Goal: Task Accomplishment & Management: Use online tool/utility

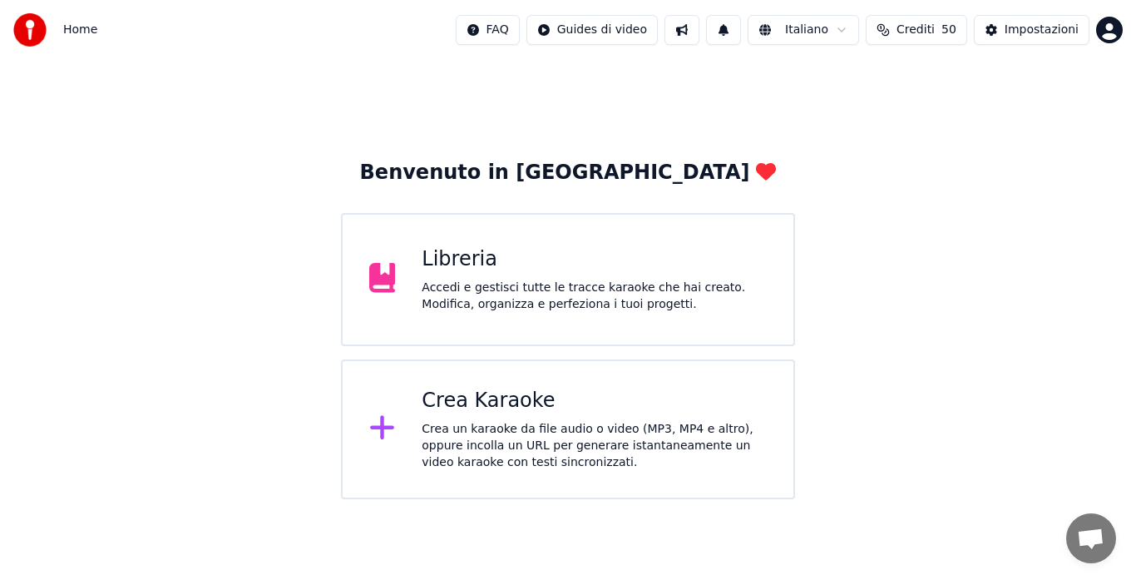
click at [412, 402] on div "Crea Karaoke Crea un karaoke da file audio o video (MP3, MP4 e altro), oppure i…" at bounding box center [568, 429] width 454 height 140
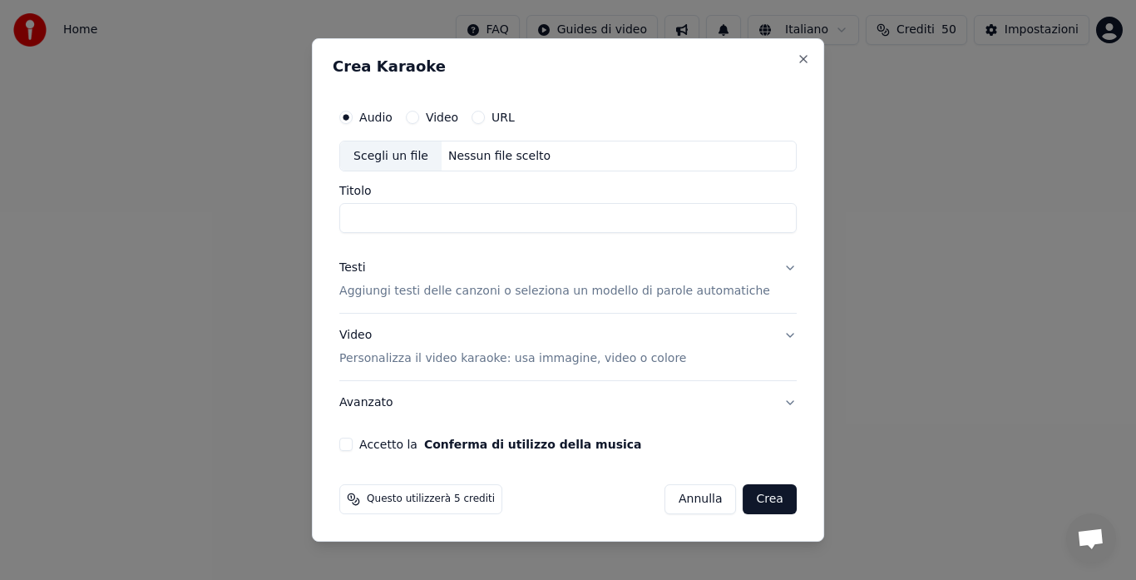
click at [462, 268] on div "Testi Aggiungi testi delle canzoni o seleziona un modello di parole automatiche" at bounding box center [554, 280] width 431 height 40
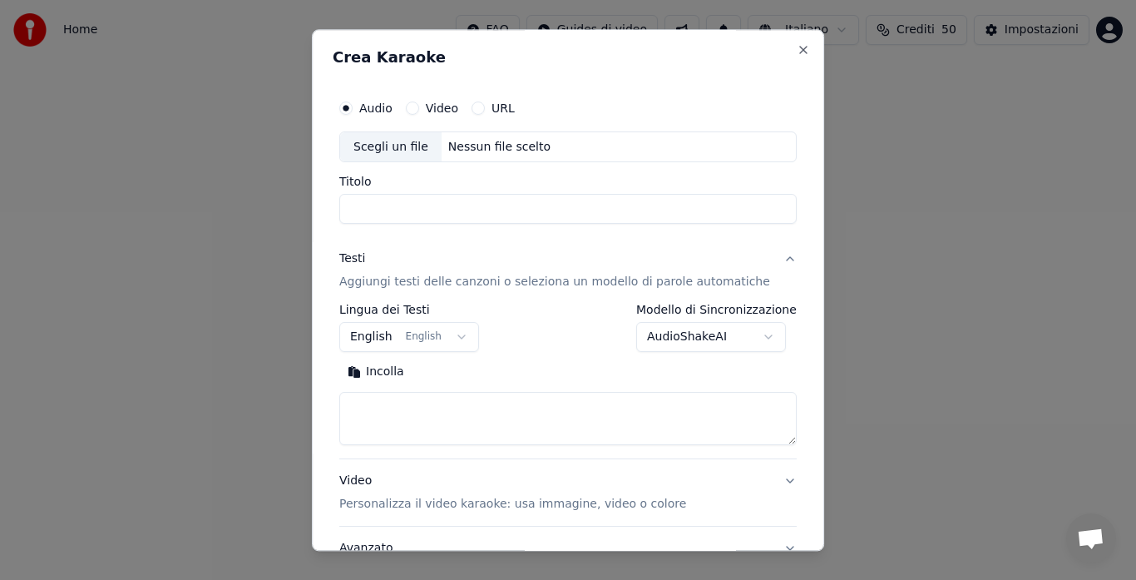
click at [422, 334] on button "English English" at bounding box center [409, 338] width 140 height 30
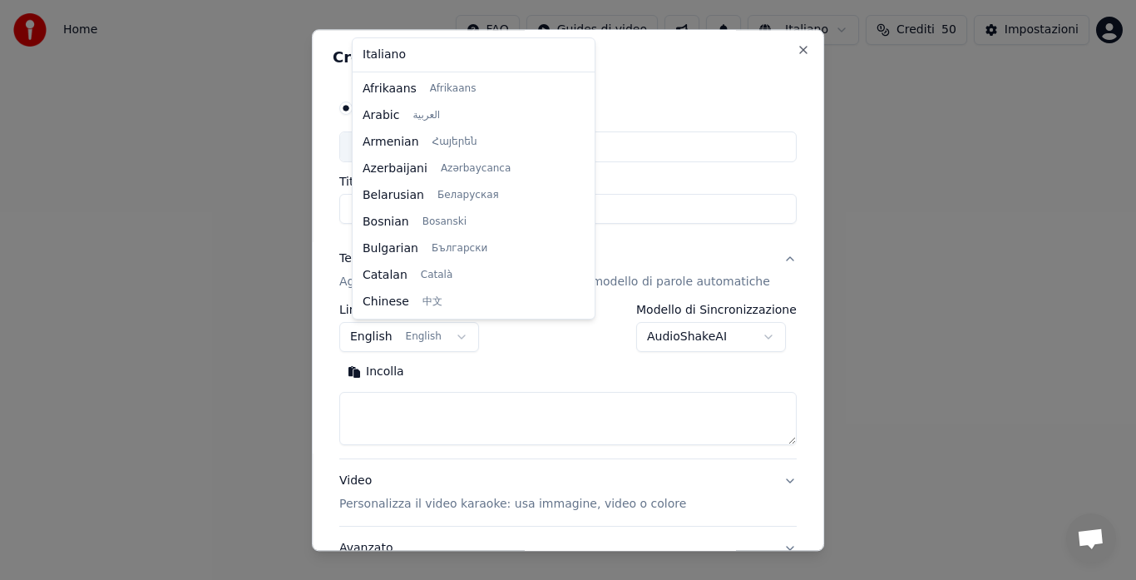
scroll to position [133, 0]
select select "**"
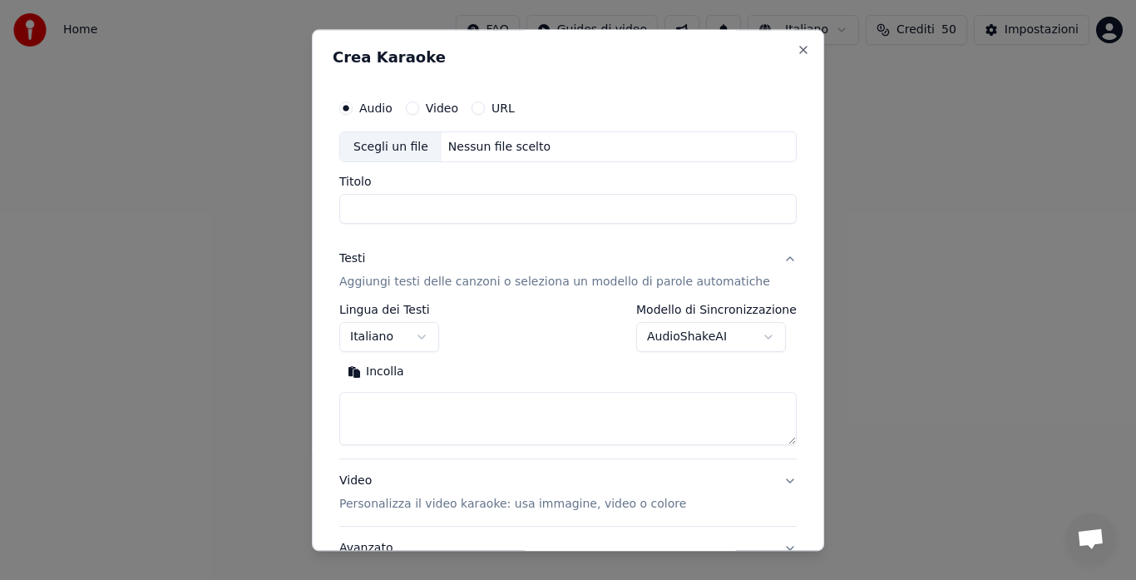
click at [376, 372] on button "Incolla" at bounding box center [375, 372] width 73 height 27
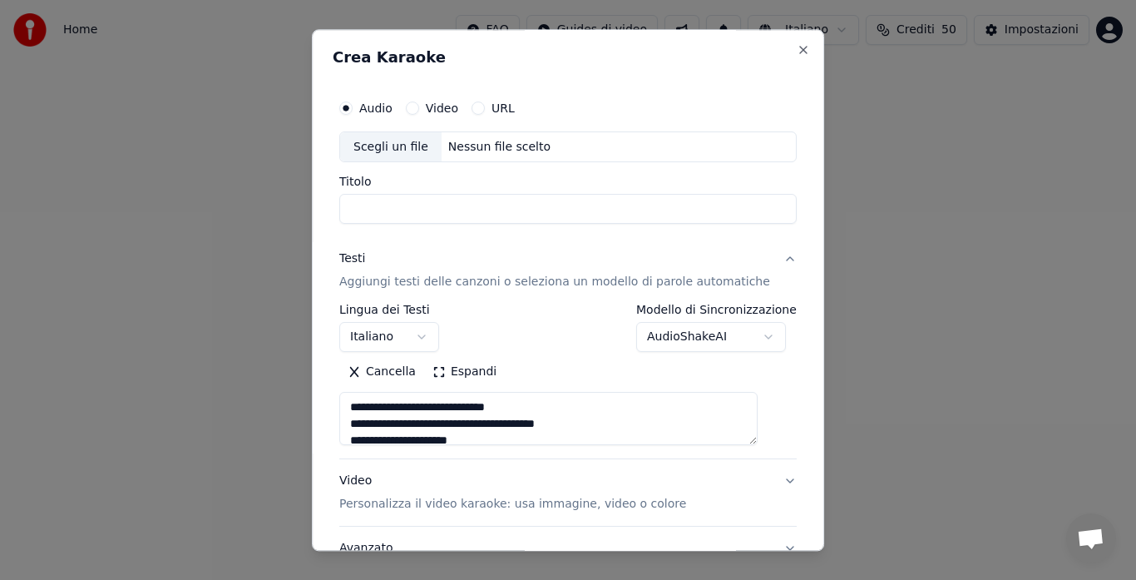
click at [462, 143] on div "Nessun file scelto" at bounding box center [500, 147] width 116 height 17
type textarea "**********"
type input "**********"
type textarea "**********"
drag, startPoint x: 432, startPoint y: 207, endPoint x: 511, endPoint y: 203, distance: 78.3
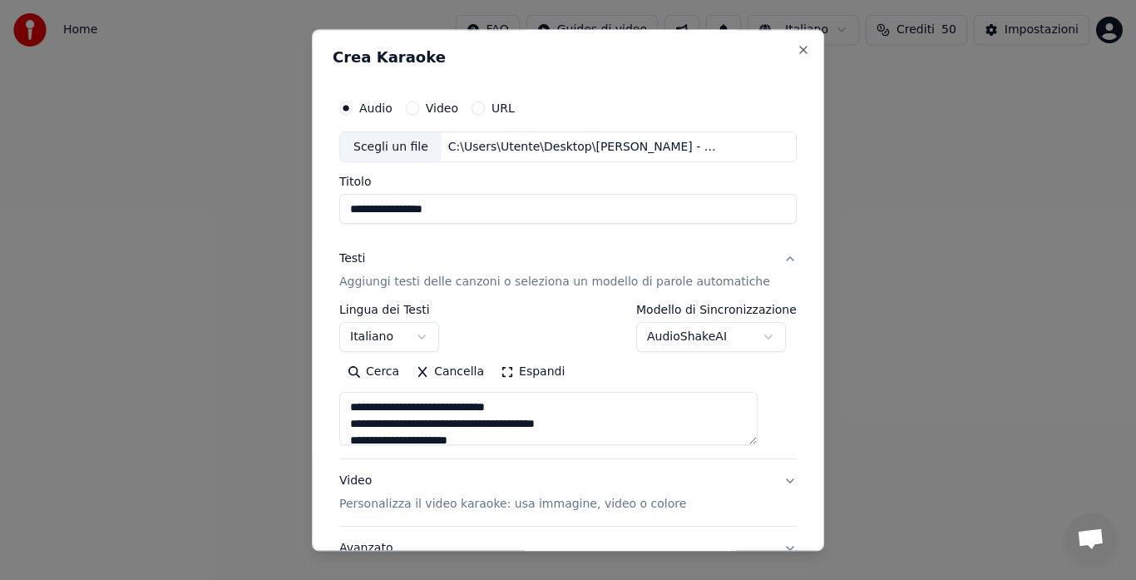
click at [511, 203] on input "**********" at bounding box center [567, 210] width 457 height 30
type input "**********"
type textarea "**********"
type input "**********"
type textarea "**********"
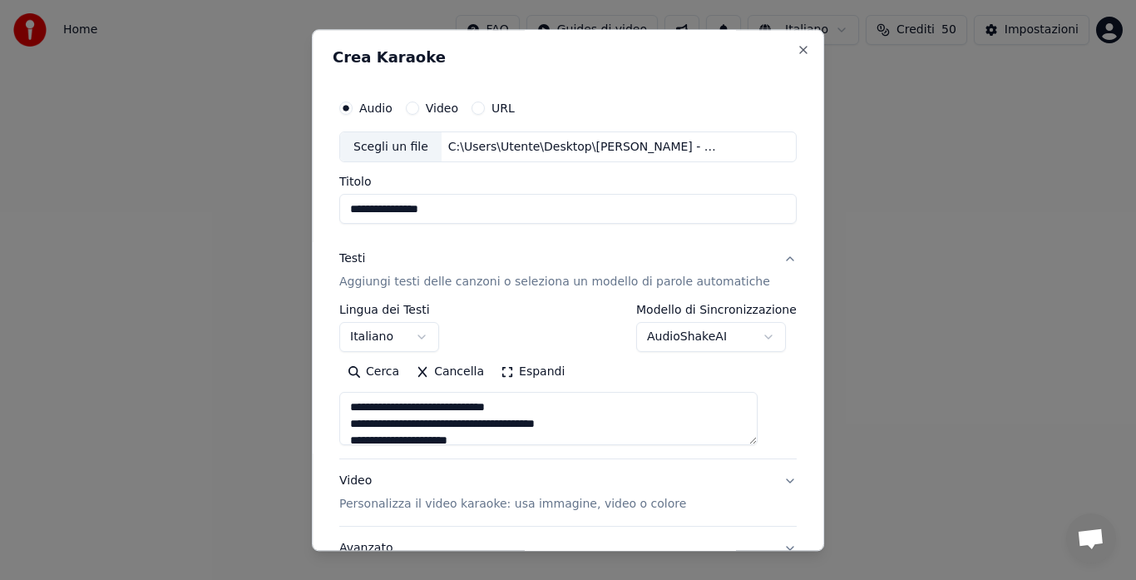
type input "**********"
type textarea "**********"
type input "**********"
type textarea "**********"
type input "**********"
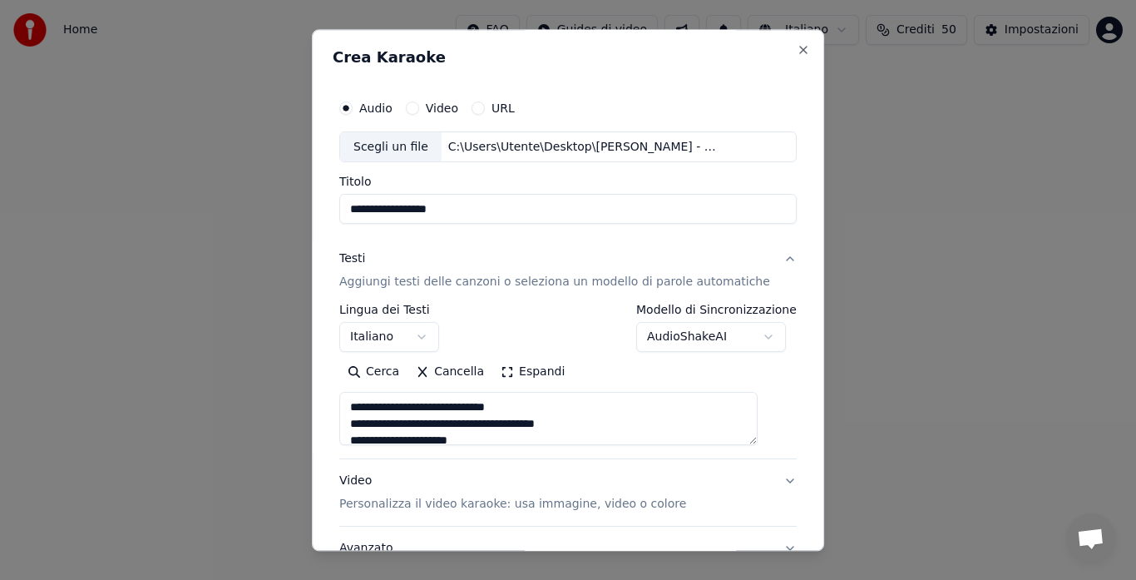
type textarea "**********"
type input "**********"
type textarea "**********"
type input "**********"
type textarea "**********"
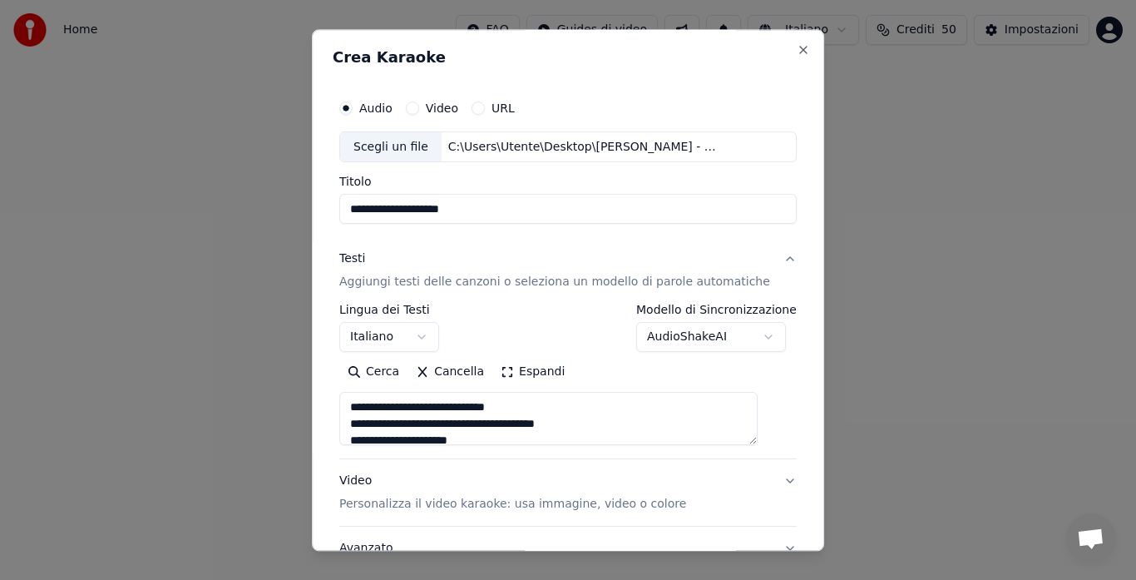
type input "**********"
type textarea "**********"
type input "**********"
type textarea "**********"
type input "**********"
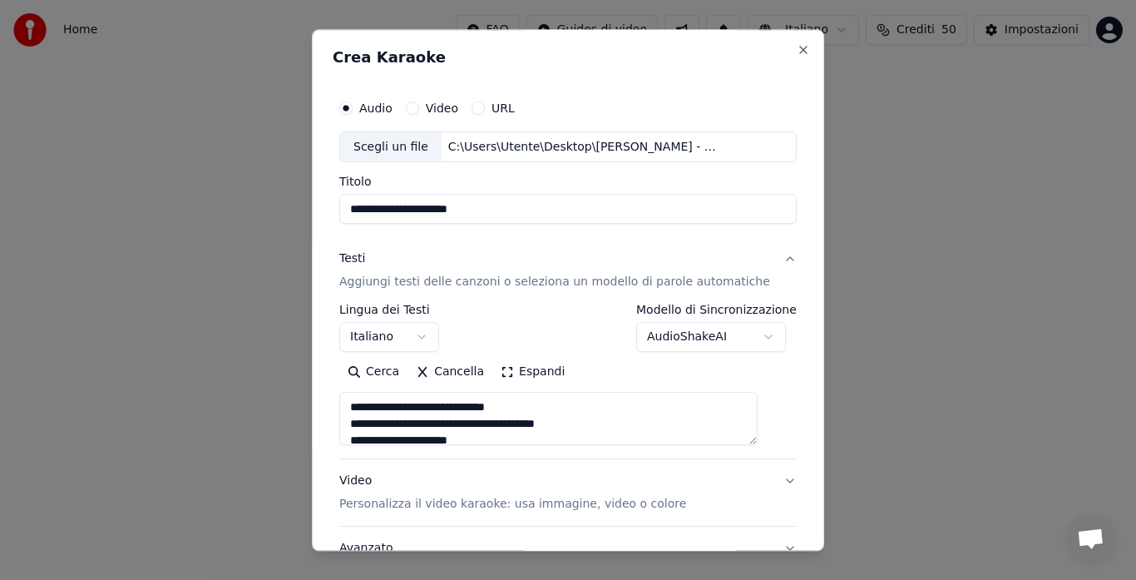
type textarea "**********"
type input "**********"
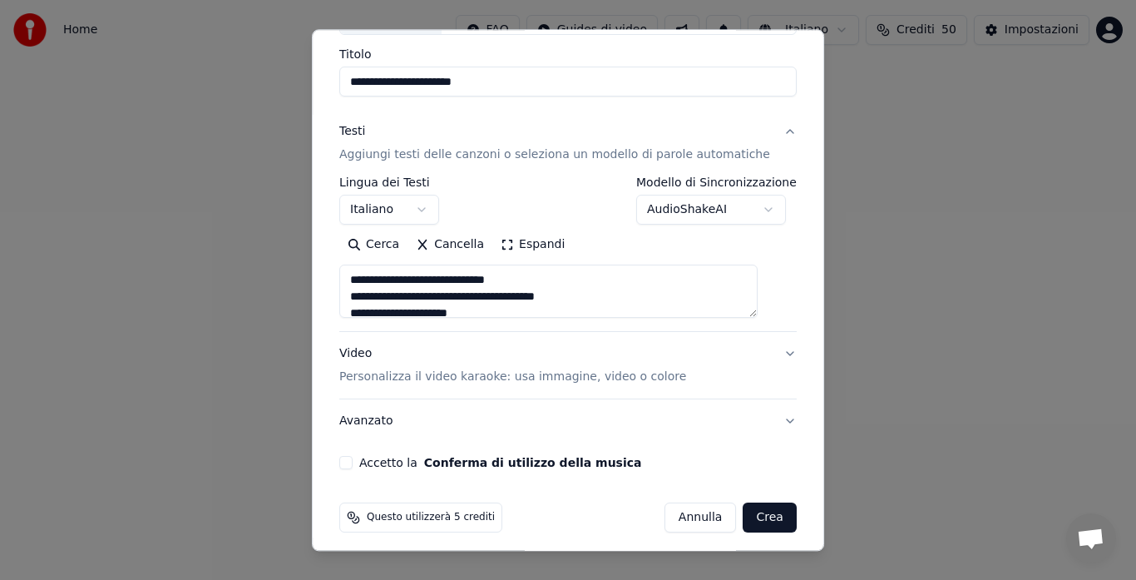
scroll to position [136, 0]
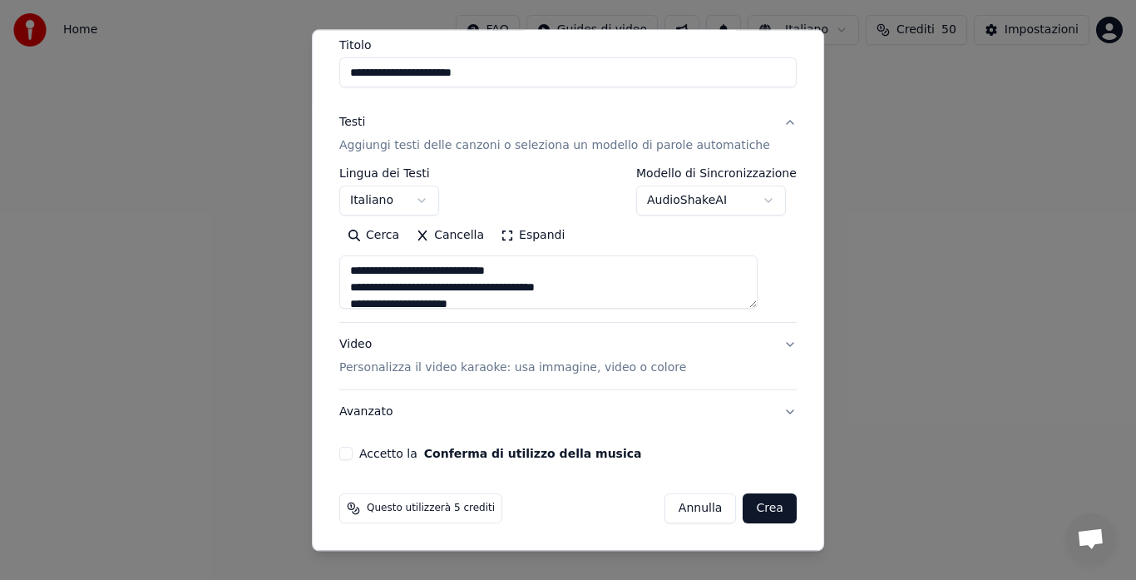
click at [761, 343] on button "Video Personalizza il video karaoke: usa immagine, video o colore" at bounding box center [567, 357] width 457 height 67
type textarea "**********"
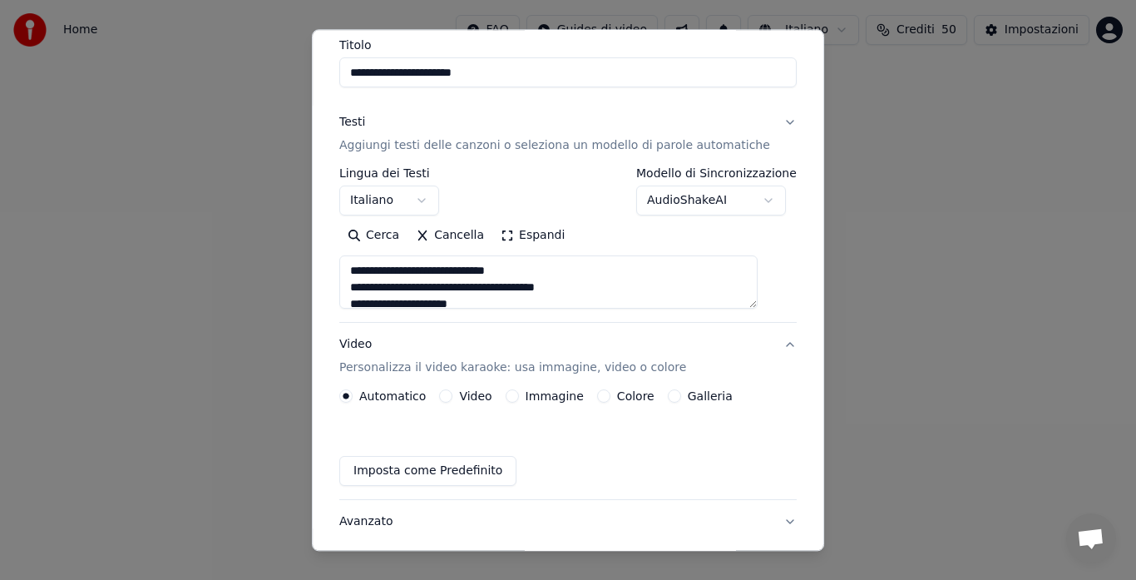
scroll to position [92, 0]
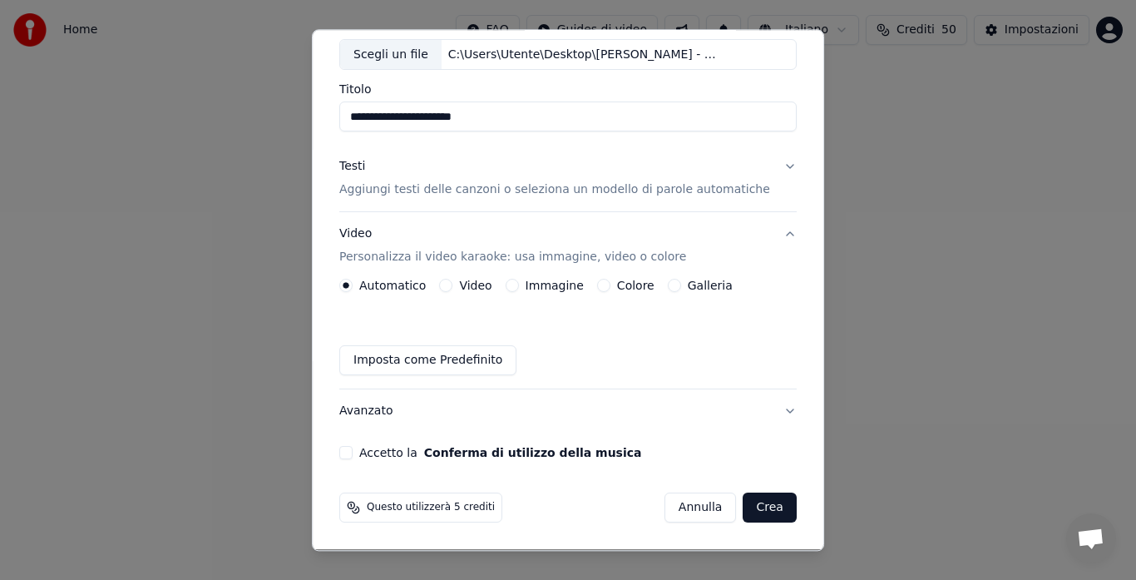
click at [673, 292] on button "Galleria" at bounding box center [674, 285] width 13 height 13
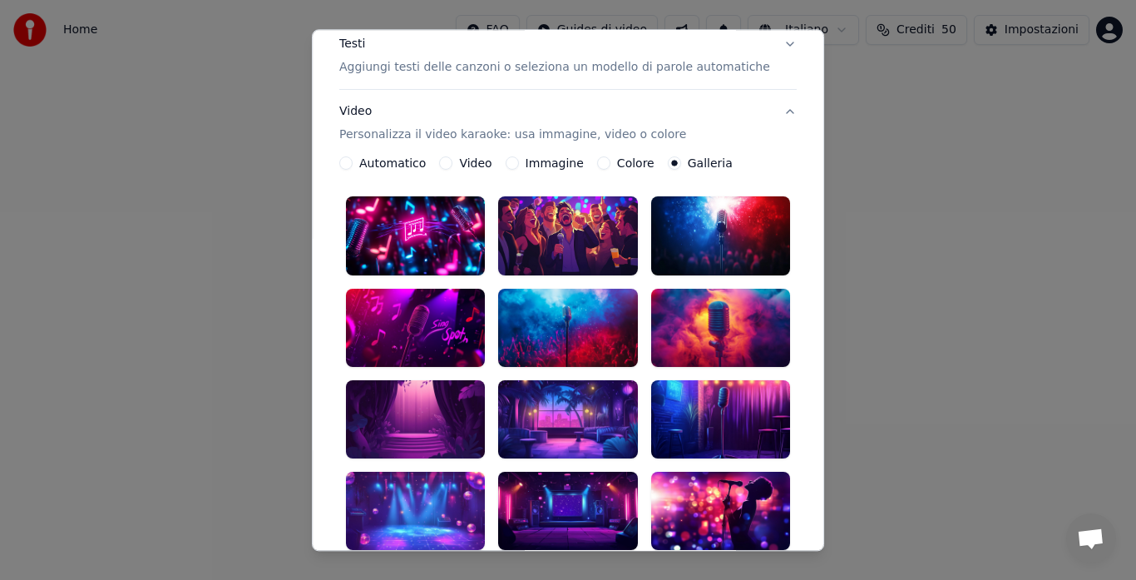
scroll to position [216, 0]
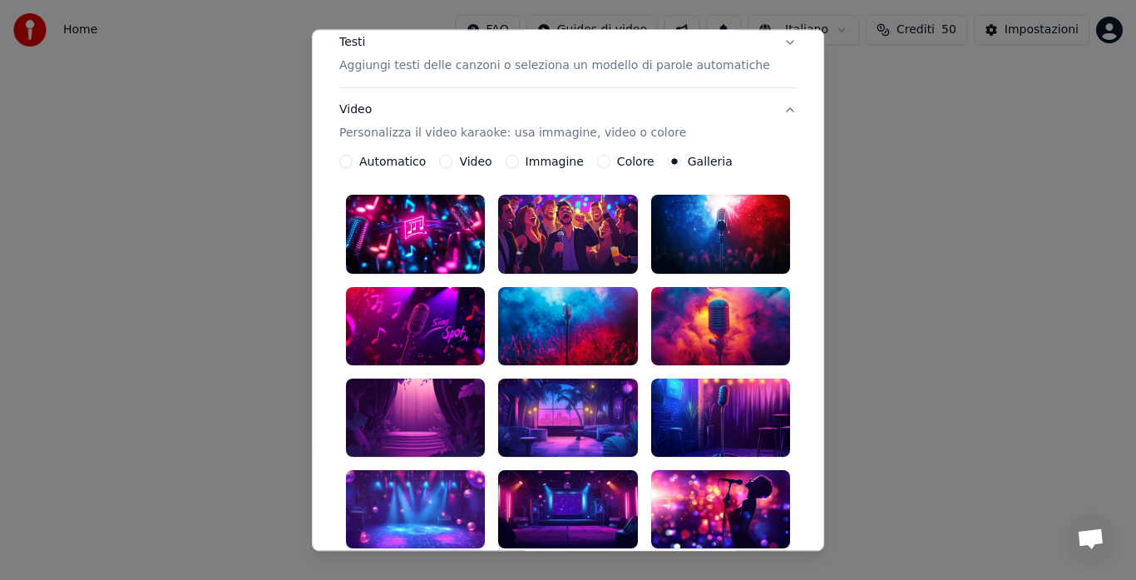
click at [719, 314] on div at bounding box center [720, 326] width 139 height 78
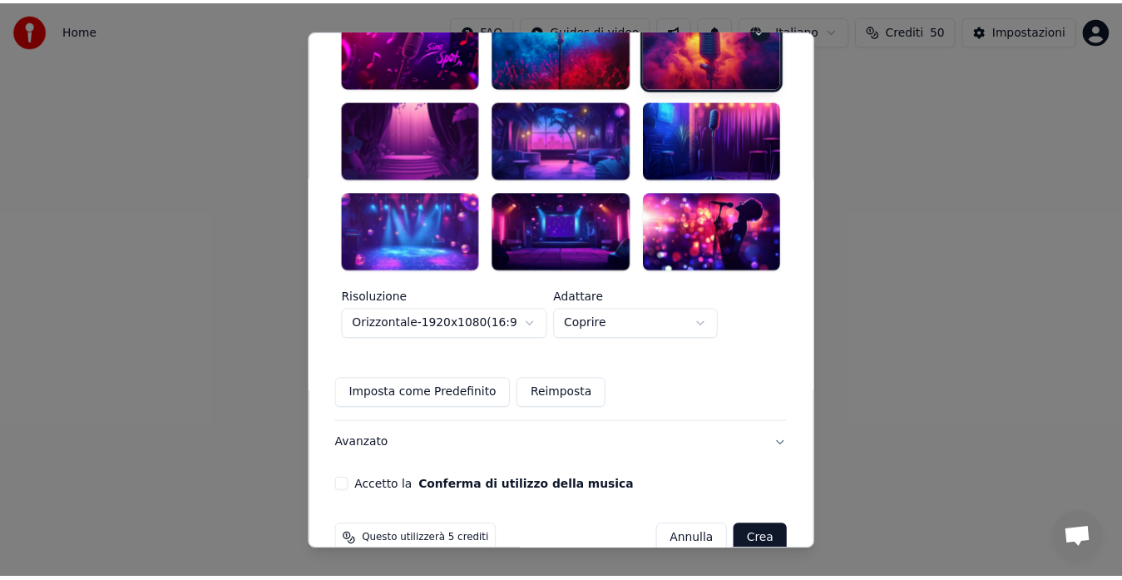
scroll to position [497, 0]
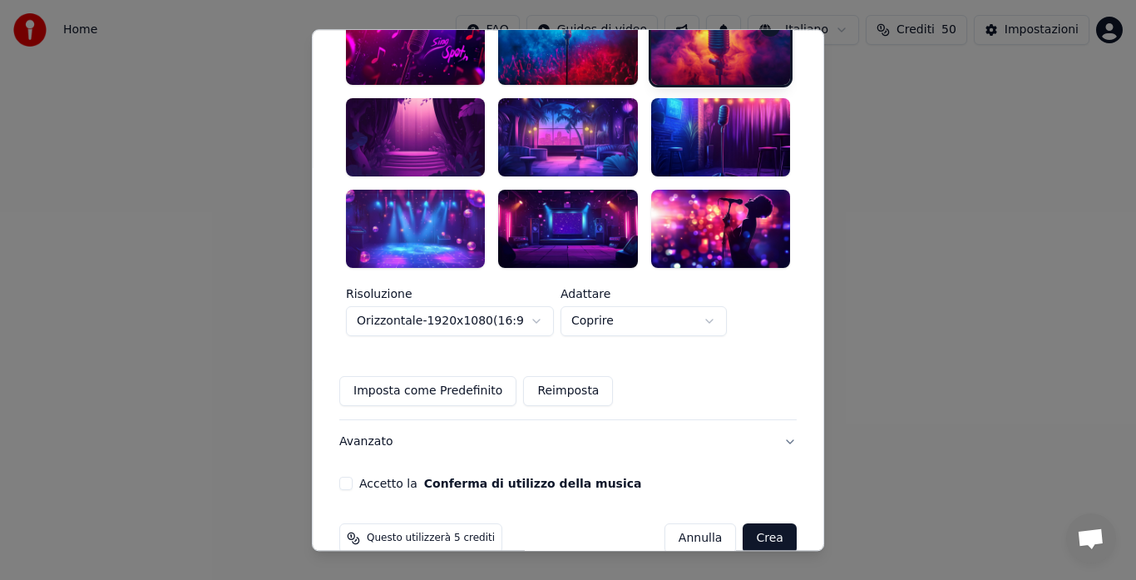
click at [748, 523] on button "Crea" at bounding box center [770, 538] width 53 height 30
click at [408, 477] on label "Accetto la Conferma di utilizzo della musica" at bounding box center [500, 483] width 282 height 12
click at [353, 477] on button "Accetto la Conferma di utilizzo della musica" at bounding box center [345, 483] width 13 height 13
click at [744, 523] on button "Crea" at bounding box center [770, 538] width 53 height 30
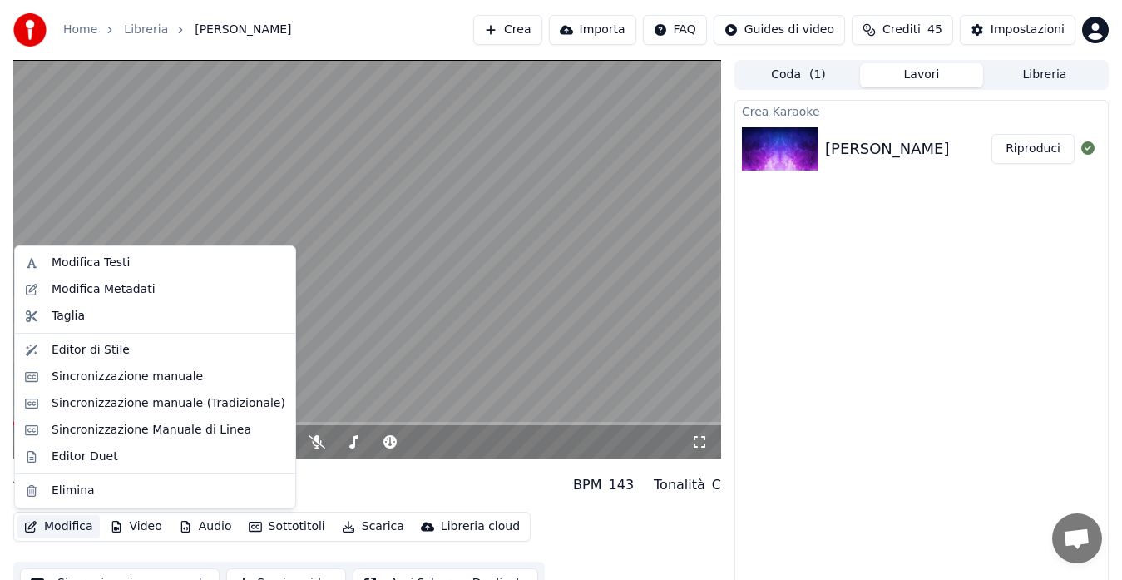
click at [48, 526] on button "Modifica" at bounding box center [58, 526] width 82 height 23
click at [111, 294] on div "Modifica Metadati" at bounding box center [104, 289] width 104 height 17
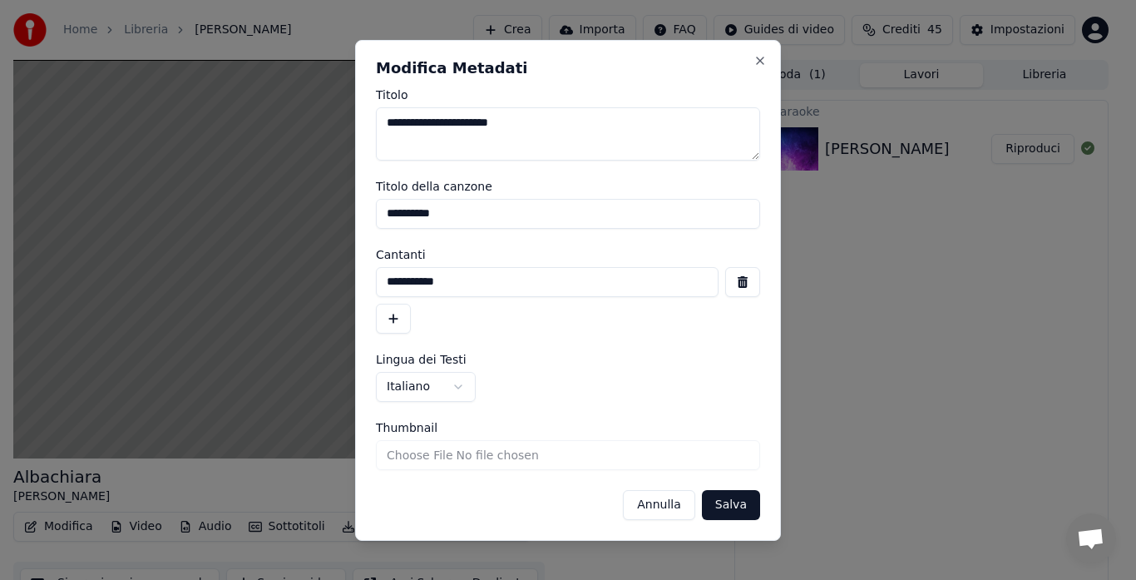
click at [423, 219] on input "**********" at bounding box center [568, 214] width 384 height 30
type input "**********"
click at [392, 321] on button "button" at bounding box center [393, 319] width 35 height 30
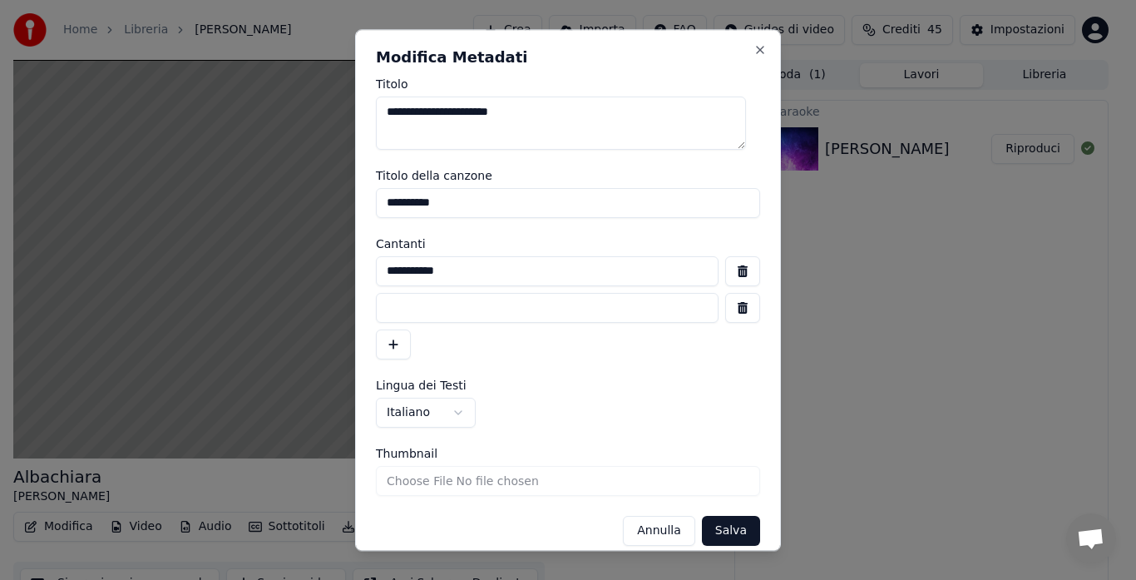
click at [393, 316] on input at bounding box center [547, 308] width 343 height 30
type input "**********"
click at [717, 521] on button "Salva" at bounding box center [731, 531] width 58 height 30
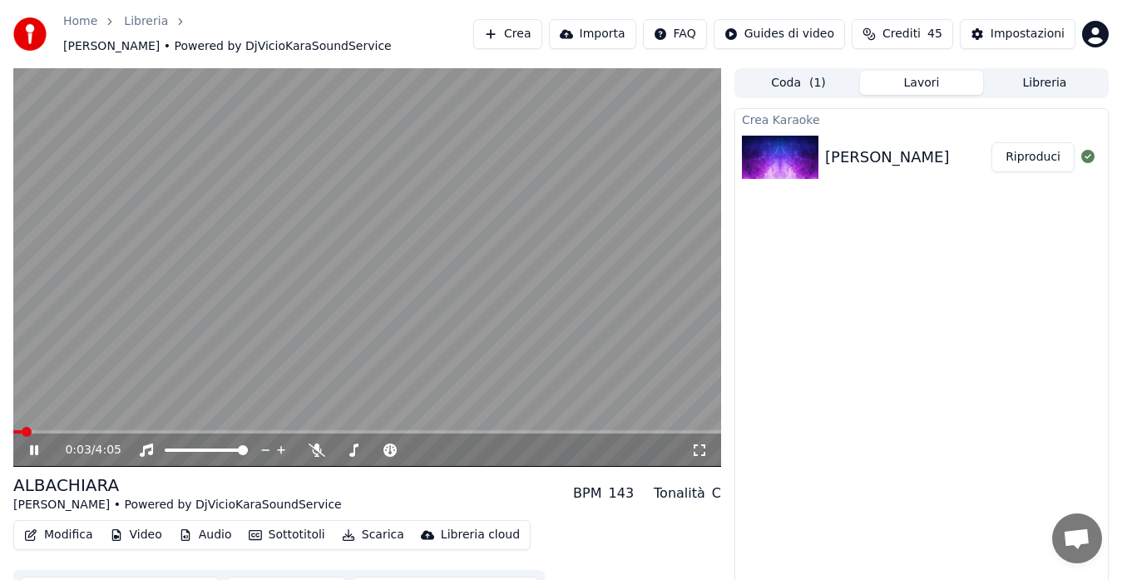
click at [22, 431] on span at bounding box center [17, 431] width 8 height 3
click at [13, 432] on span at bounding box center [18, 432] width 10 height 10
click at [74, 536] on button "Modifica" at bounding box center [58, 534] width 82 height 23
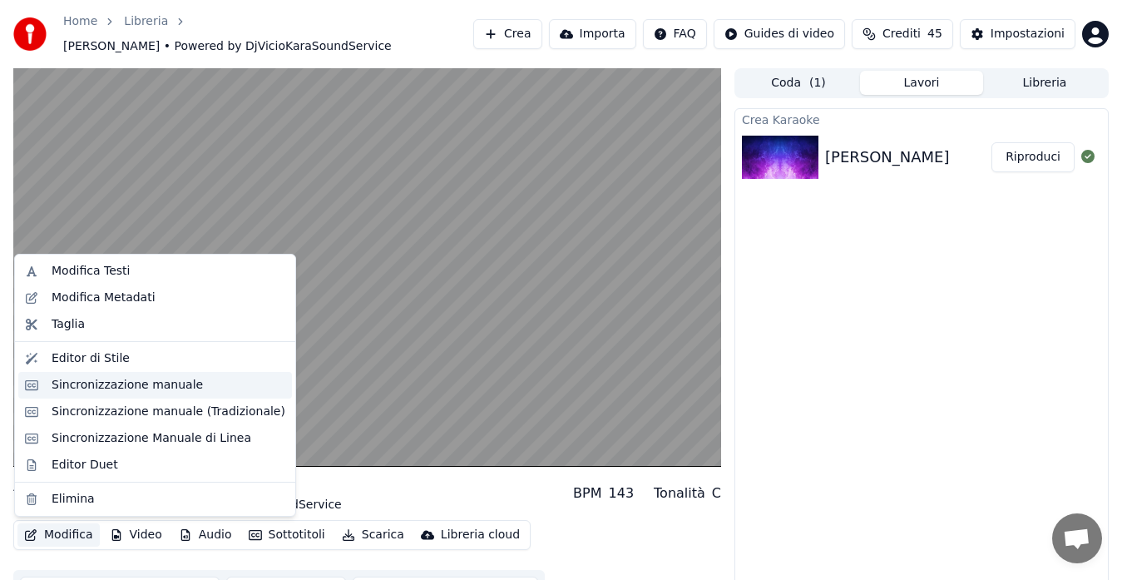
click at [131, 387] on div "Sincronizzazione manuale" at bounding box center [127, 385] width 151 height 17
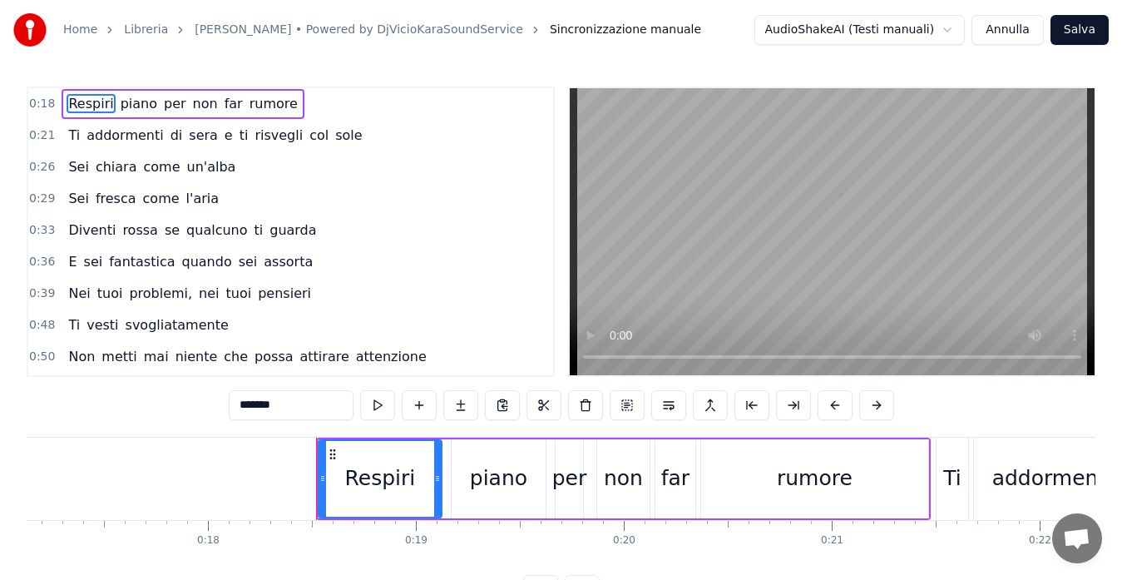
scroll to position [0, 3767]
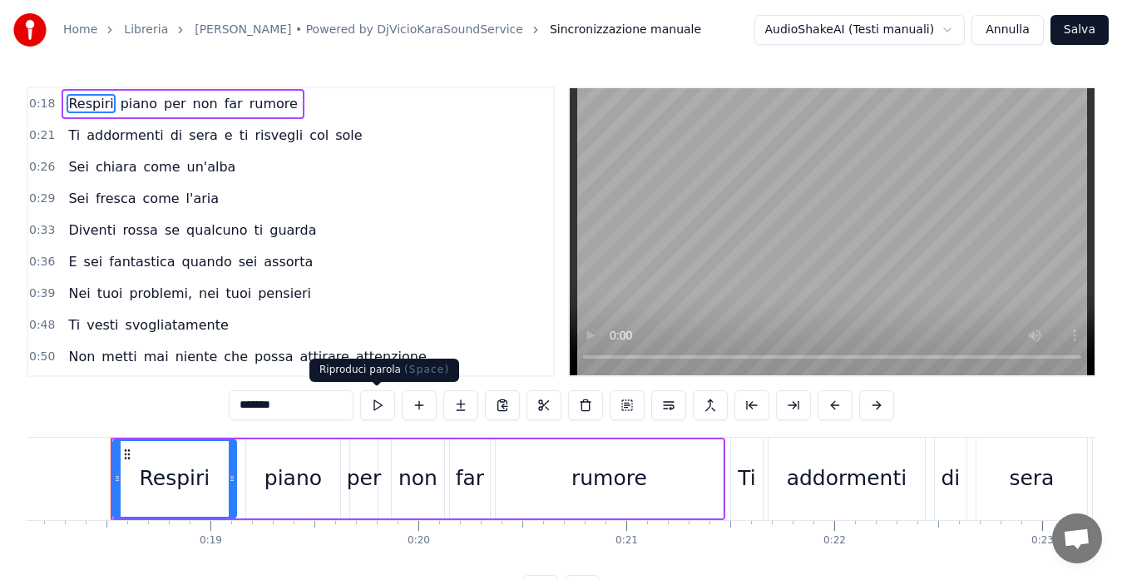
click at [380, 409] on button at bounding box center [377, 405] width 35 height 30
click at [194, 472] on div "Respiri" at bounding box center [175, 478] width 71 height 32
click at [37, 103] on span "0:18" at bounding box center [42, 104] width 26 height 17
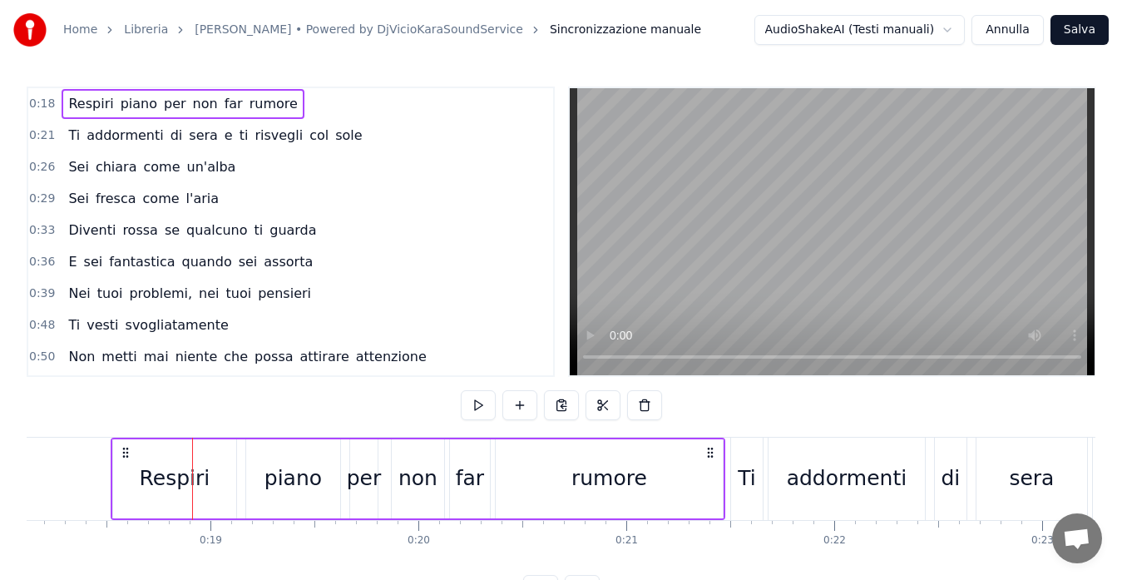
click at [37, 103] on span "0:18" at bounding box center [42, 104] width 26 height 17
click at [472, 411] on button at bounding box center [478, 405] width 35 height 30
click at [35, 135] on span "0:21" at bounding box center [42, 135] width 26 height 17
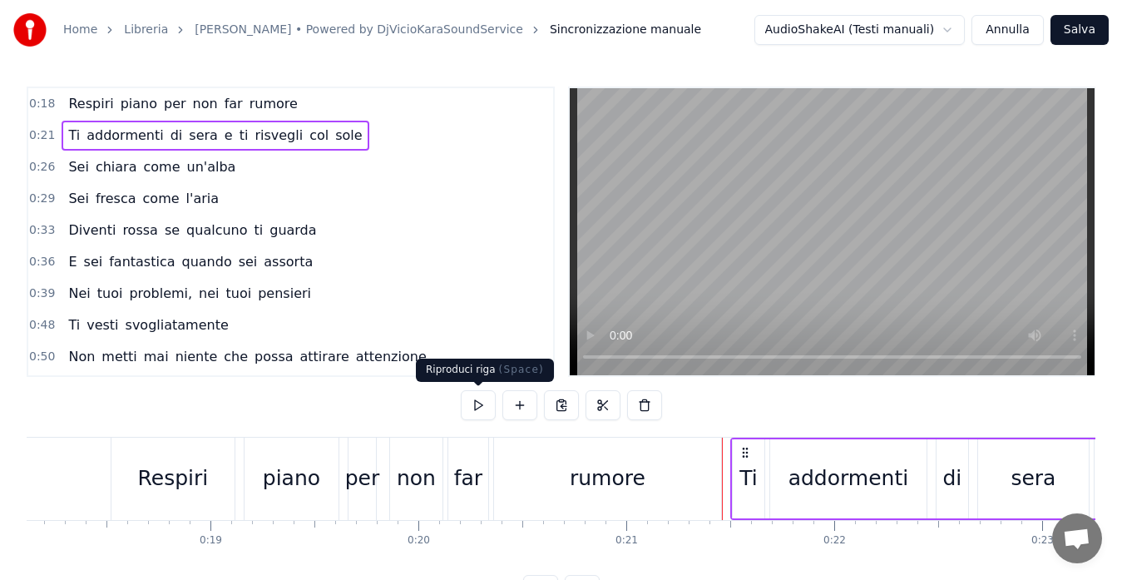
click at [482, 410] on button at bounding box center [478, 405] width 35 height 30
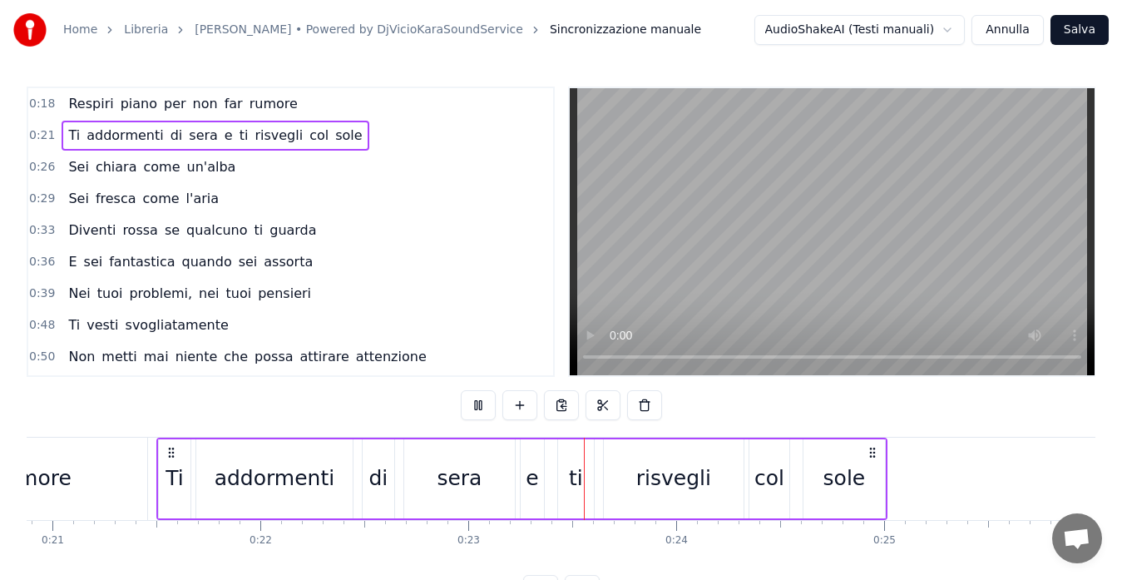
scroll to position [0, 4707]
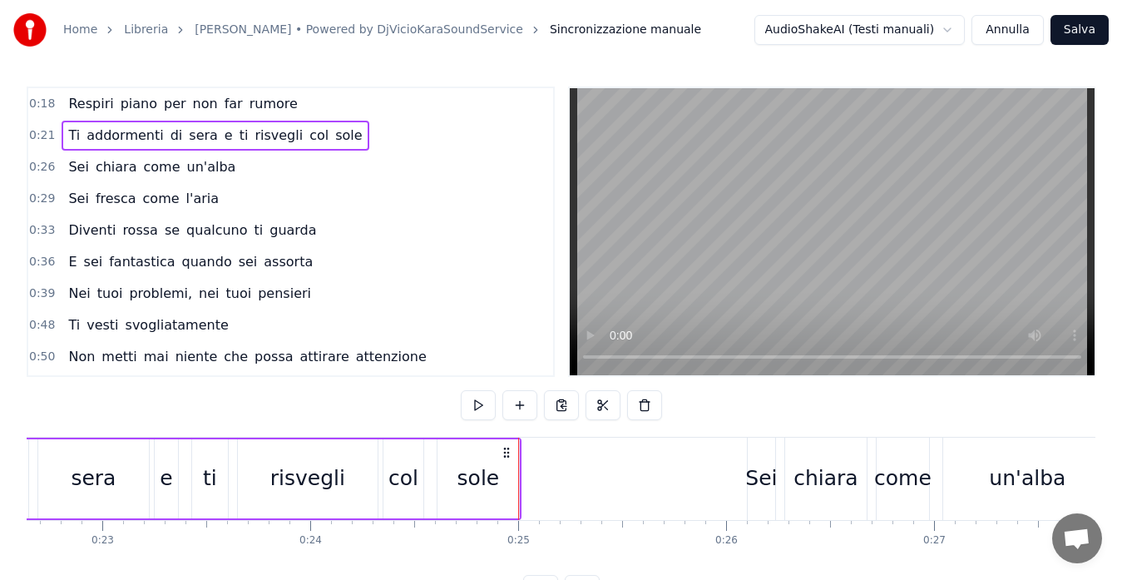
click at [32, 167] on span "0:26" at bounding box center [42, 167] width 26 height 17
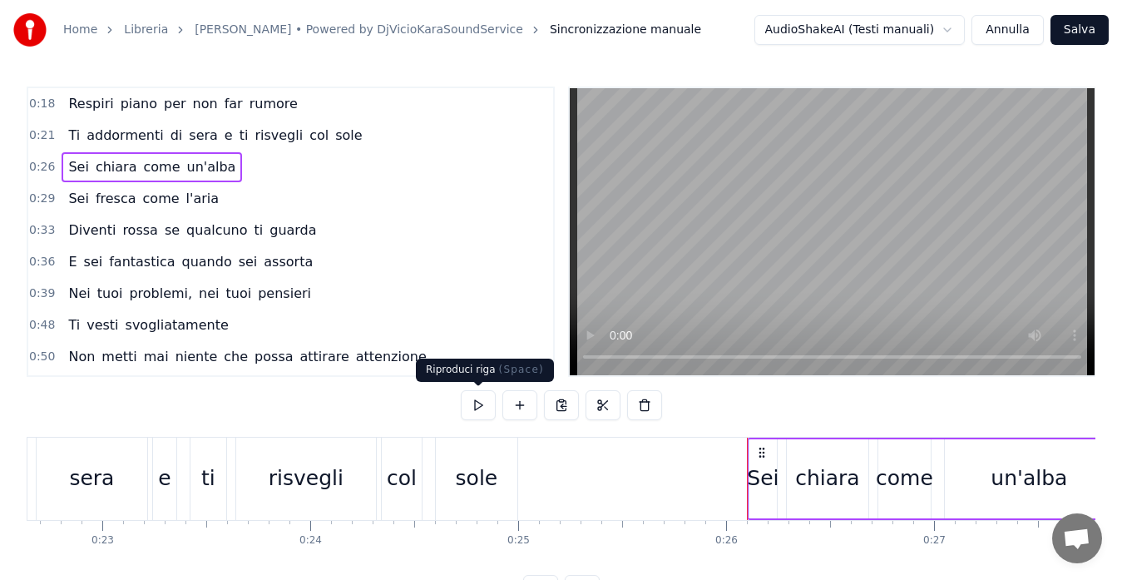
click at [483, 403] on button at bounding box center [478, 405] width 35 height 30
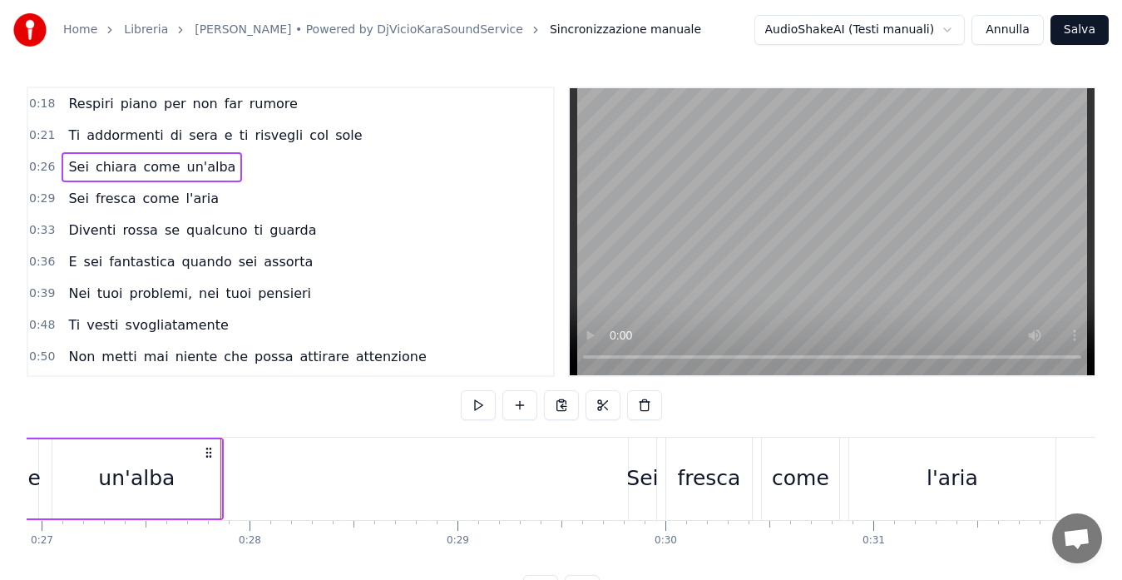
scroll to position [0, 5614]
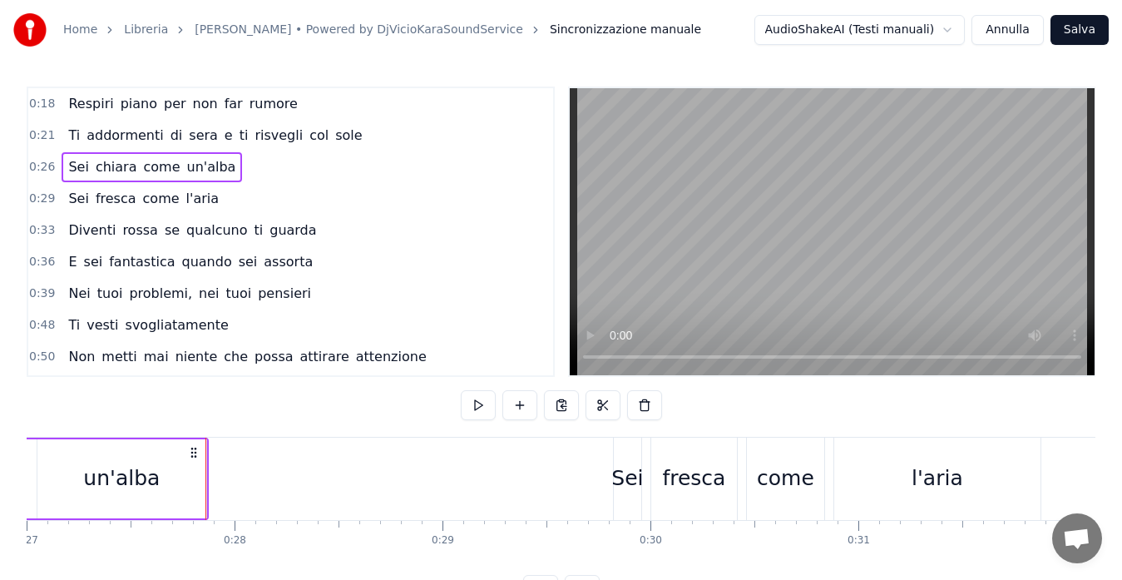
click at [28, 195] on div "0:29 Sei fresca come l'aria" at bounding box center [290, 199] width 525 height 32
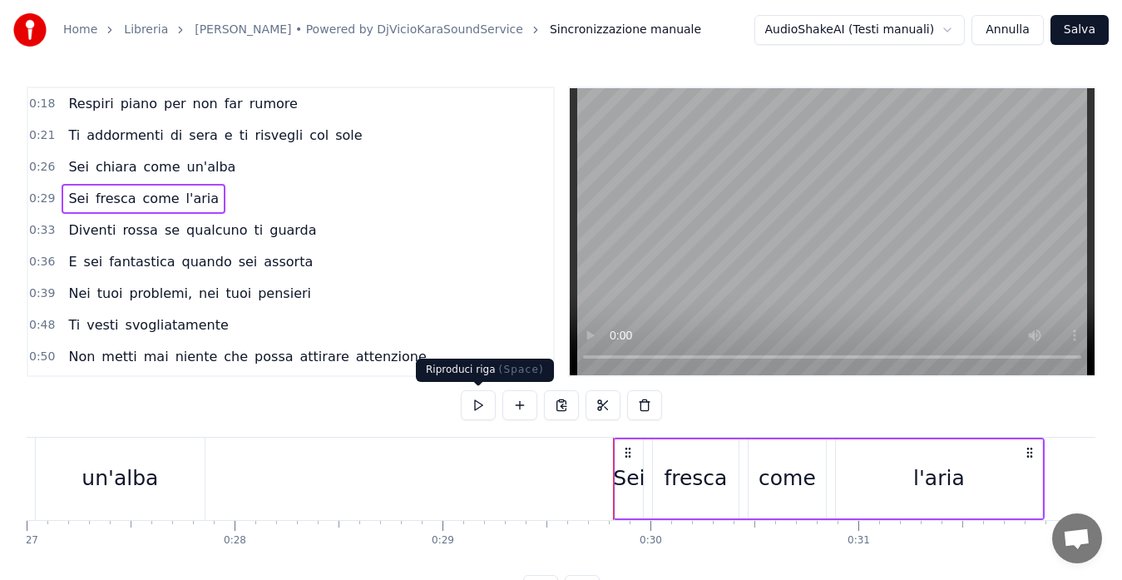
click at [473, 412] on button at bounding box center [478, 405] width 35 height 30
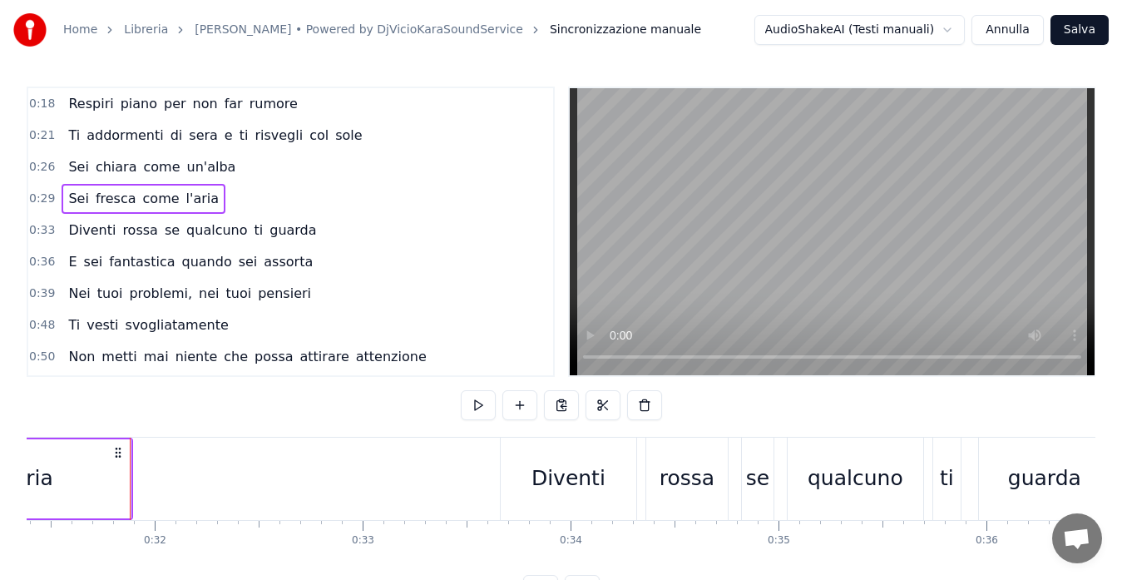
scroll to position [0, 6545]
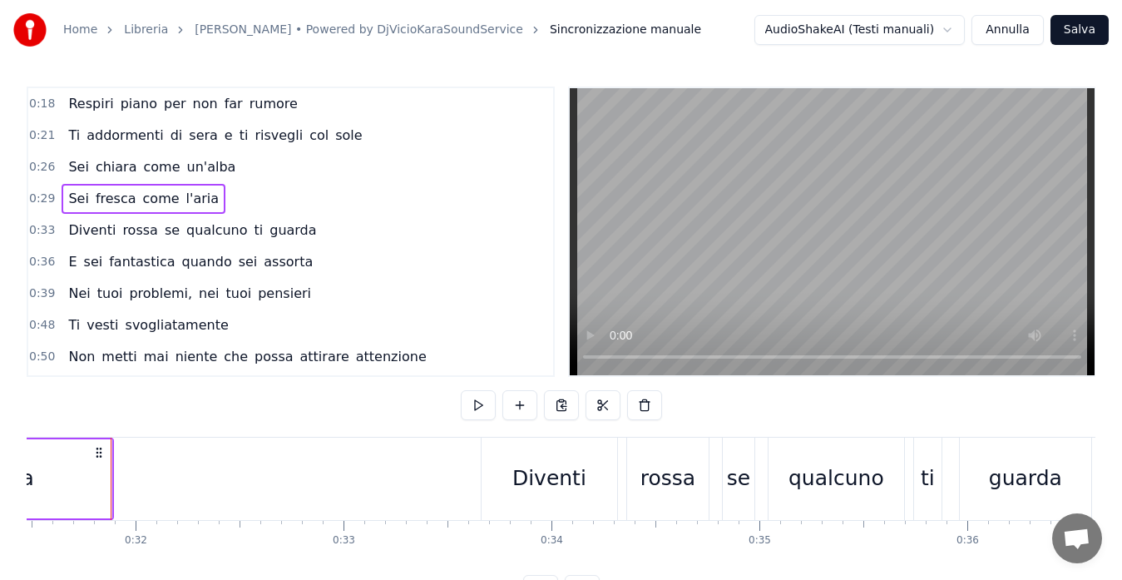
click at [33, 222] on span "0:33" at bounding box center [42, 230] width 26 height 17
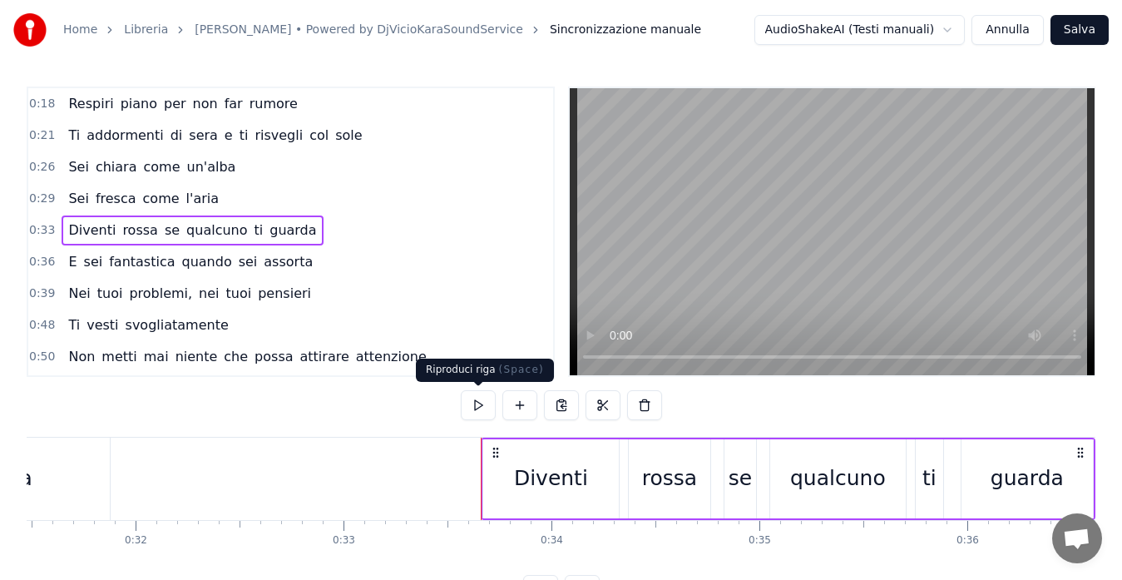
click at [475, 407] on button at bounding box center [478, 405] width 35 height 30
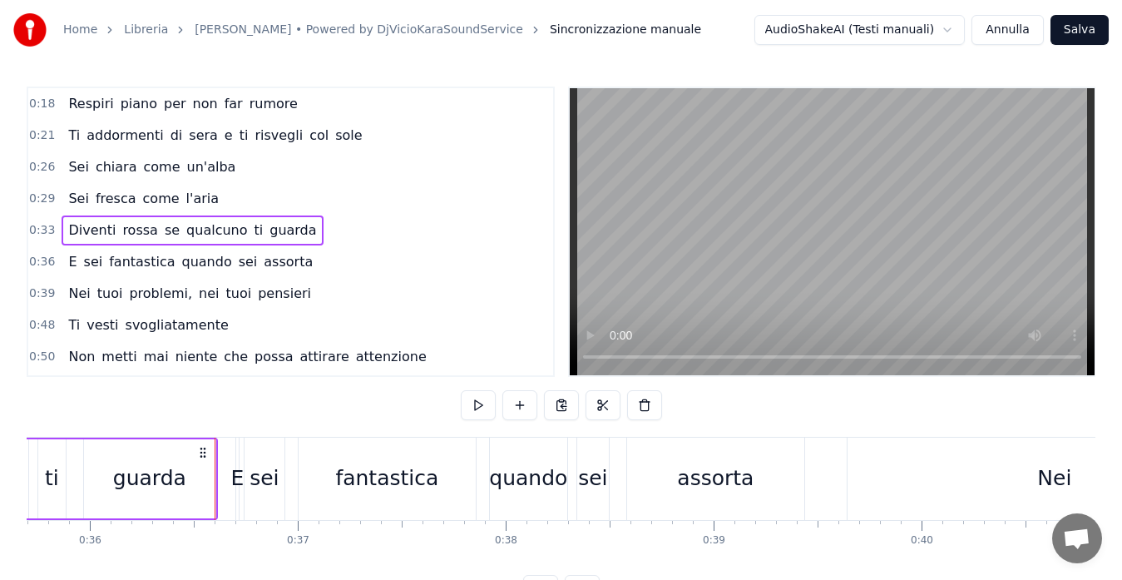
scroll to position [0, 7471]
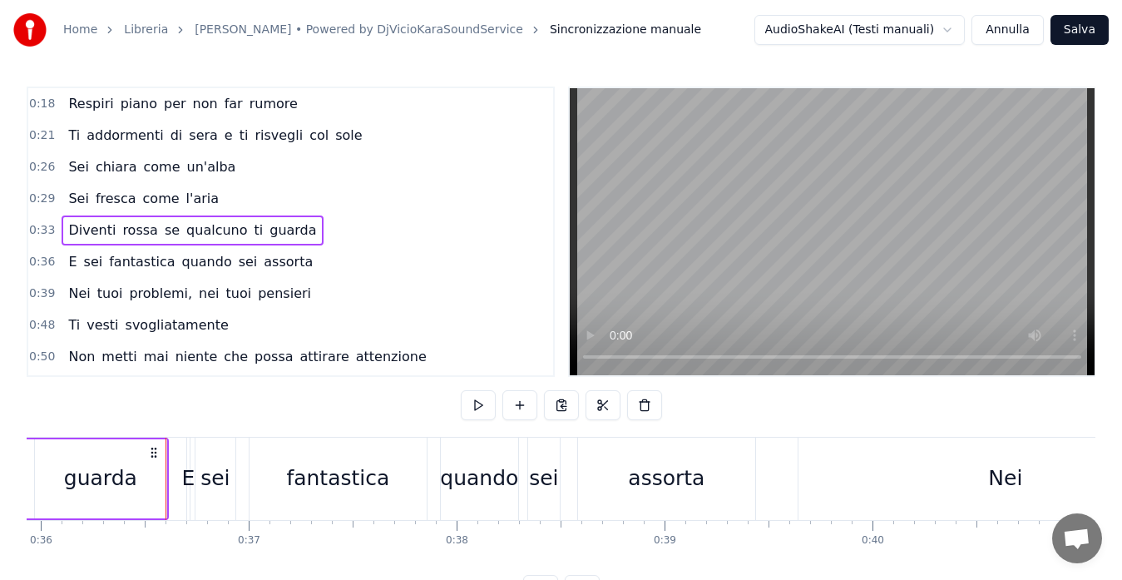
click at [32, 267] on span "0:36" at bounding box center [42, 262] width 26 height 17
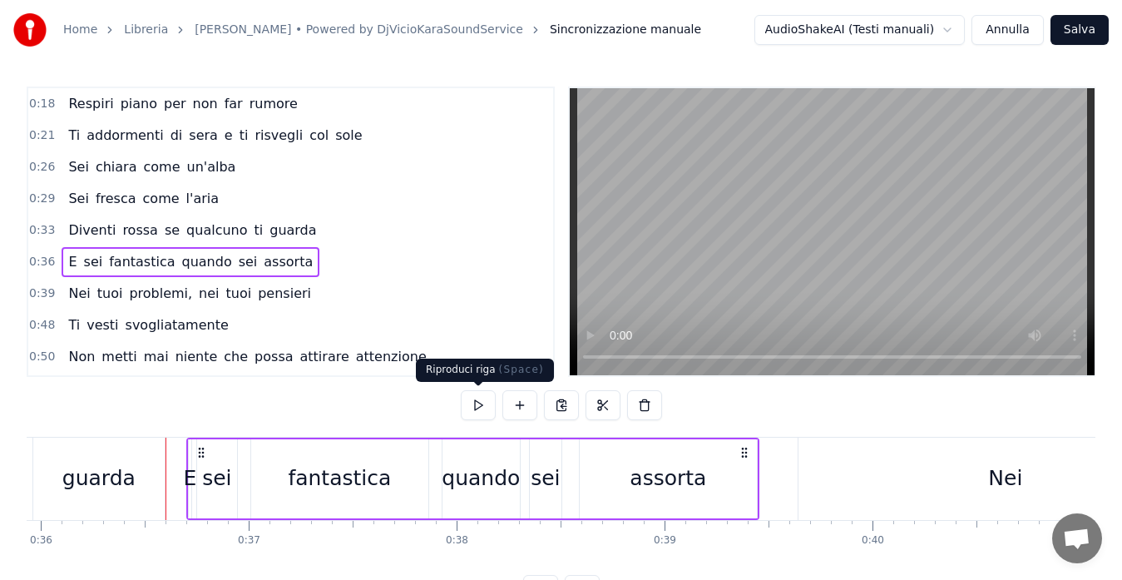
click at [465, 398] on button at bounding box center [478, 405] width 35 height 30
click at [37, 295] on span "0:39" at bounding box center [42, 293] width 26 height 17
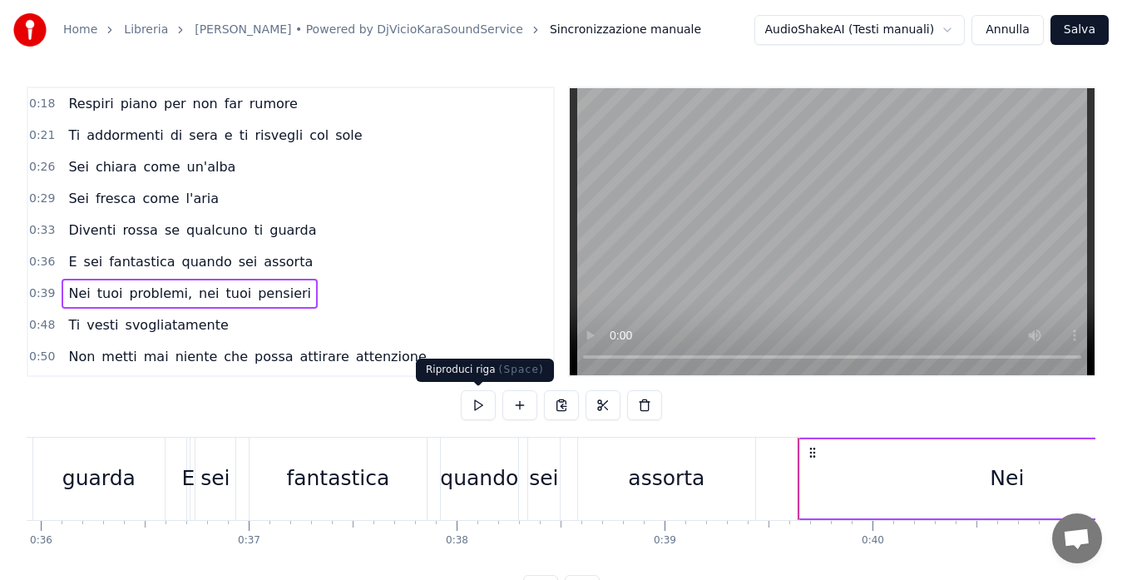
click at [472, 398] on button at bounding box center [478, 405] width 35 height 30
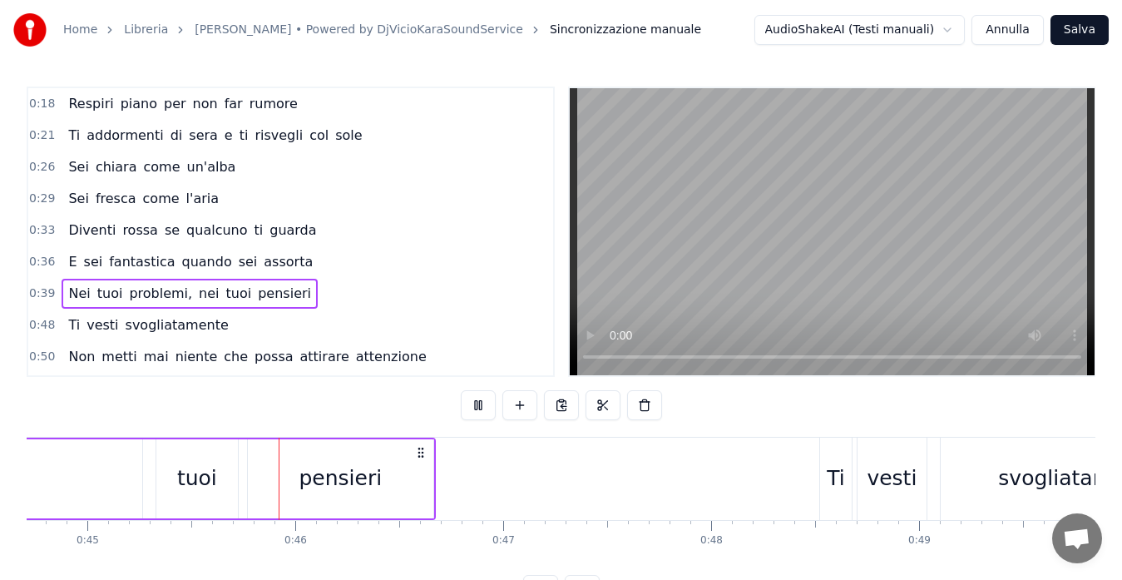
scroll to position [0, 9375]
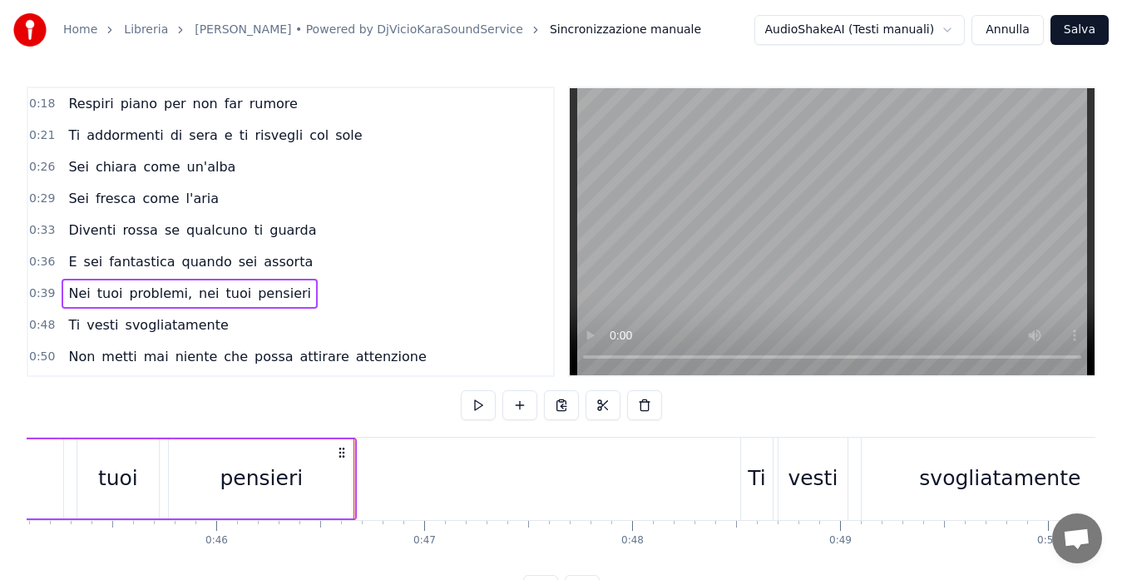
click at [35, 329] on span "0:48" at bounding box center [42, 325] width 26 height 17
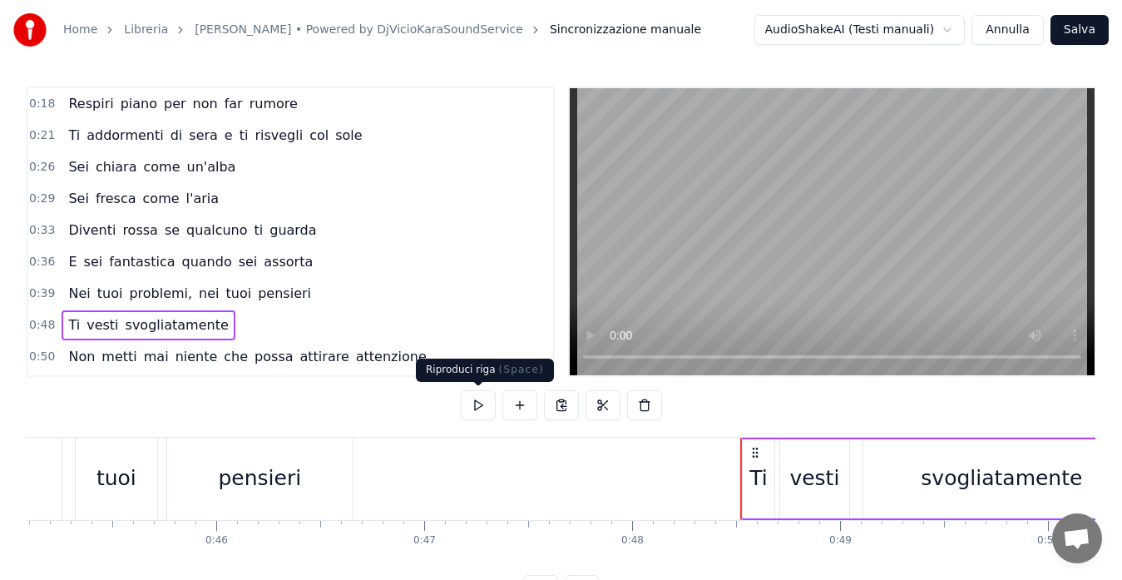
click at [477, 405] on button at bounding box center [478, 405] width 35 height 30
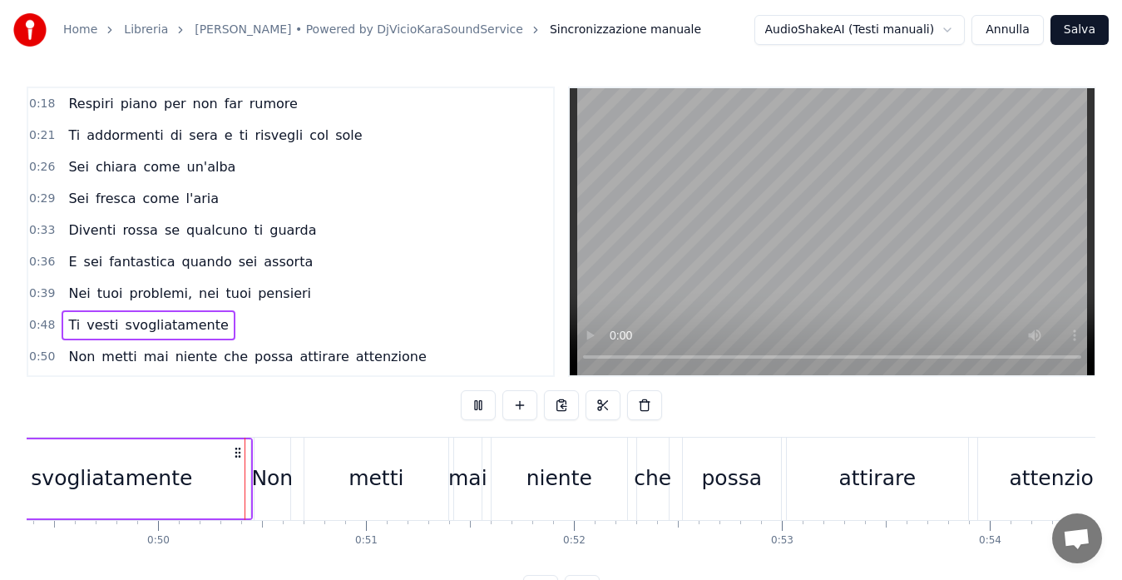
scroll to position [0, 10280]
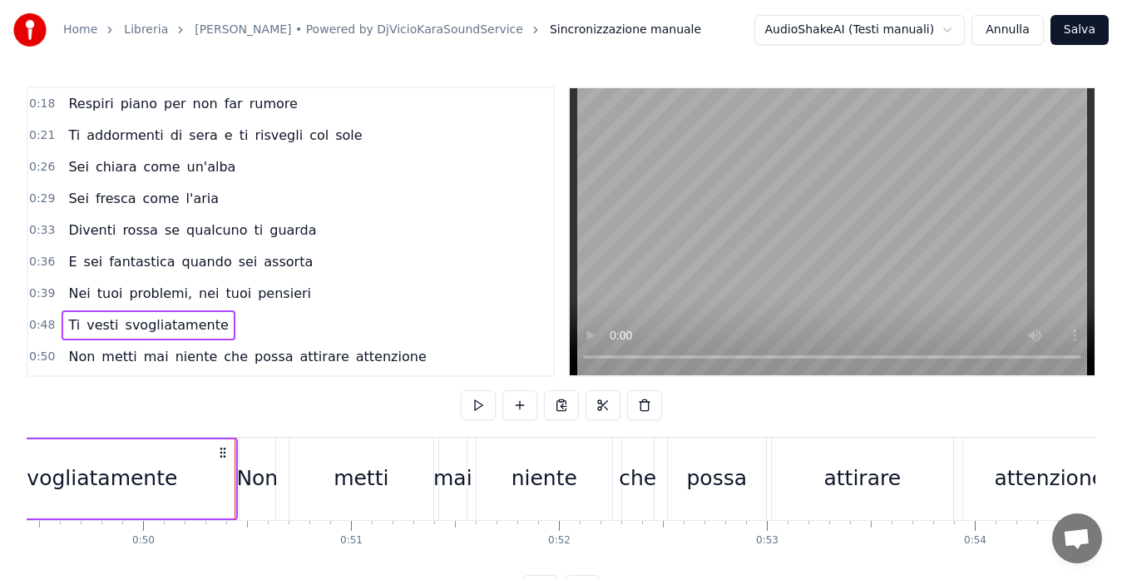
click at [35, 352] on span "0:50" at bounding box center [42, 356] width 26 height 17
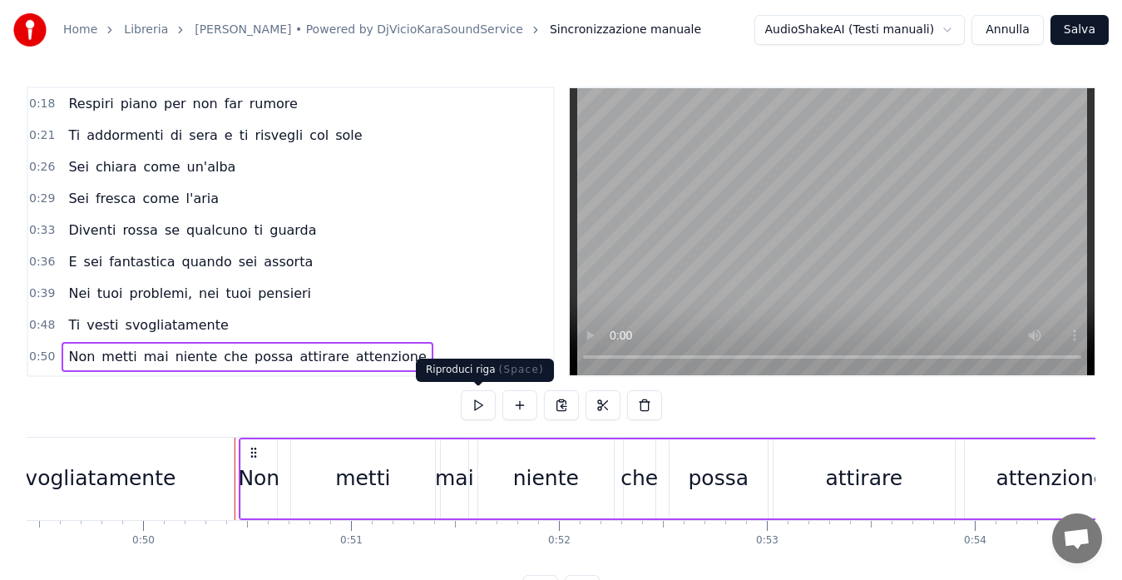
click at [481, 412] on button at bounding box center [478, 405] width 35 height 30
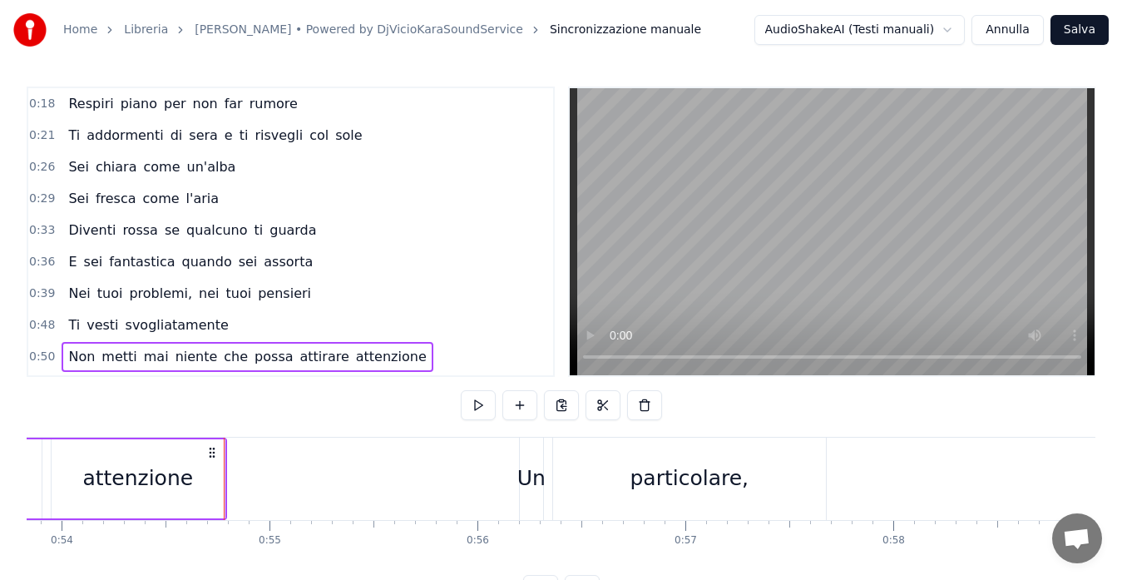
scroll to position [0, 11234]
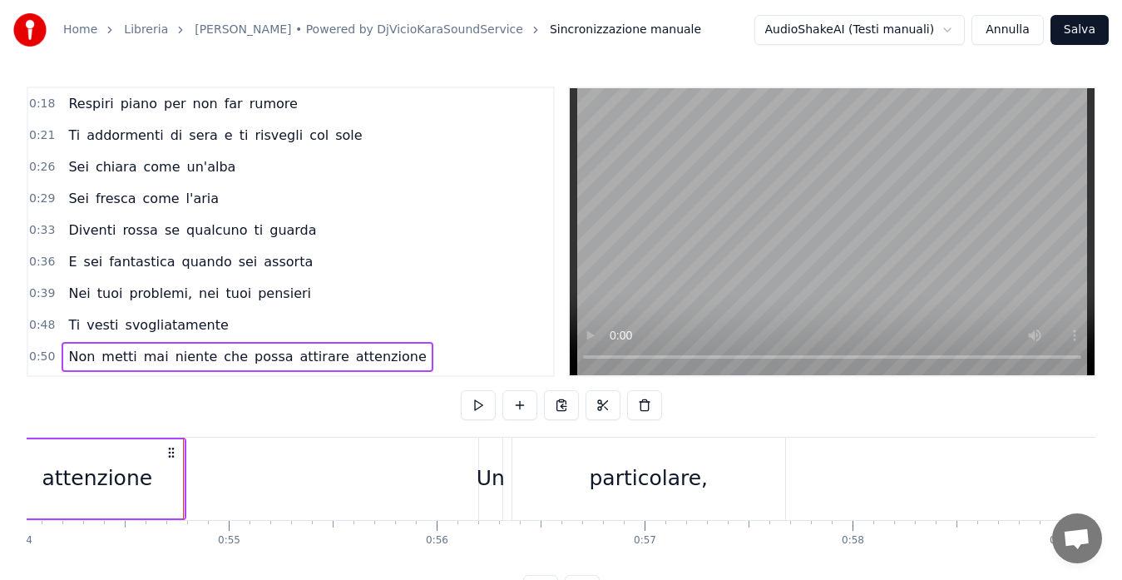
click at [222, 359] on span "che" at bounding box center [235, 356] width 27 height 19
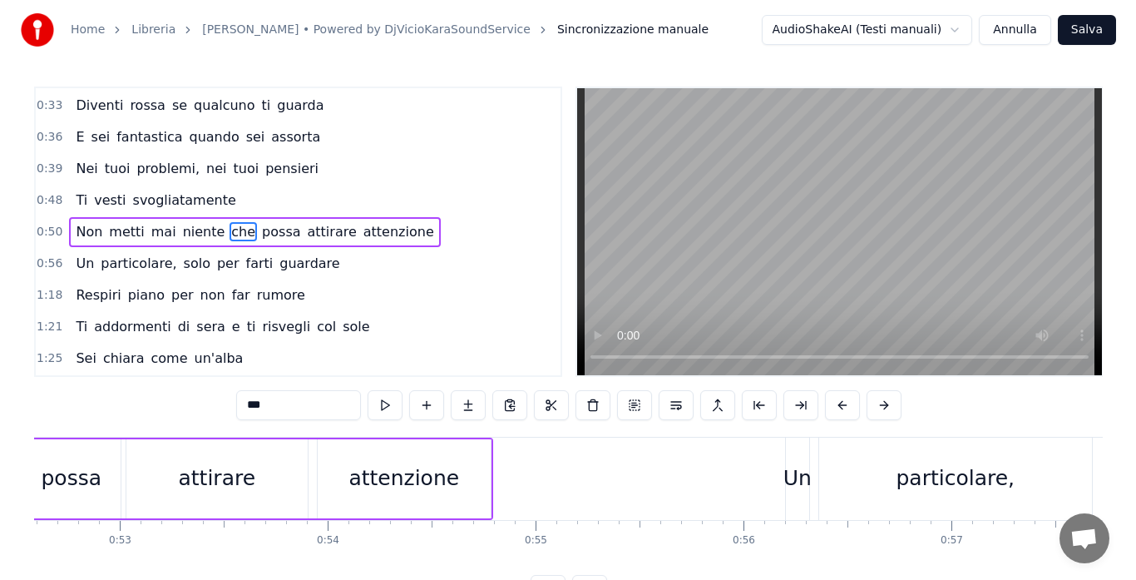
scroll to position [0, 10791]
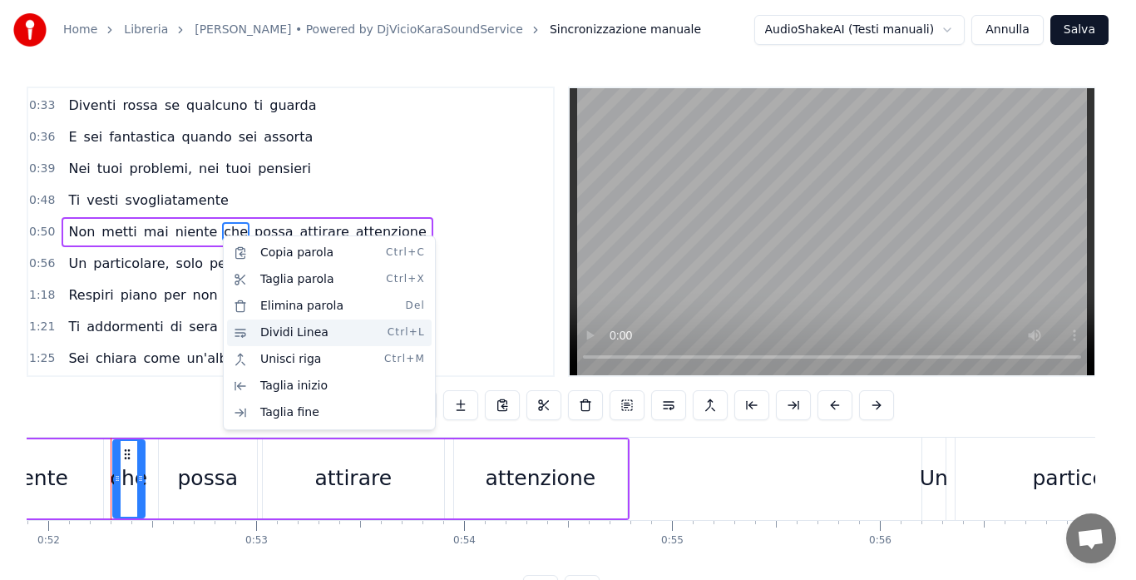
click at [274, 327] on div "Dividi Linea Ctrl+L" at bounding box center [329, 332] width 205 height 27
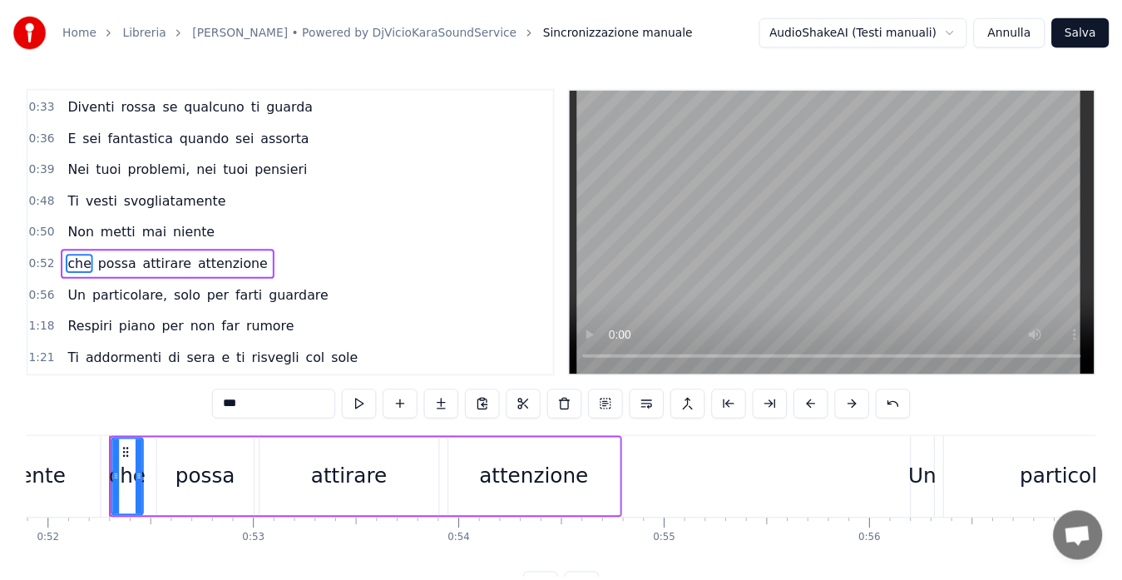
scroll to position [156, 0]
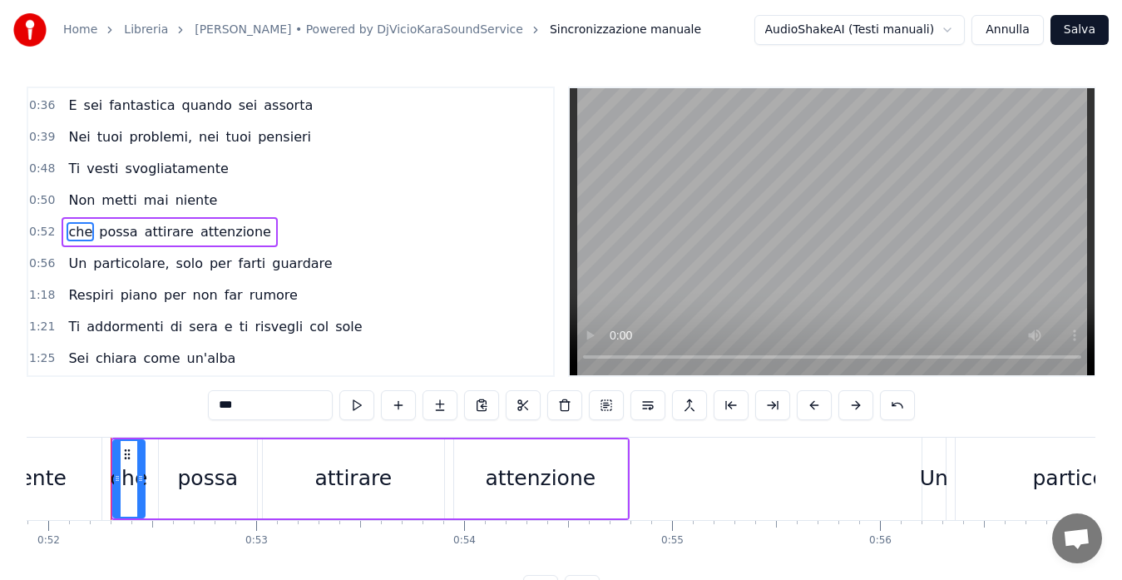
click at [39, 201] on span "0:50" at bounding box center [42, 200] width 26 height 17
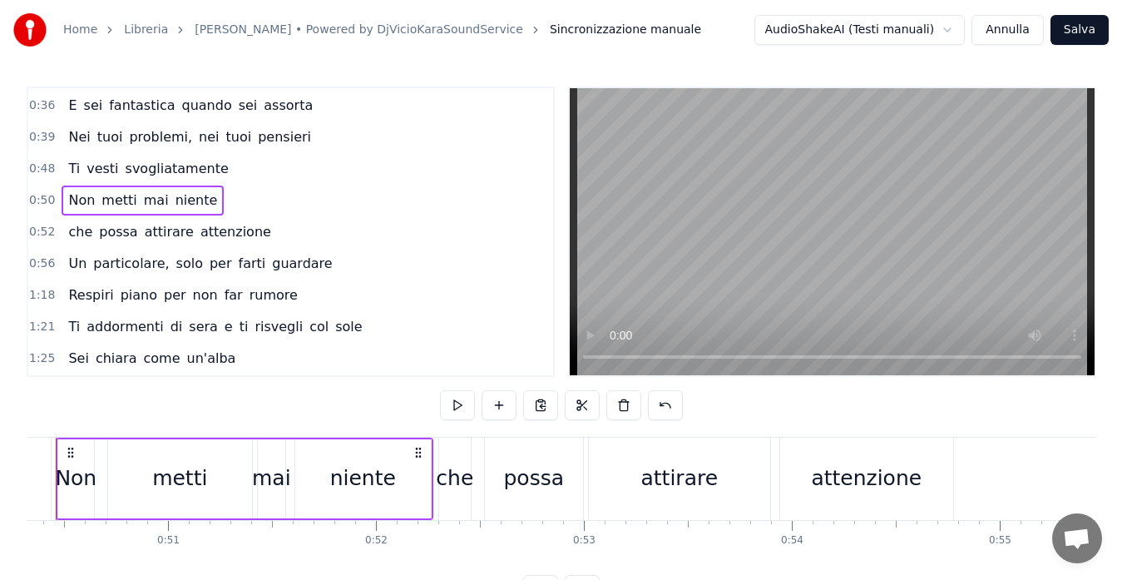
scroll to position [0, 10408]
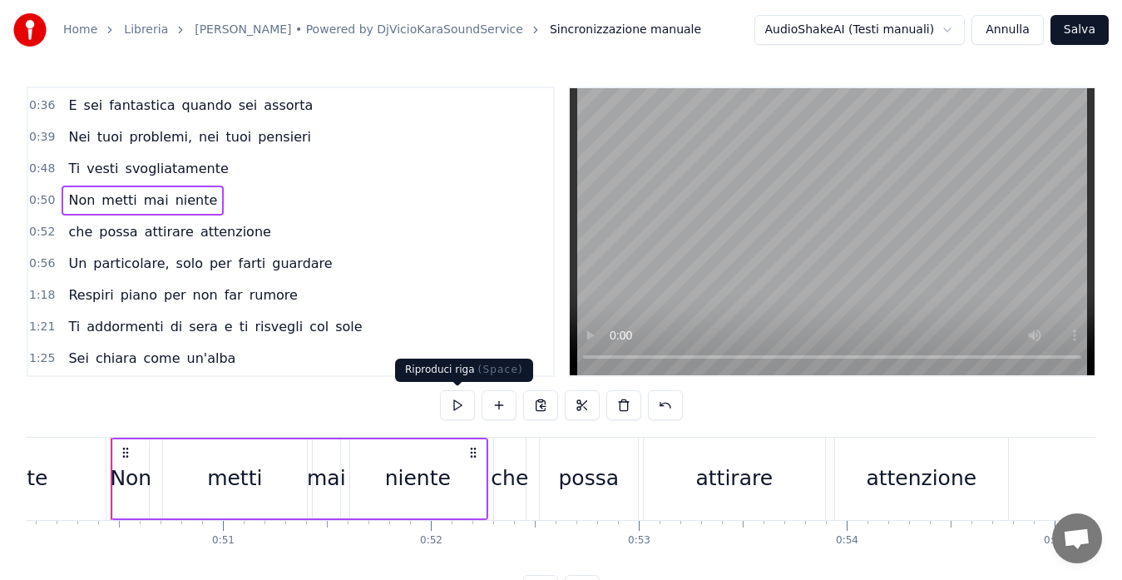
click at [459, 397] on button at bounding box center [457, 405] width 35 height 30
click at [132, 477] on div "Non" at bounding box center [131, 478] width 42 height 32
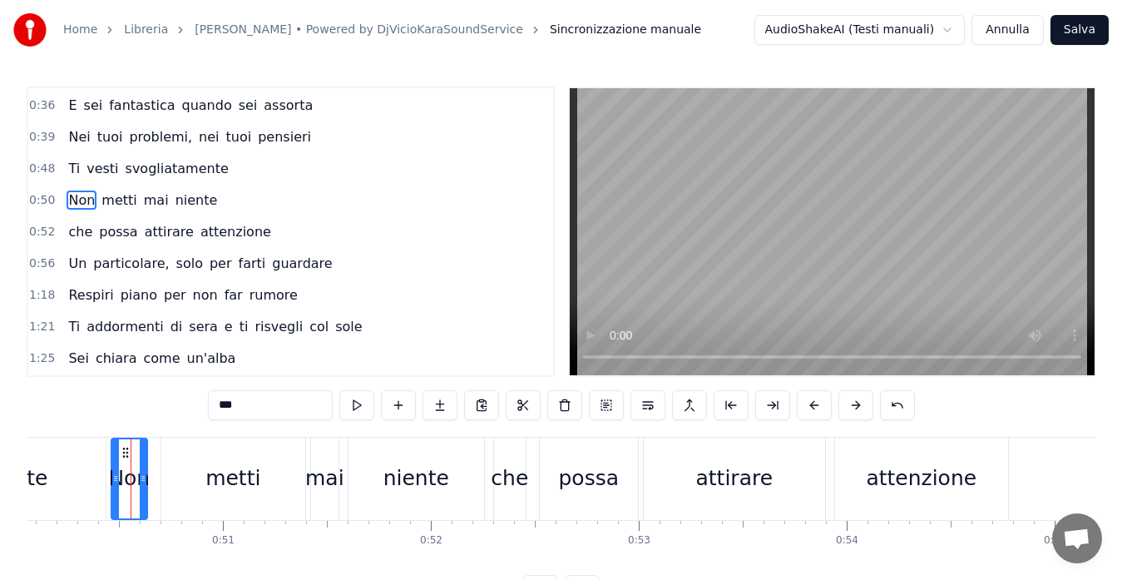
scroll to position [125, 0]
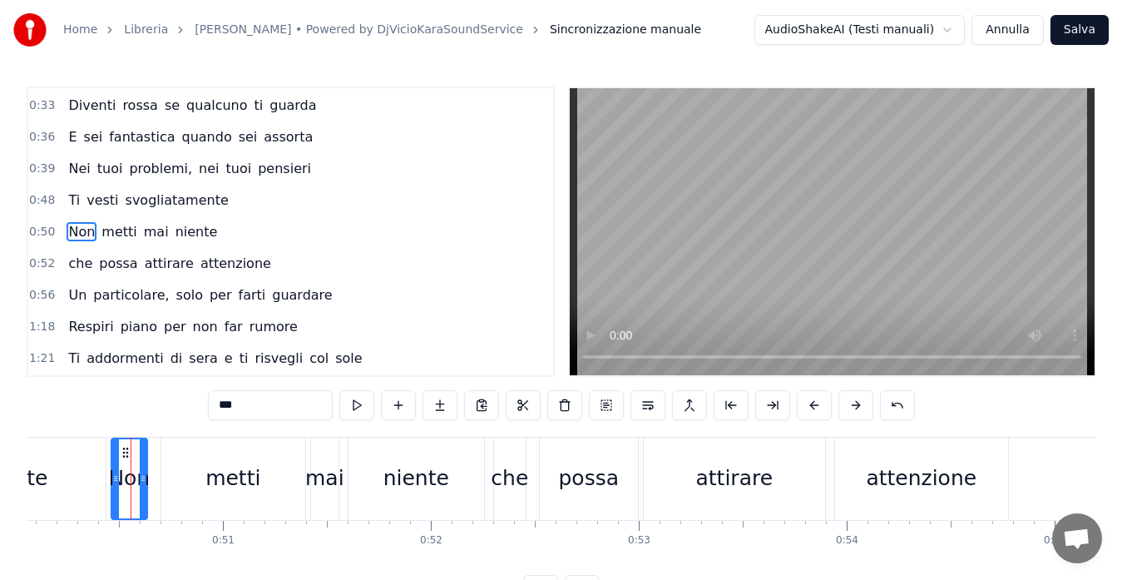
click at [38, 226] on span "0:50" at bounding box center [42, 232] width 26 height 17
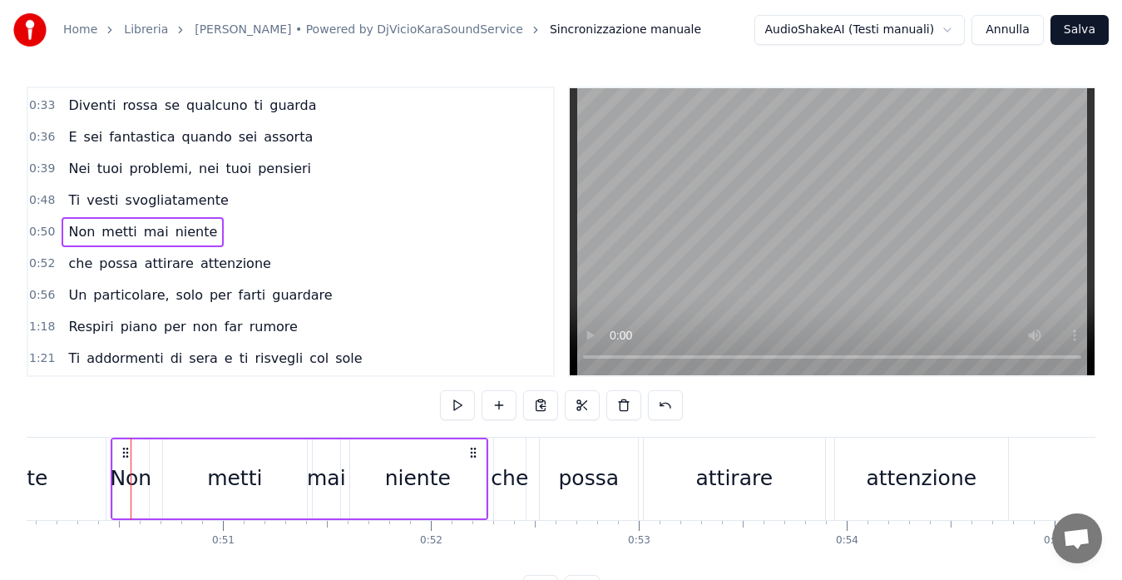
click at [34, 259] on span "0:52" at bounding box center [42, 263] width 26 height 17
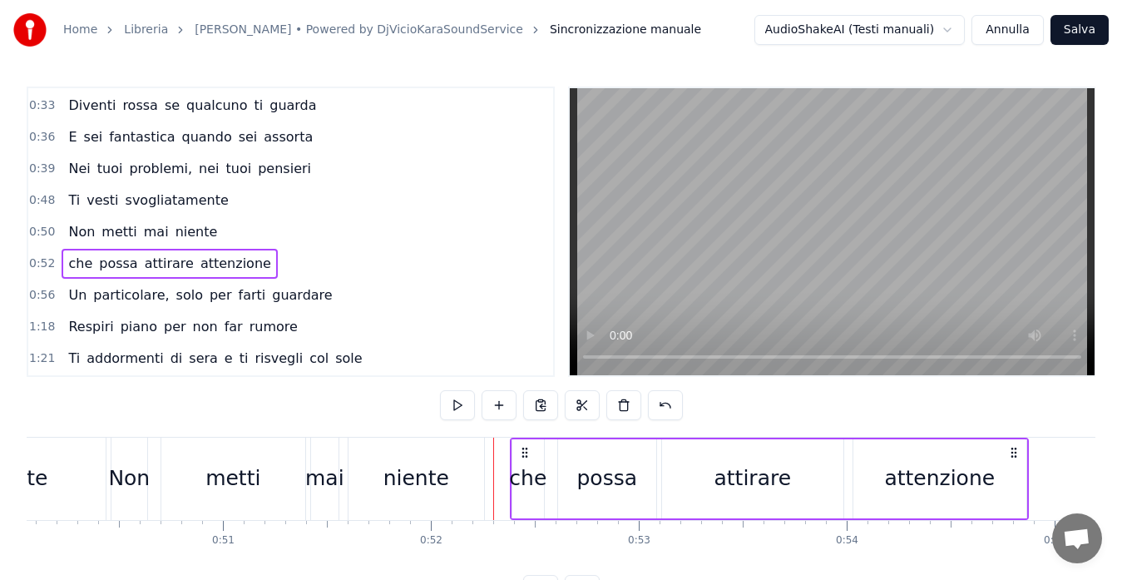
drag, startPoint x: 507, startPoint y: 452, endPoint x: 523, endPoint y: 455, distance: 16.8
click at [523, 455] on icon at bounding box center [524, 452] width 13 height 13
click at [42, 225] on span "0:50" at bounding box center [42, 232] width 26 height 17
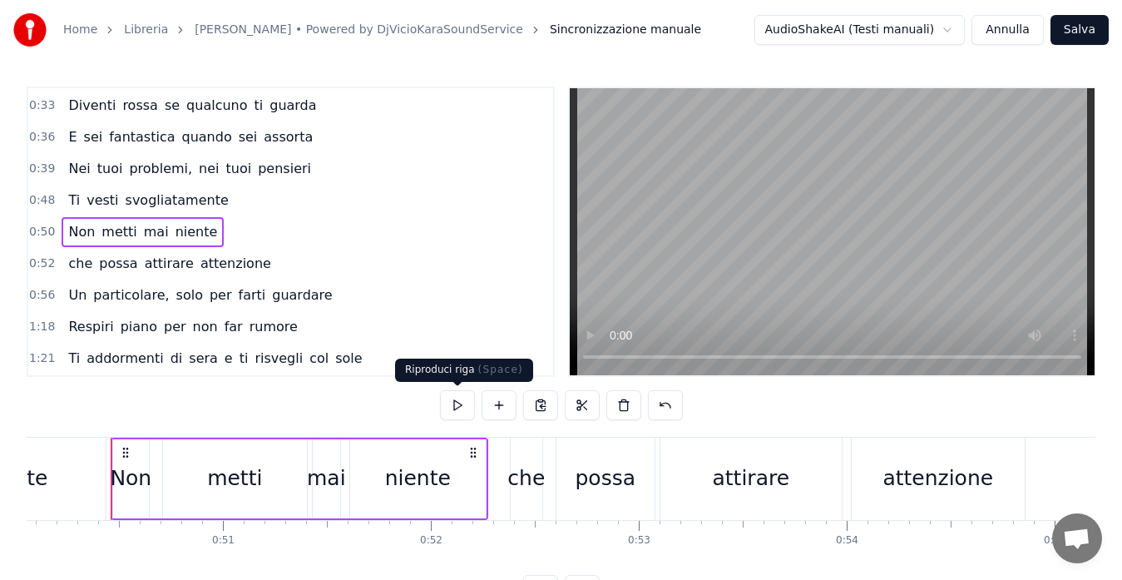
click at [450, 405] on button at bounding box center [457, 405] width 35 height 30
click at [36, 263] on span "0:52" at bounding box center [42, 263] width 26 height 17
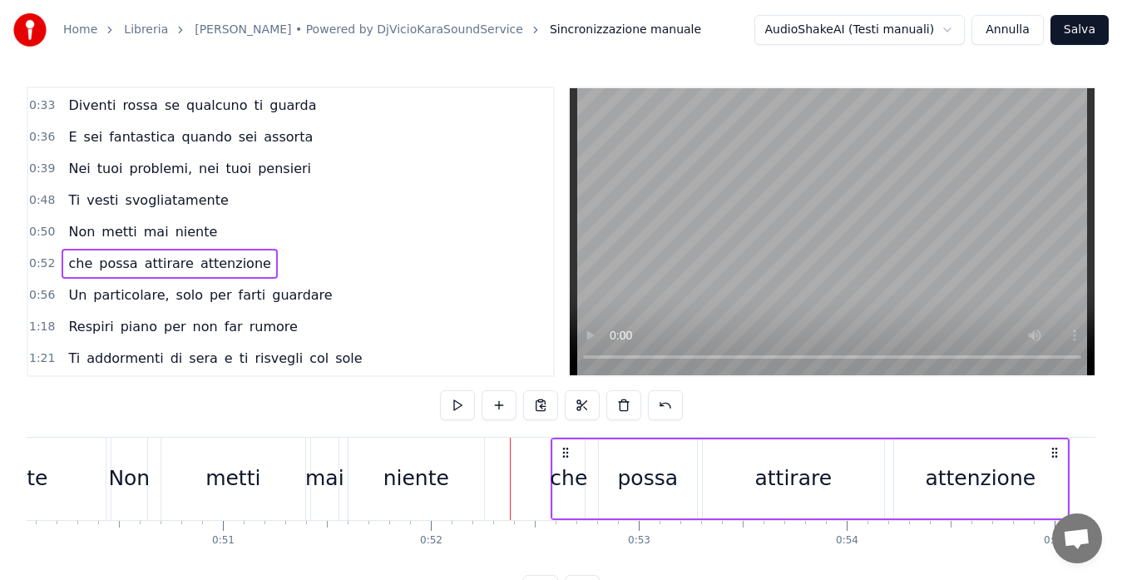
drag, startPoint x: 523, startPoint y: 447, endPoint x: 564, endPoint y: 442, distance: 41.1
click at [564, 442] on div "che possa attirare attenzione" at bounding box center [810, 478] width 519 height 82
click at [35, 266] on span "0:52" at bounding box center [42, 263] width 26 height 17
click at [561, 470] on div "che" at bounding box center [568, 478] width 37 height 32
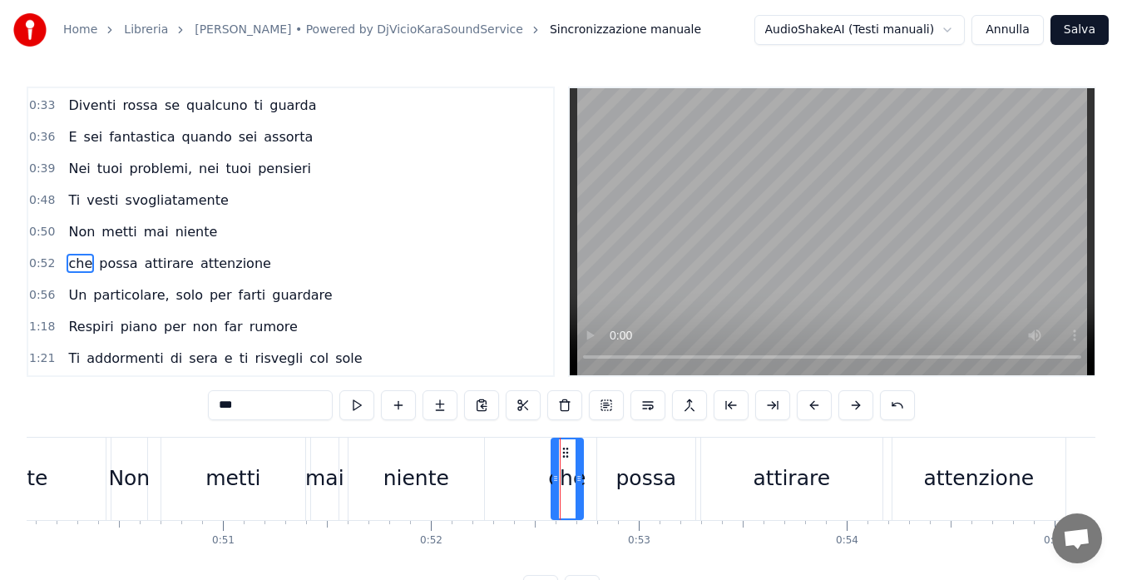
scroll to position [156, 0]
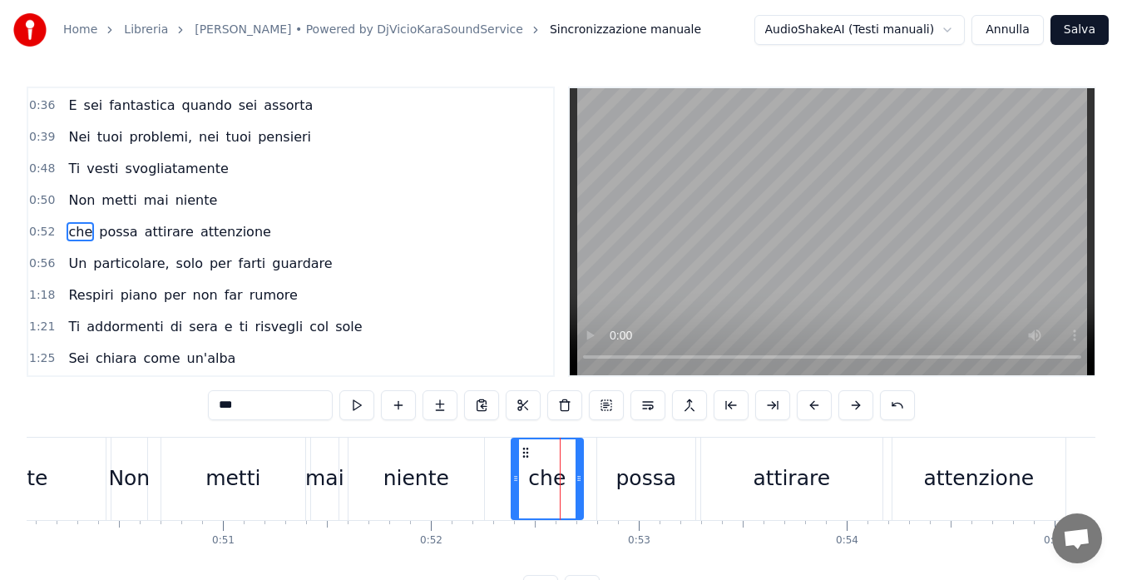
drag, startPoint x: 551, startPoint y: 473, endPoint x: 510, endPoint y: 473, distance: 41.6
click at [512, 473] on icon at bounding box center [515, 478] width 7 height 13
click at [350, 396] on button at bounding box center [356, 405] width 35 height 30
click at [897, 404] on button at bounding box center [897, 405] width 35 height 30
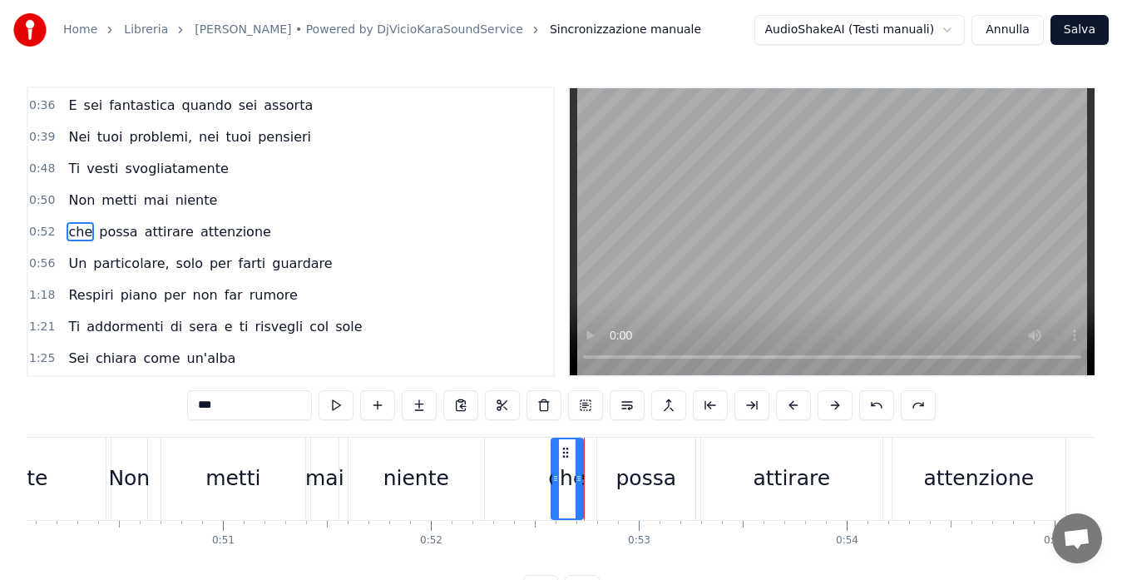
click at [897, 404] on div "***" at bounding box center [561, 405] width 749 height 30
click at [882, 404] on button at bounding box center [876, 405] width 35 height 30
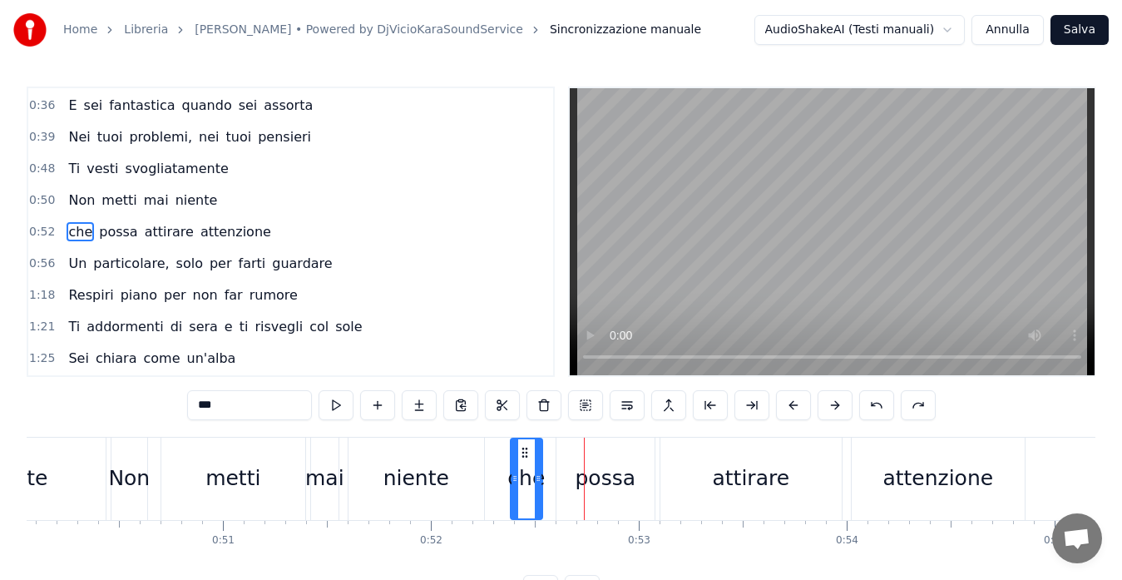
click at [881, 403] on button at bounding box center [876, 405] width 35 height 30
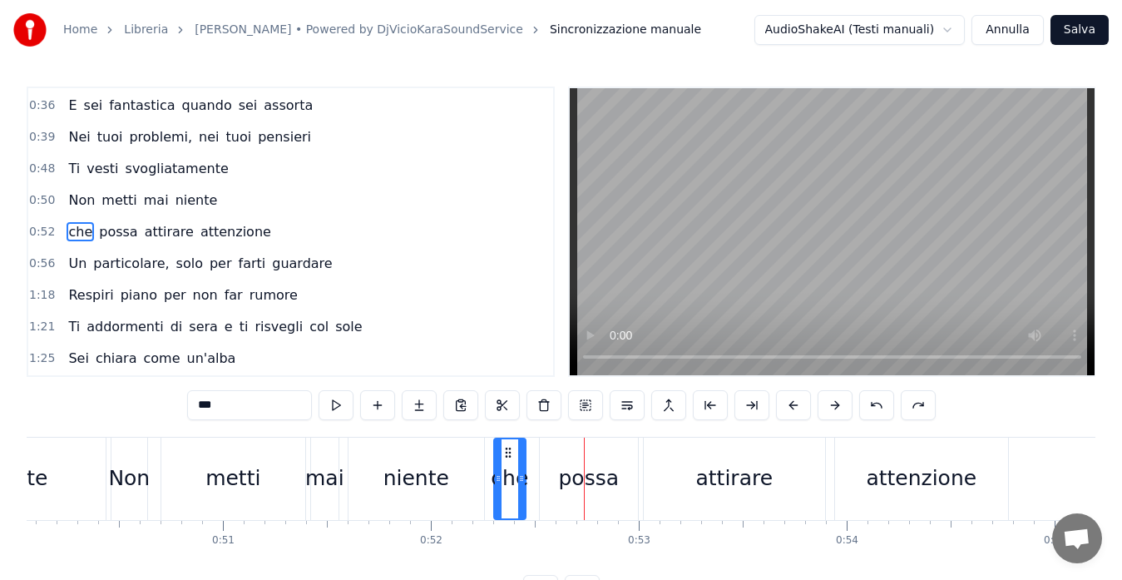
click at [881, 403] on button at bounding box center [876, 405] width 35 height 30
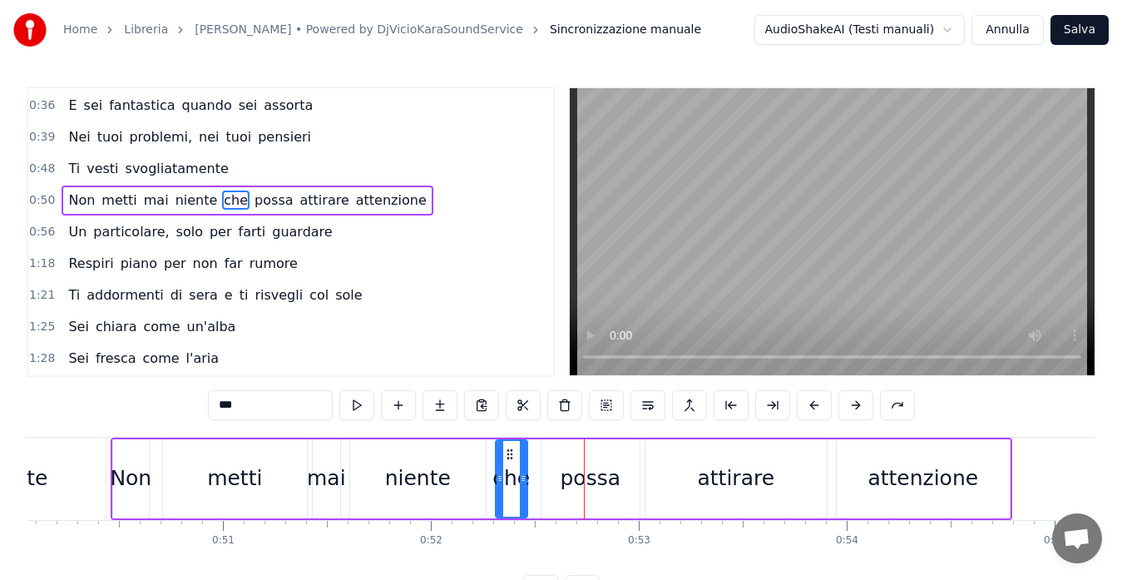
click at [33, 196] on span "0:50" at bounding box center [42, 200] width 26 height 17
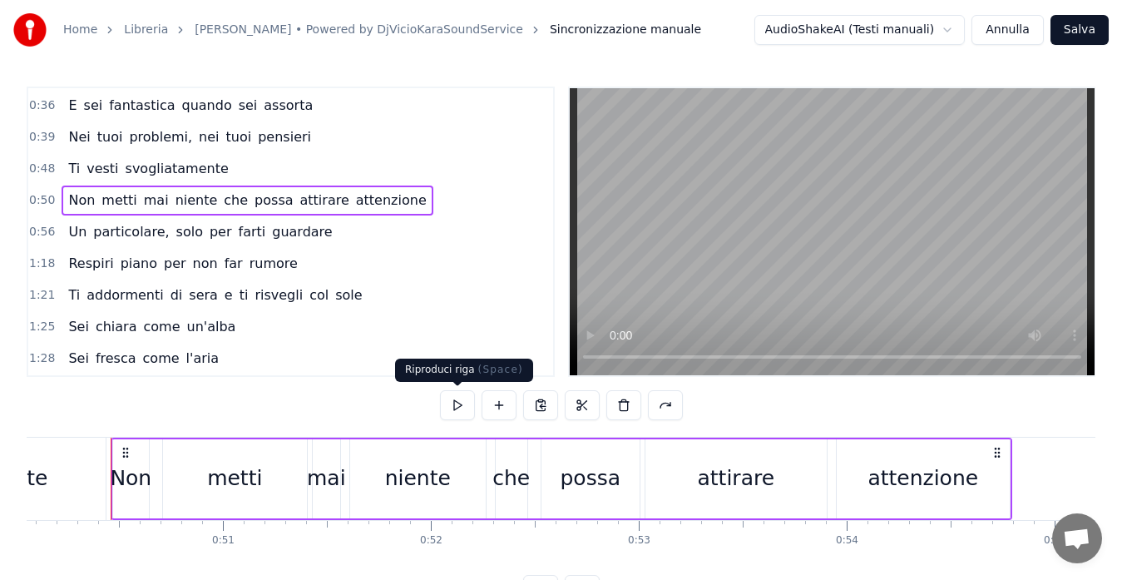
click at [457, 403] on button at bounding box center [457, 405] width 35 height 30
click at [174, 201] on span "niente" at bounding box center [197, 199] width 46 height 19
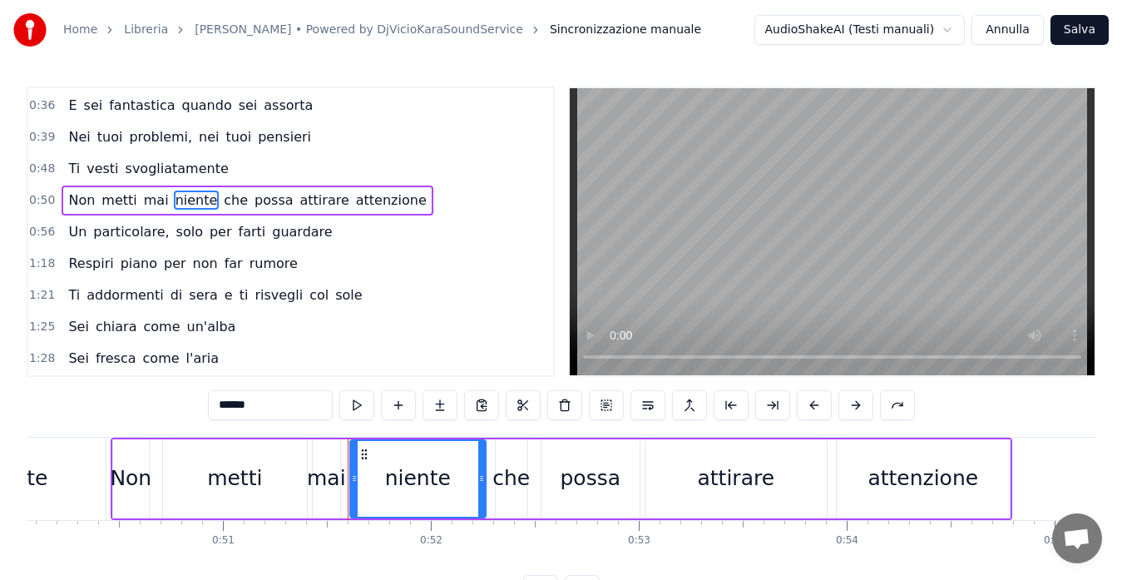
scroll to position [125, 0]
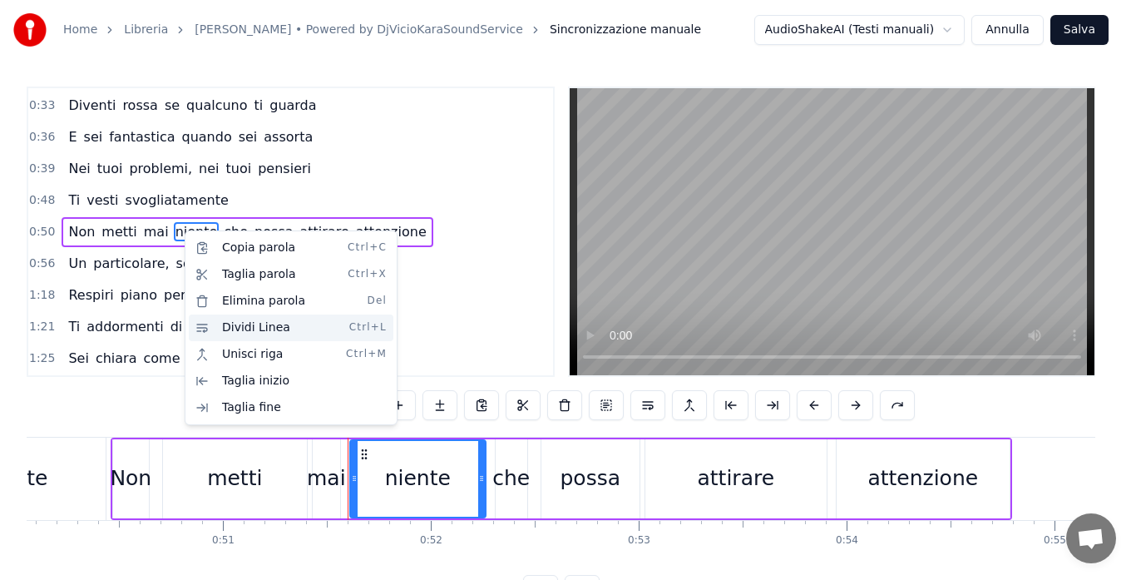
click at [245, 322] on div "Dividi Linea Ctrl+L" at bounding box center [291, 327] width 205 height 27
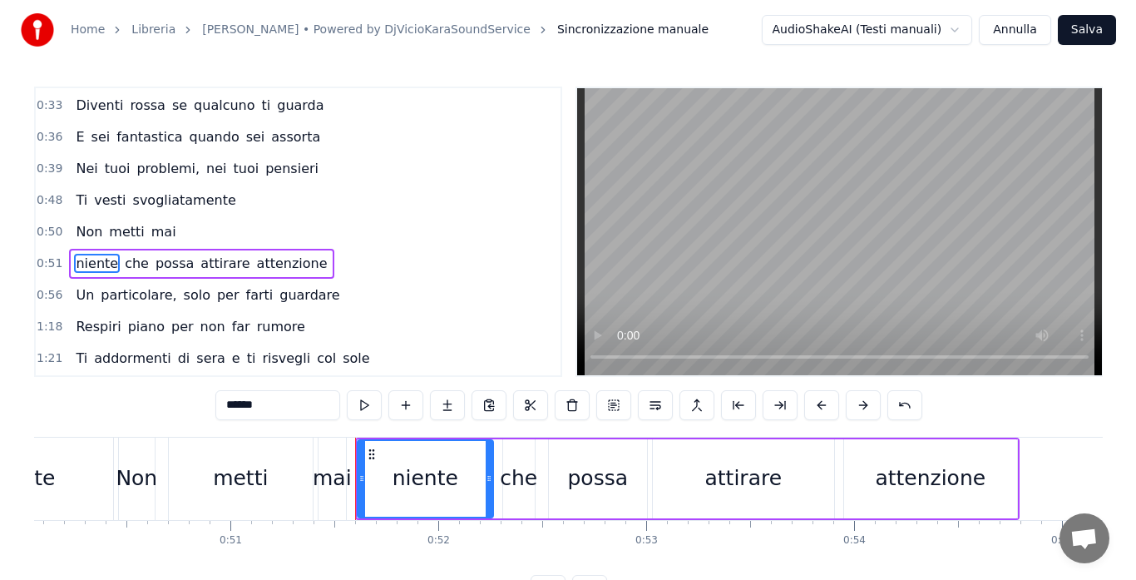
scroll to position [156, 0]
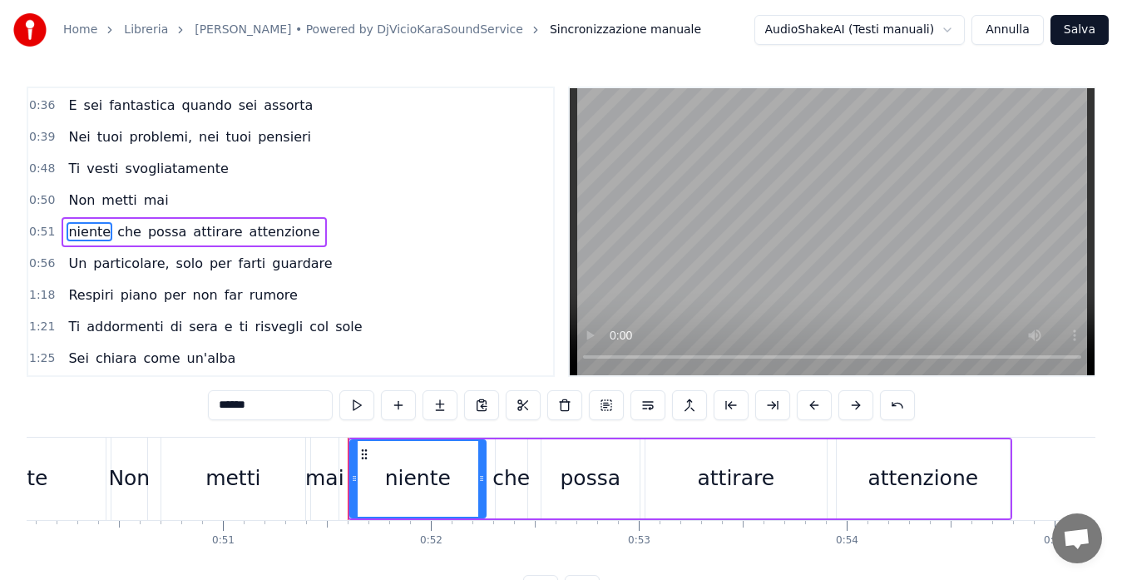
click at [191, 232] on span "attirare" at bounding box center [217, 231] width 52 height 19
type input "********"
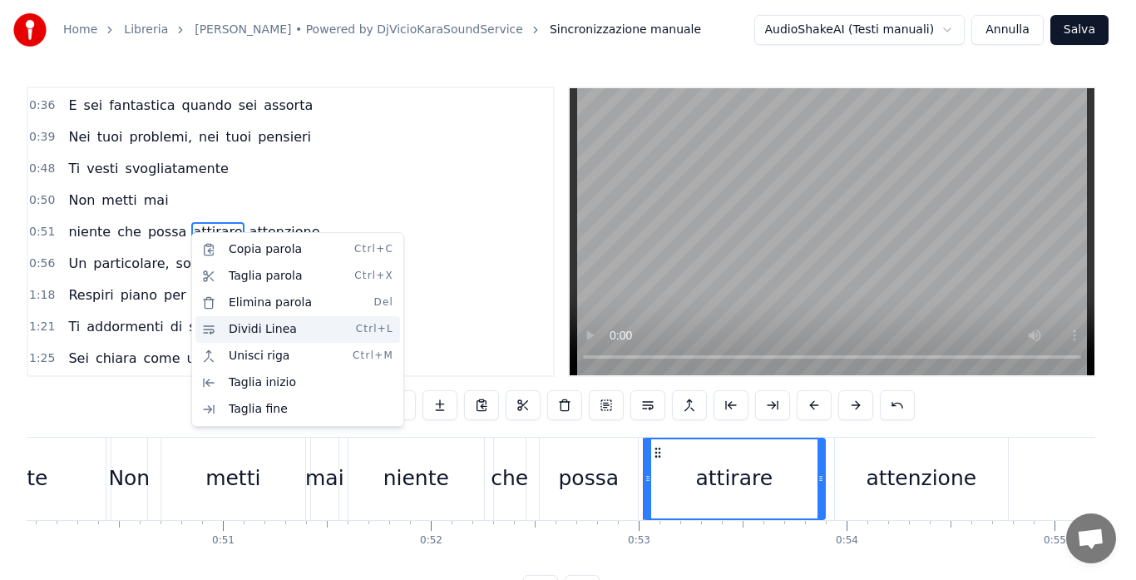
click at [261, 324] on div "Dividi Linea Ctrl+L" at bounding box center [297, 329] width 205 height 27
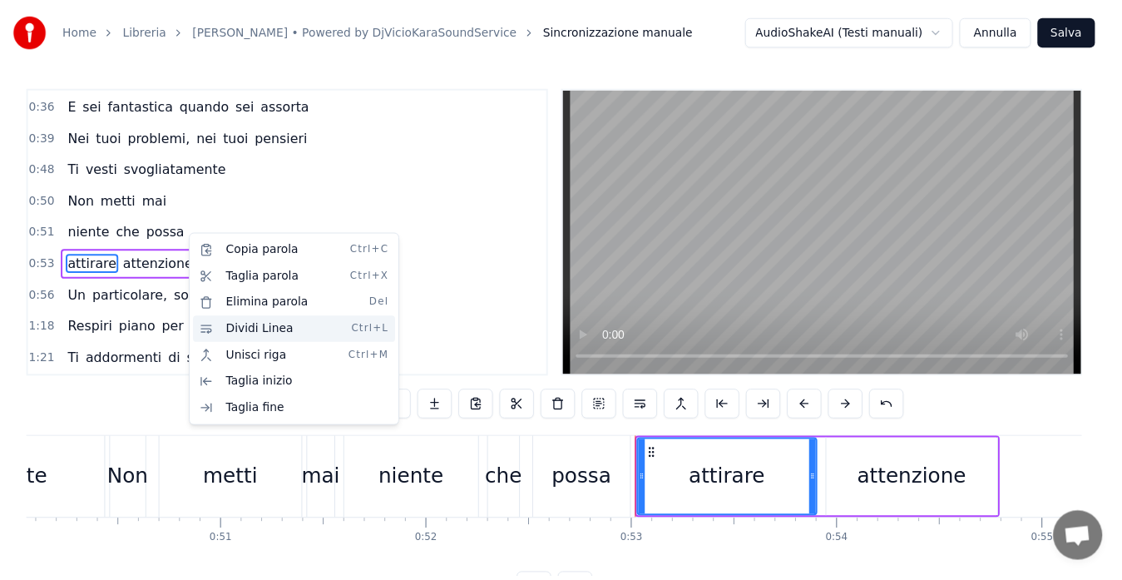
scroll to position [188, 0]
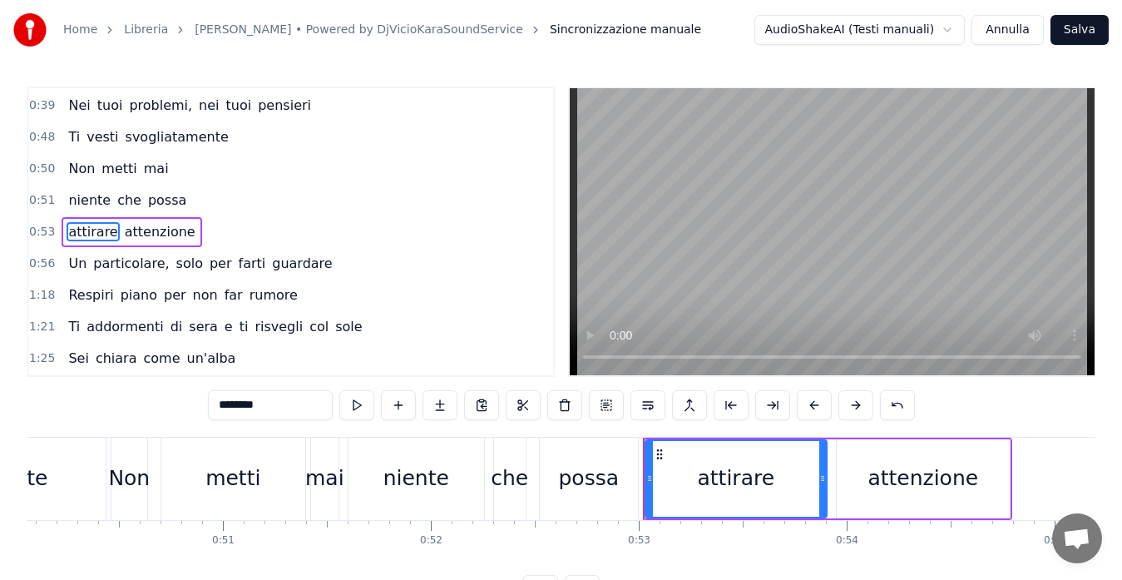
click at [33, 136] on span "0:48" at bounding box center [42, 137] width 26 height 17
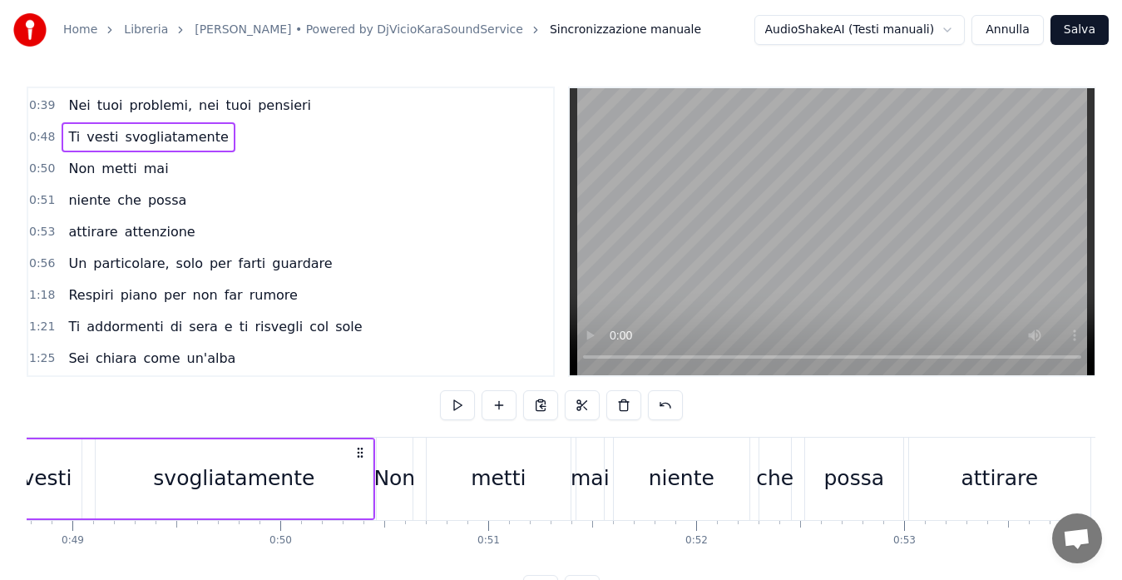
scroll to position [0, 10005]
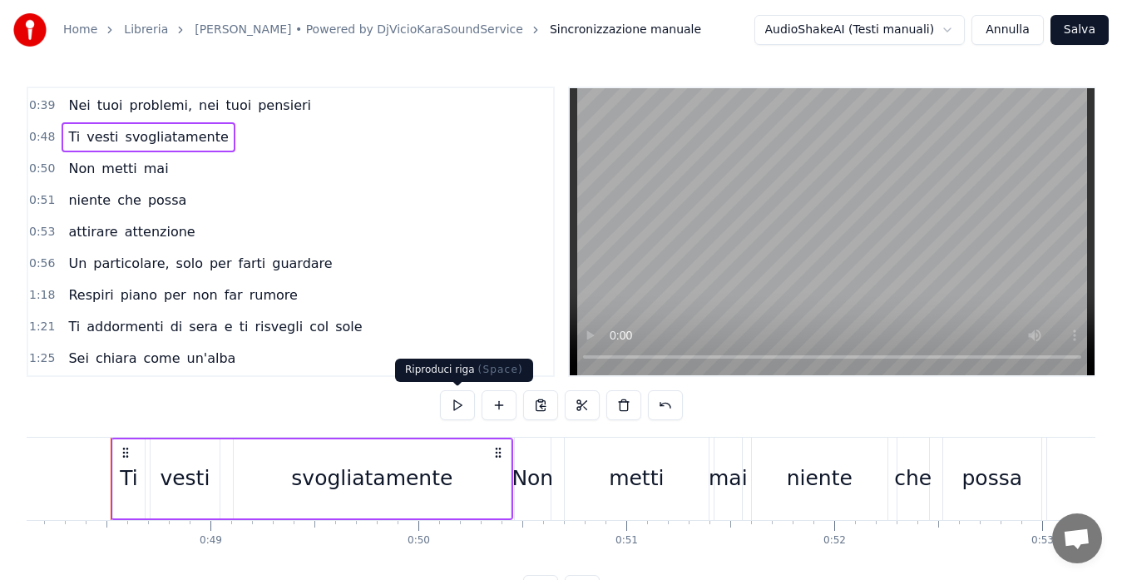
click at [457, 400] on button at bounding box center [457, 405] width 35 height 30
click at [37, 161] on span "0:50" at bounding box center [42, 169] width 26 height 17
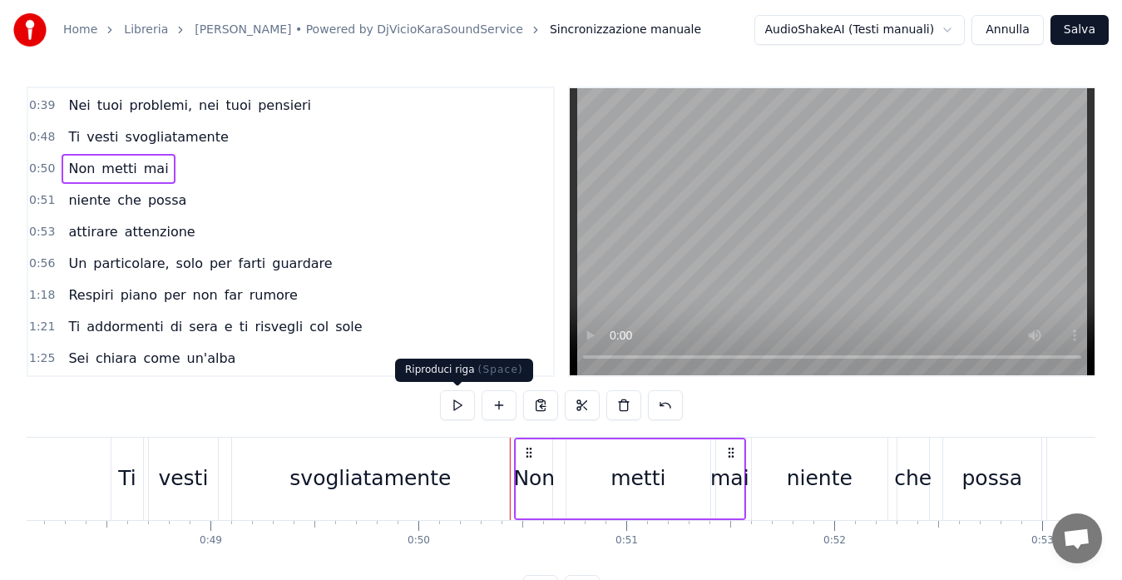
click at [457, 394] on button at bounding box center [457, 405] width 35 height 30
click at [36, 197] on span "0:51" at bounding box center [42, 200] width 26 height 17
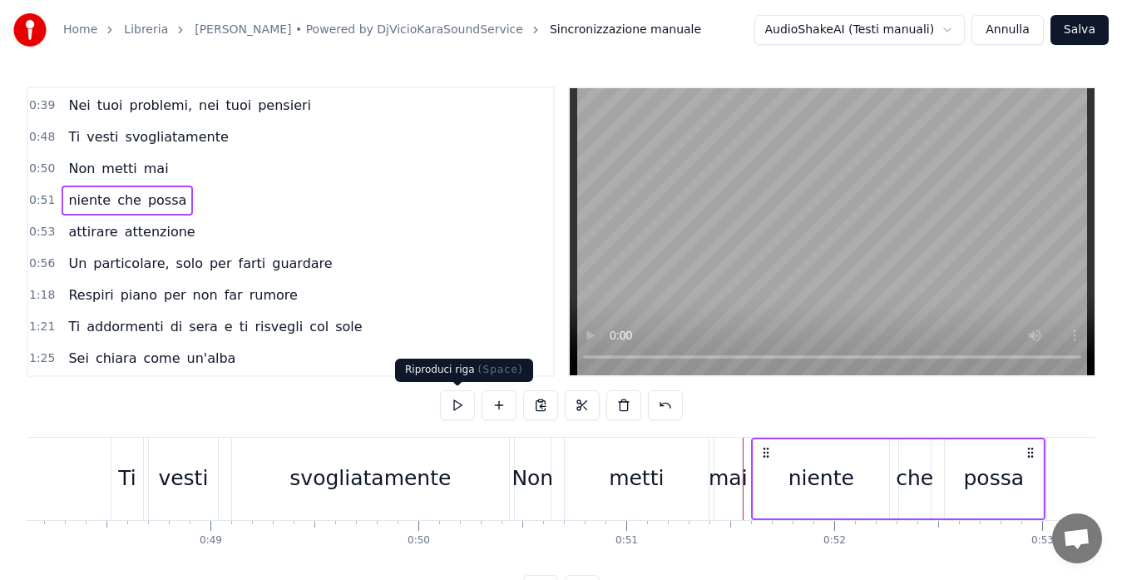
click at [466, 412] on button at bounding box center [457, 405] width 35 height 30
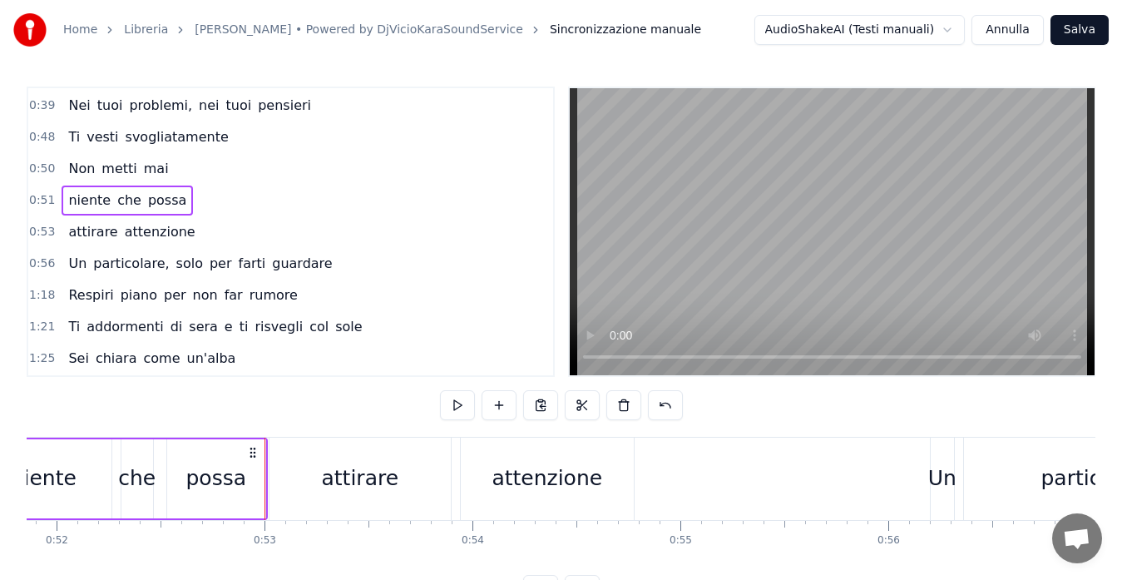
scroll to position [0, 10936]
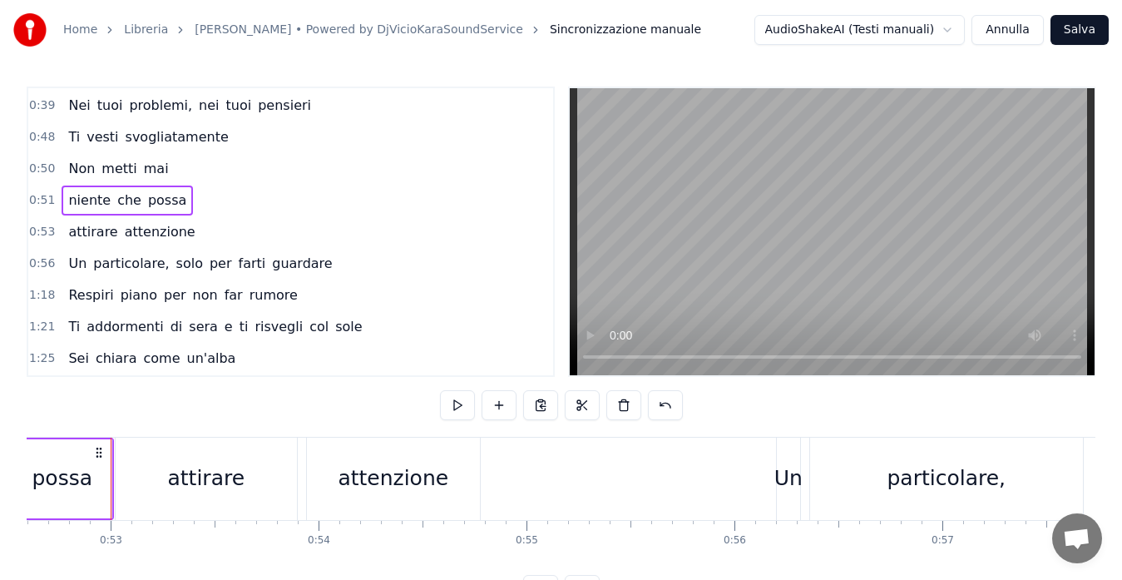
click at [38, 231] on span "0:53" at bounding box center [42, 232] width 26 height 17
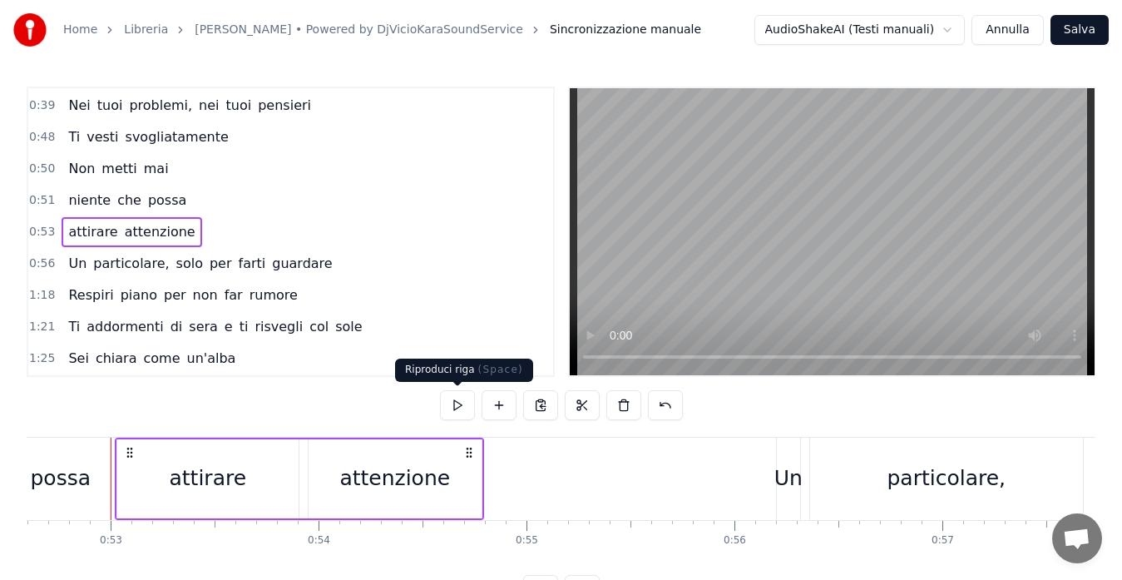
click at [452, 412] on button at bounding box center [457, 405] width 35 height 30
click at [26, 263] on div "Home Libreria ALBACHIARA • [PERSON_NAME] • Powered by DjVicioKaraSoundService S…" at bounding box center [561, 302] width 1122 height 605
click at [41, 266] on span "0:56" at bounding box center [42, 263] width 26 height 17
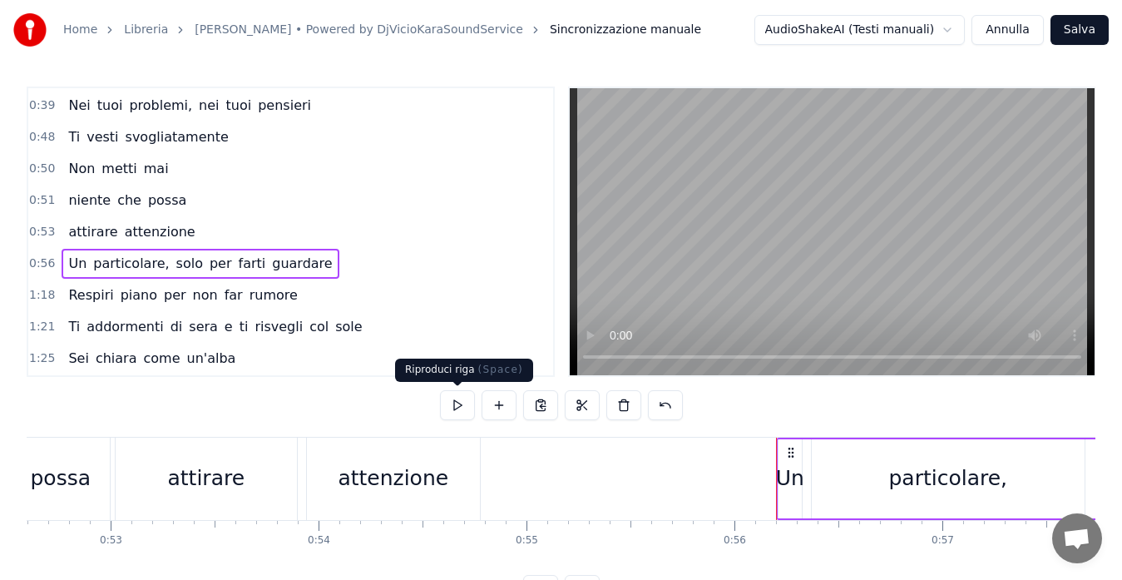
click at [463, 408] on button at bounding box center [457, 405] width 35 height 30
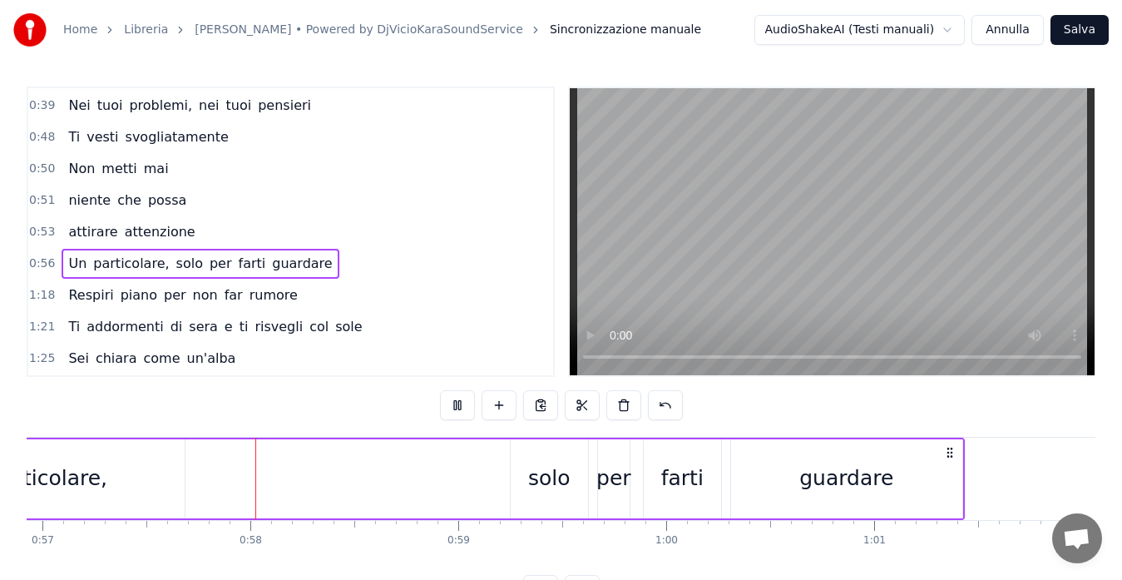
scroll to position [0, 11870]
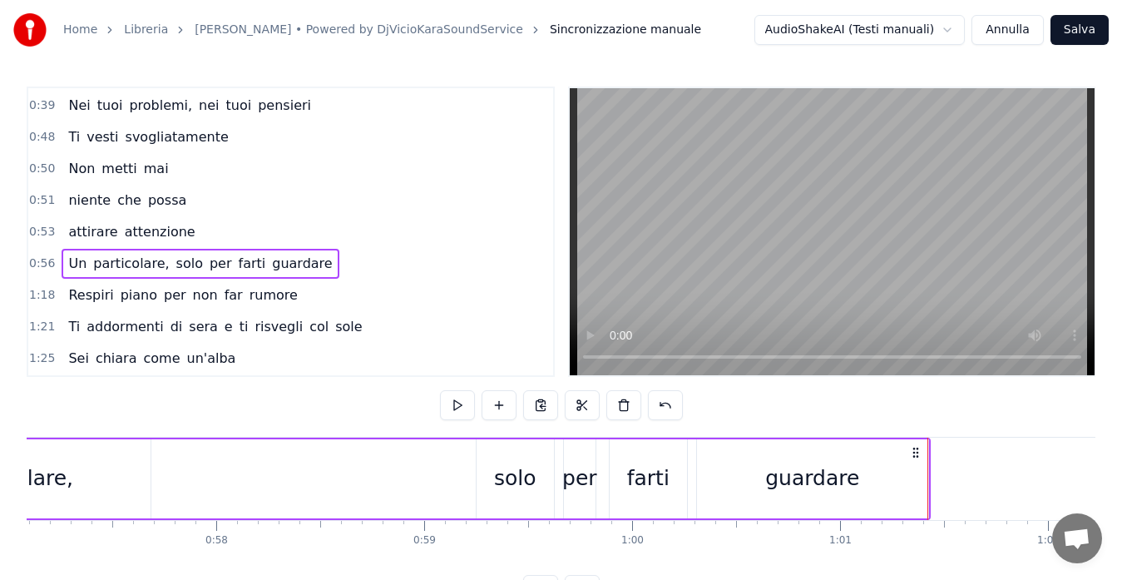
click at [1073, 30] on button "Salva" at bounding box center [1079, 30] width 58 height 30
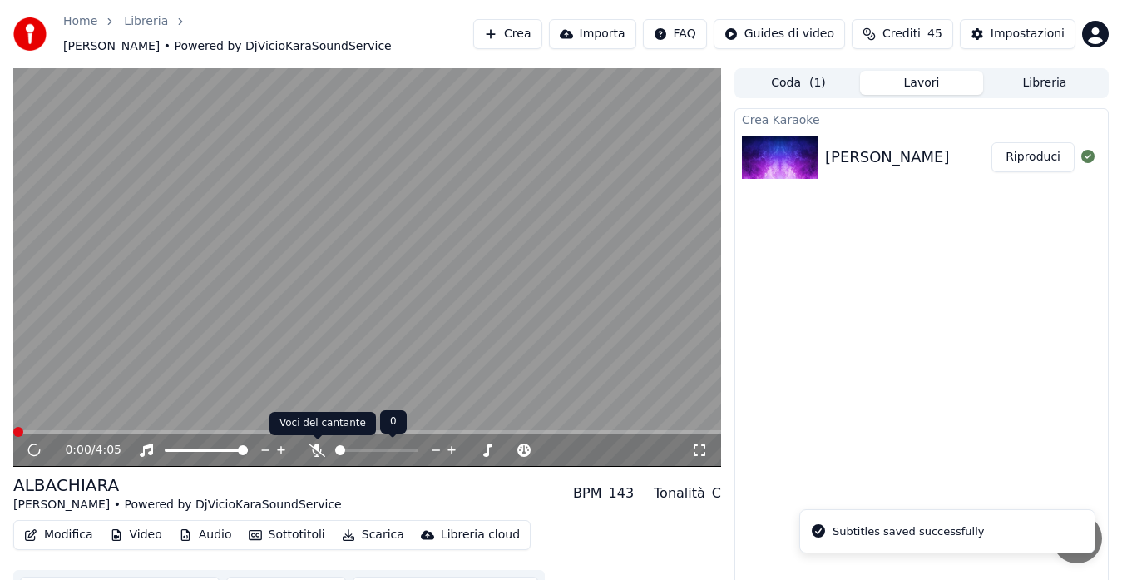
click at [314, 456] on icon at bounding box center [317, 449] width 17 height 13
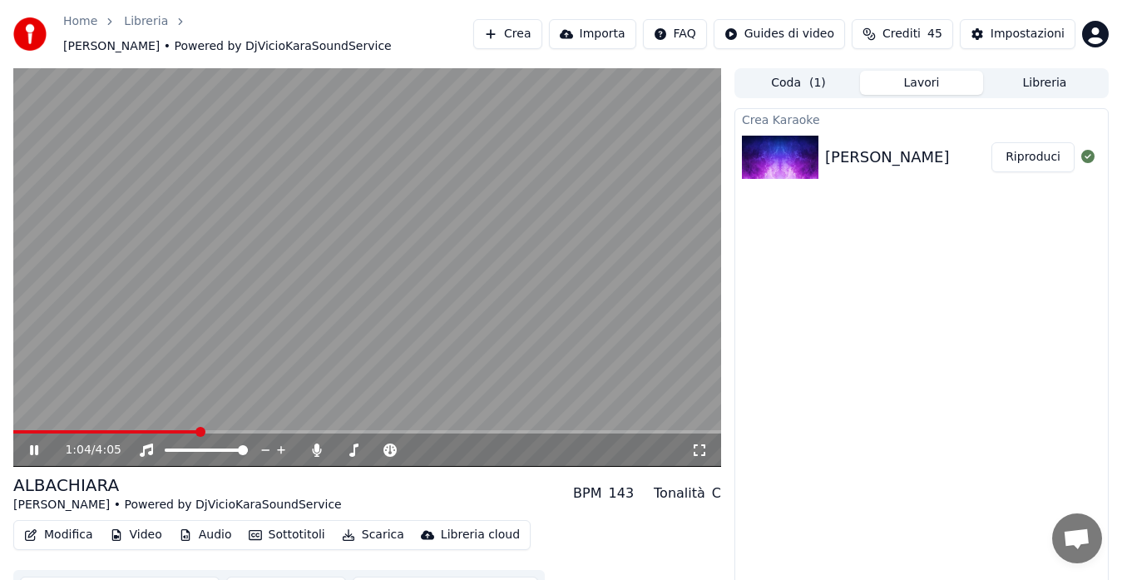
click at [199, 432] on span at bounding box center [367, 431] width 708 height 3
click at [143, 432] on span at bounding box center [117, 431] width 209 height 3
click at [40, 447] on icon at bounding box center [46, 449] width 38 height 13
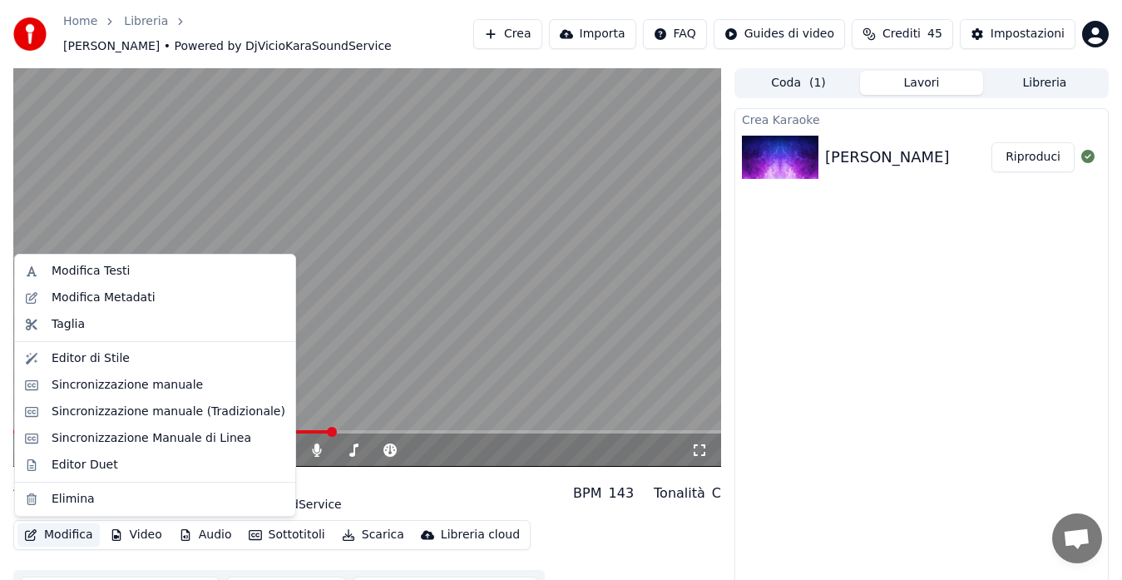
click at [65, 537] on button "Modifica" at bounding box center [58, 534] width 82 height 23
click at [118, 383] on div "Sincronizzazione manuale" at bounding box center [127, 385] width 151 height 17
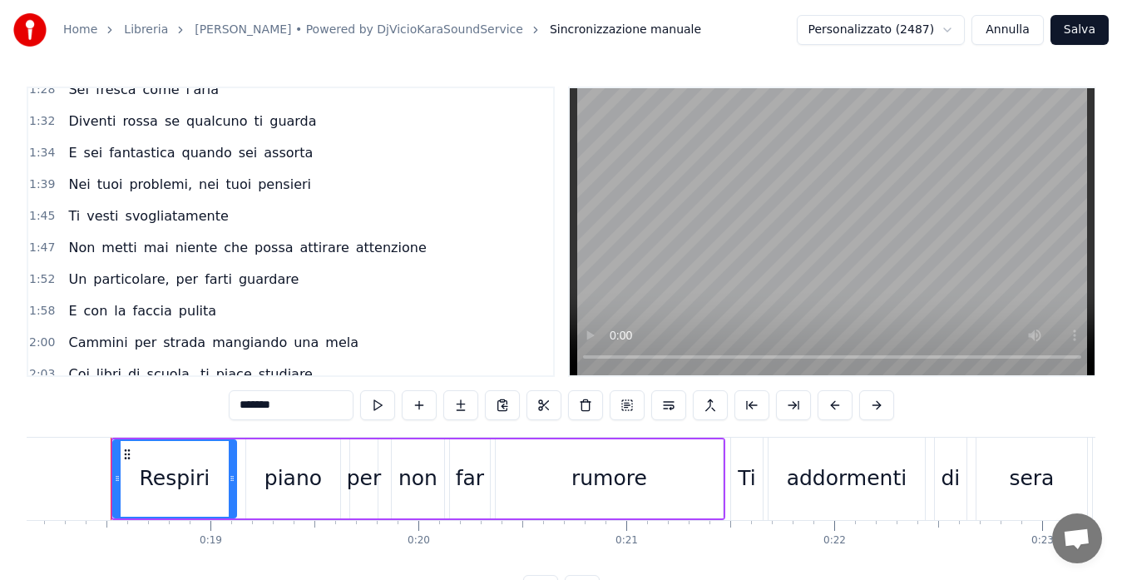
scroll to position [499, 0]
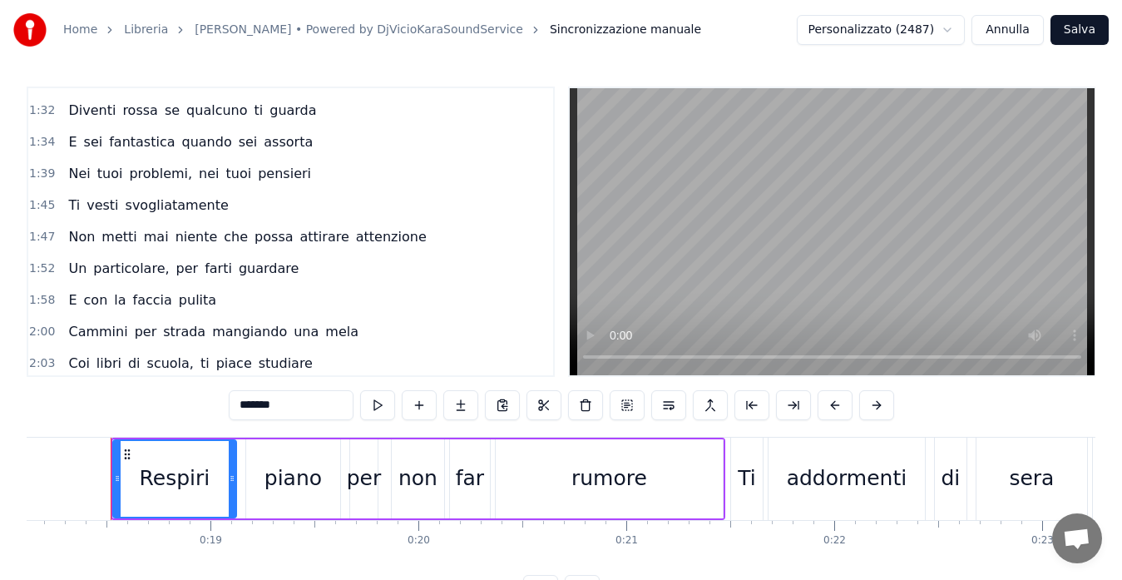
click at [37, 141] on span "1:34" at bounding box center [42, 142] width 26 height 17
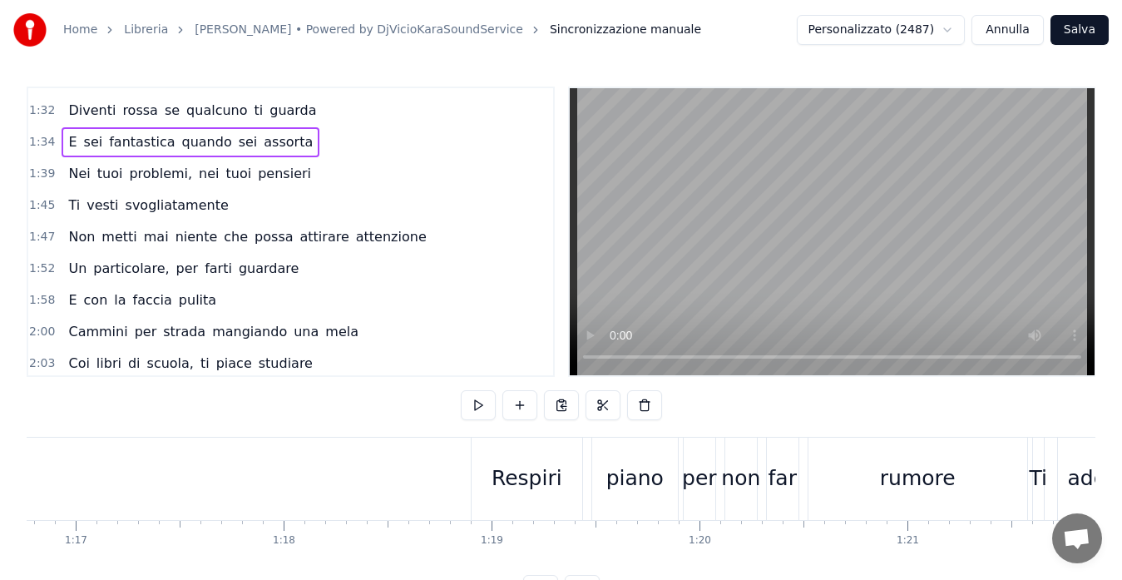
scroll to position [0, 19649]
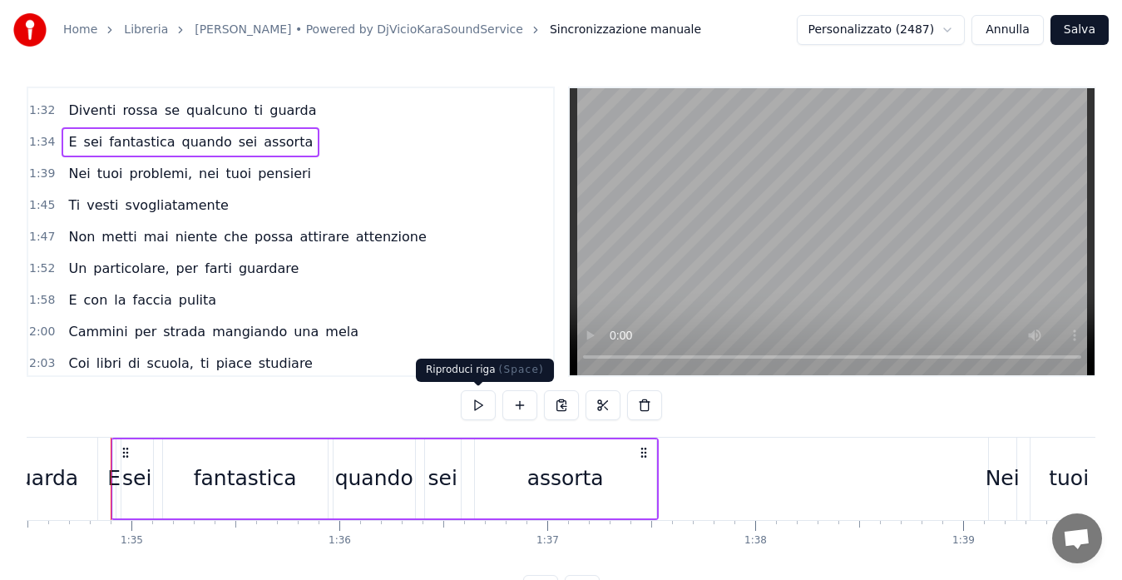
click at [470, 401] on button at bounding box center [478, 405] width 35 height 30
click at [42, 175] on span "1:39" at bounding box center [42, 174] width 26 height 17
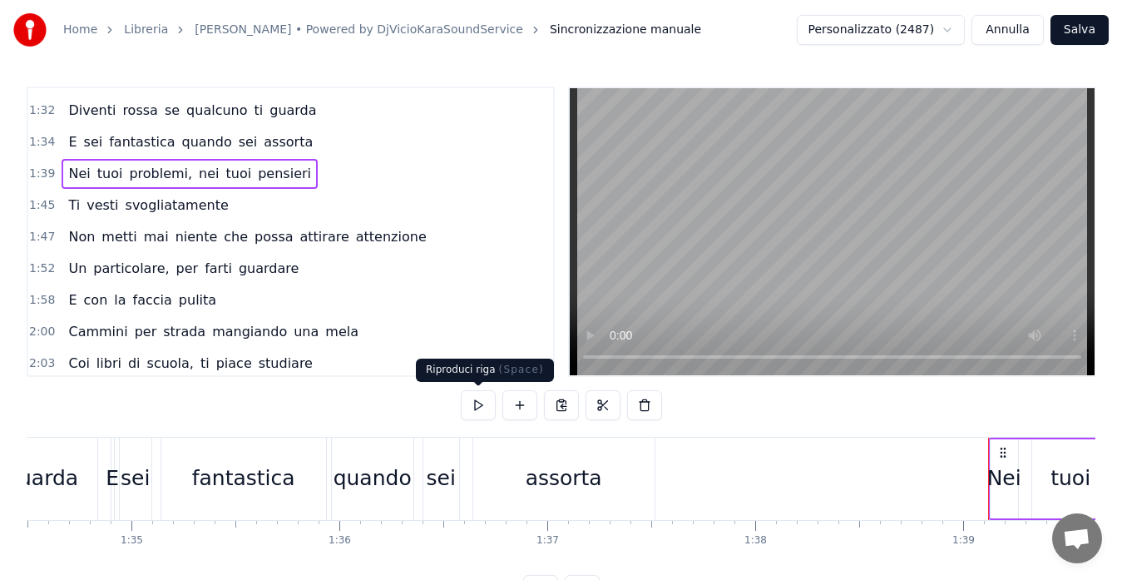
click at [471, 400] on button at bounding box center [478, 405] width 35 height 30
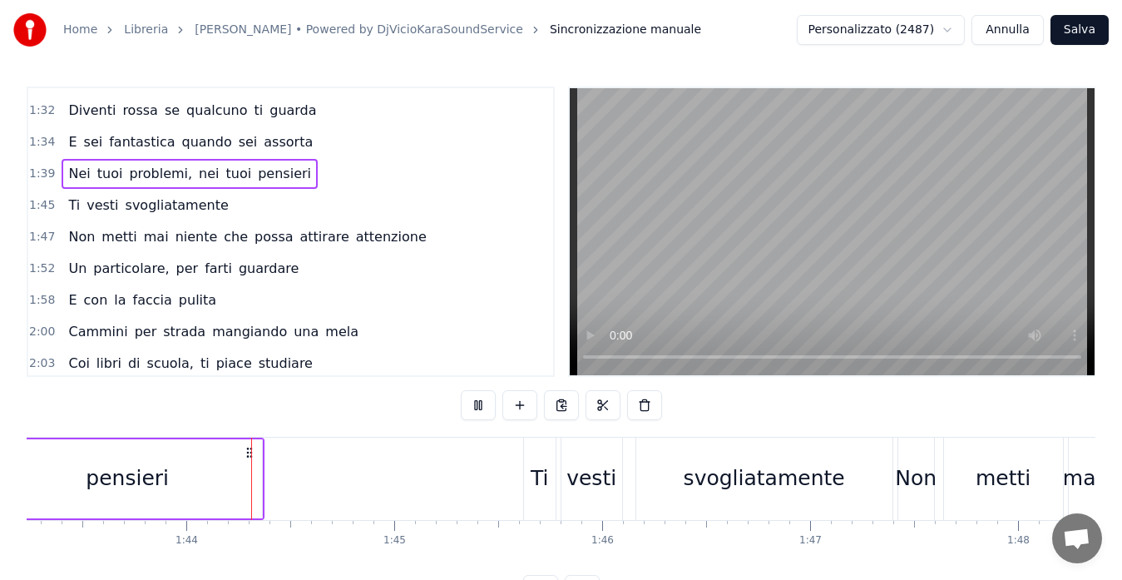
scroll to position [0, 21497]
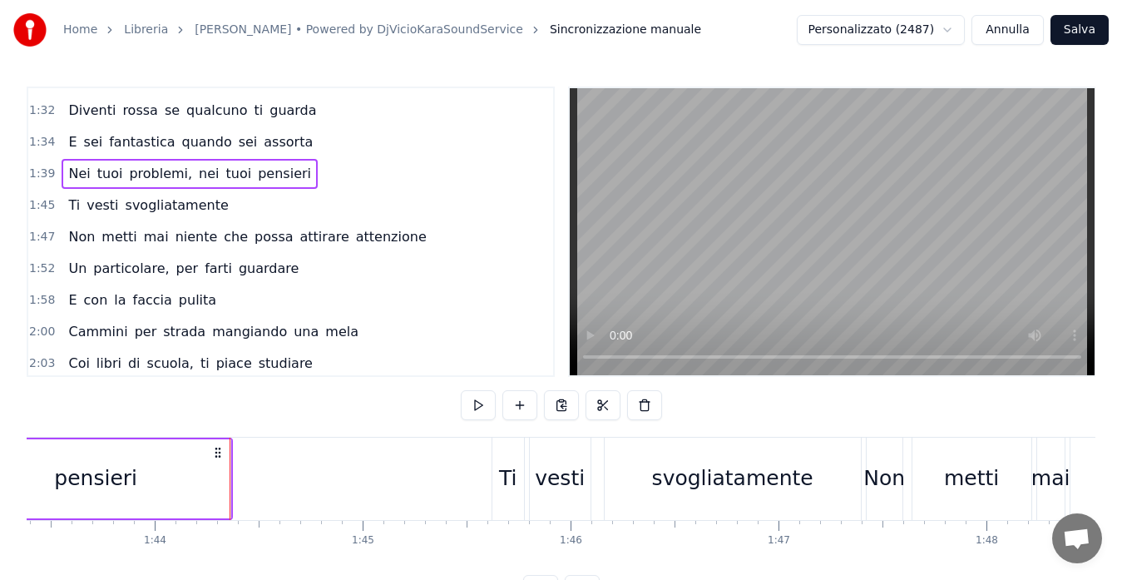
click at [36, 208] on span "1:45" at bounding box center [42, 205] width 26 height 17
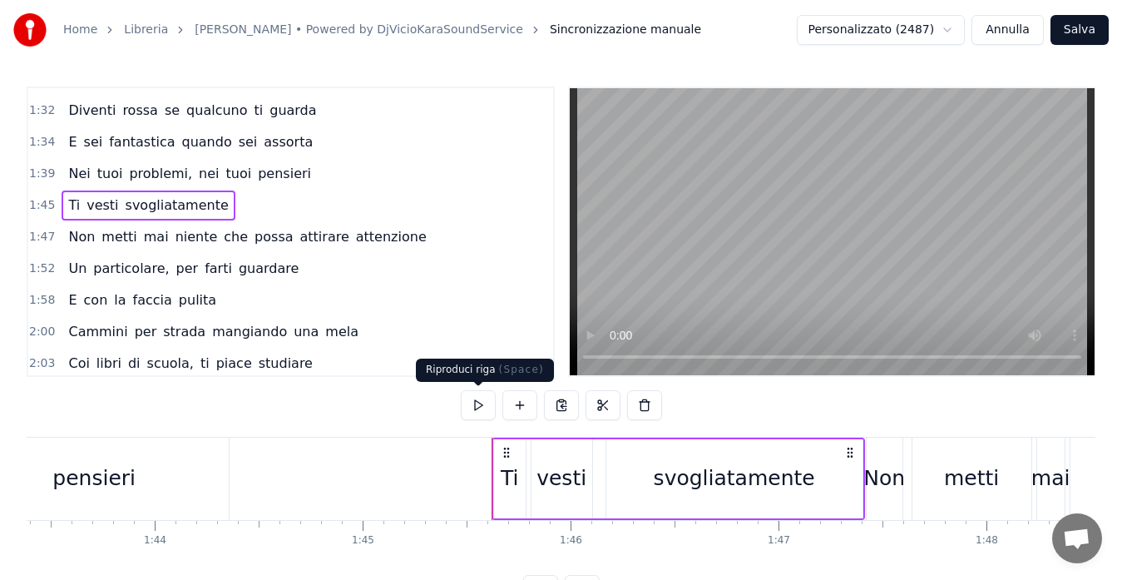
click at [467, 411] on button at bounding box center [478, 405] width 35 height 30
click at [39, 232] on span "1:47" at bounding box center [42, 237] width 26 height 17
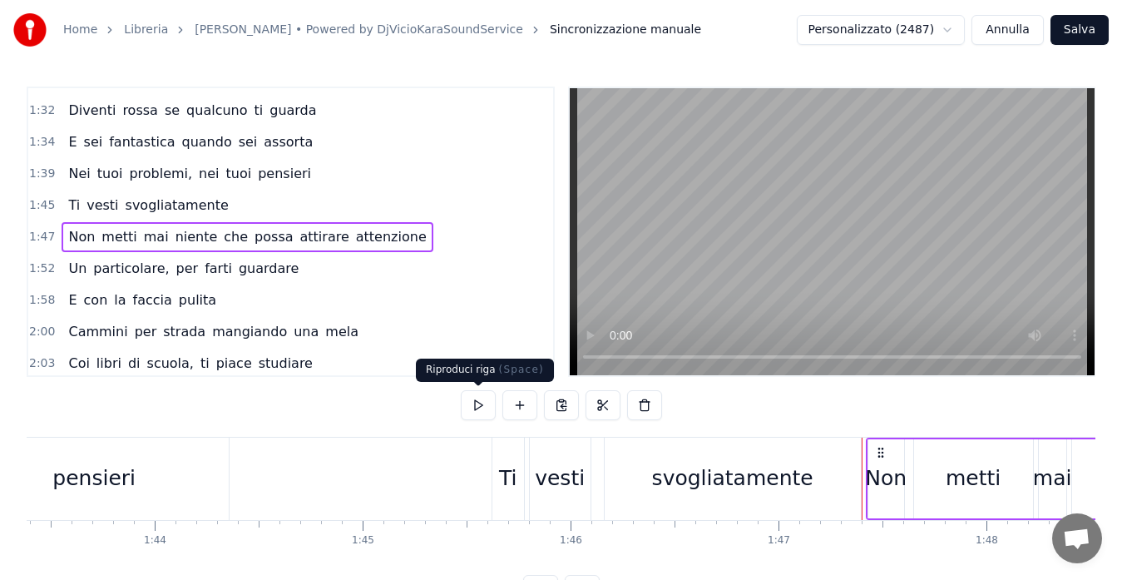
click at [475, 408] on button at bounding box center [478, 405] width 35 height 30
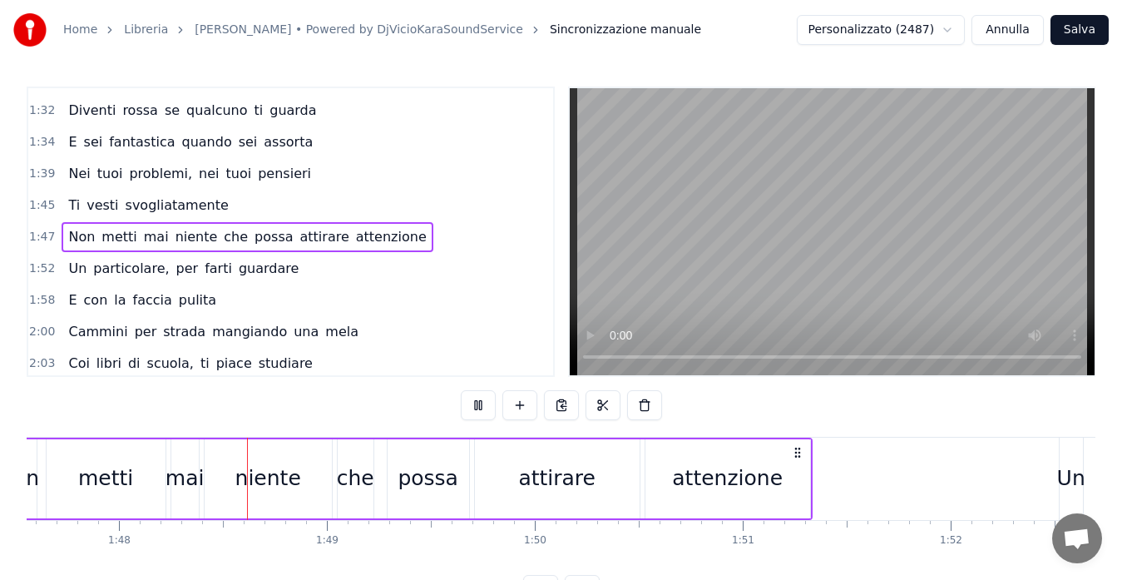
scroll to position [0, 22408]
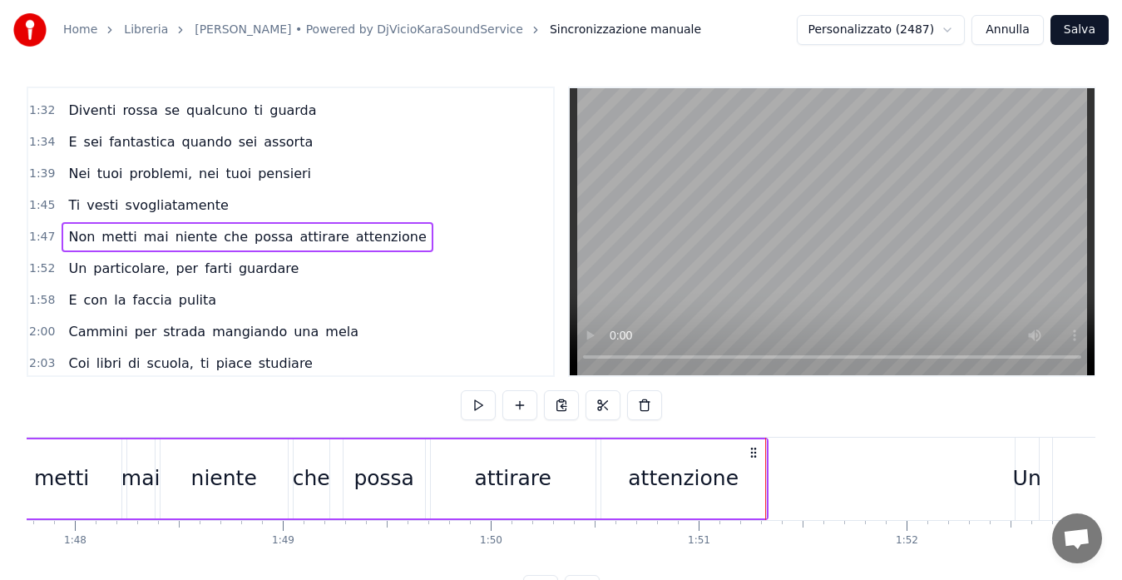
click at [174, 241] on span "niente" at bounding box center [197, 236] width 46 height 19
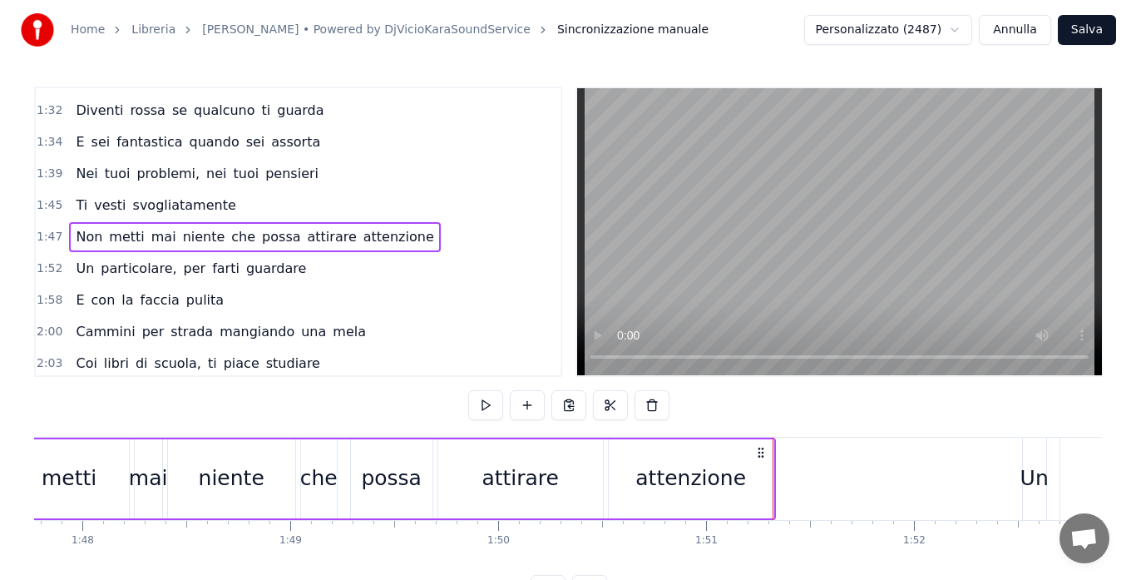
scroll to position [504, 0]
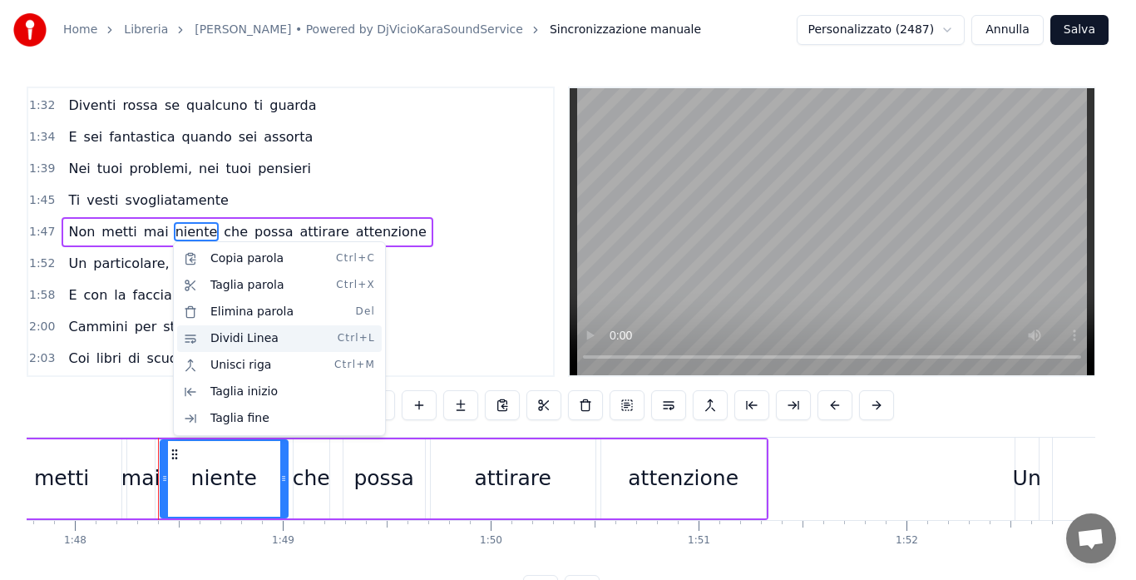
click at [210, 339] on div "Dividi Linea Ctrl+L" at bounding box center [279, 338] width 205 height 27
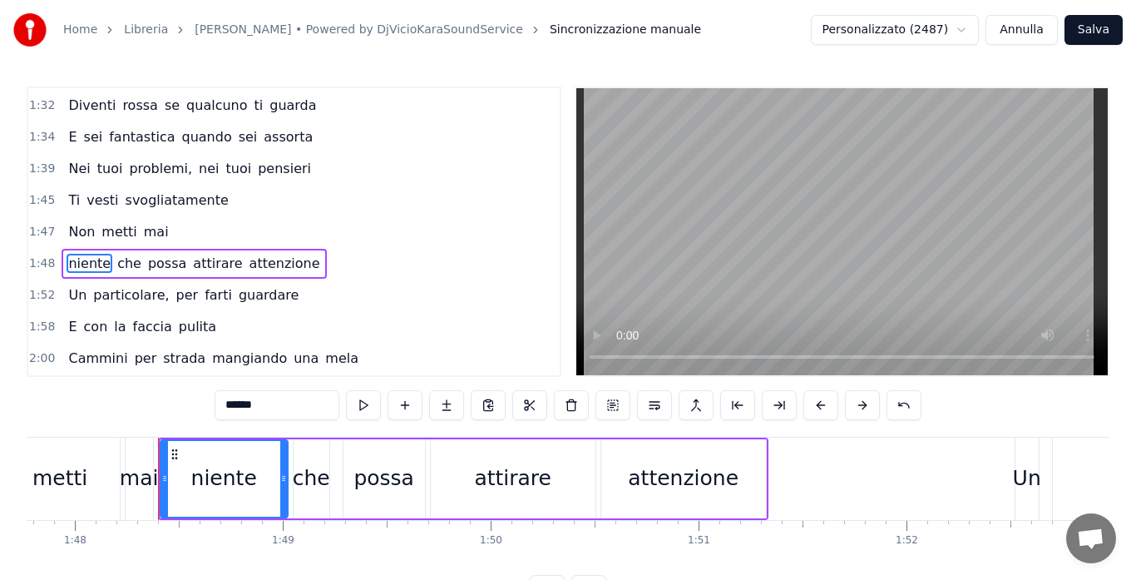
scroll to position [536, 0]
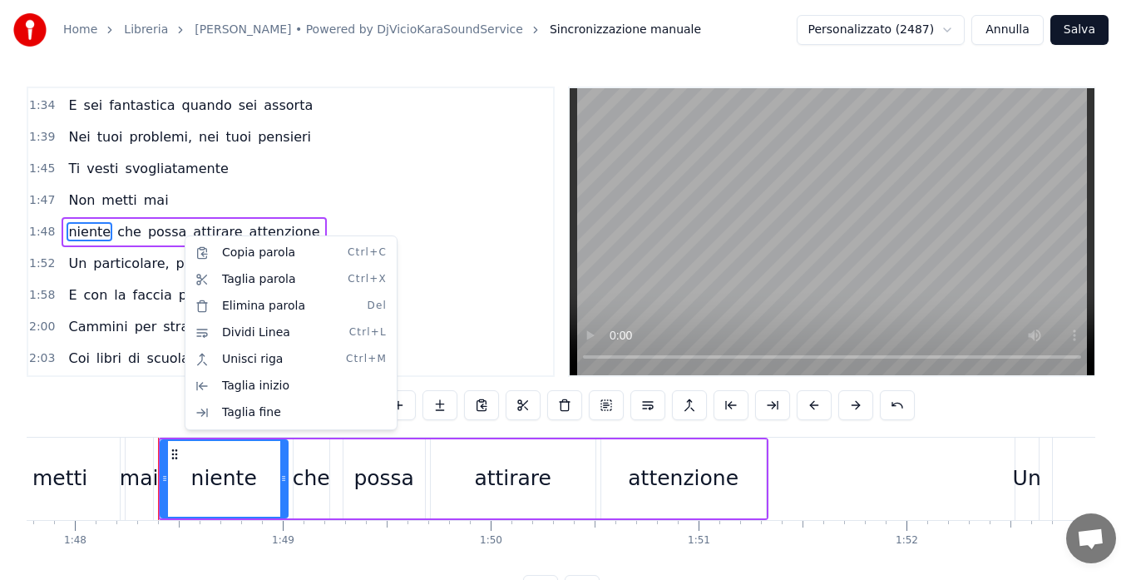
click at [183, 235] on html "Home Libreria ALBACHIARA • [PERSON_NAME] • Powered by DjVicioKaraSoundService S…" at bounding box center [568, 315] width 1136 height 631
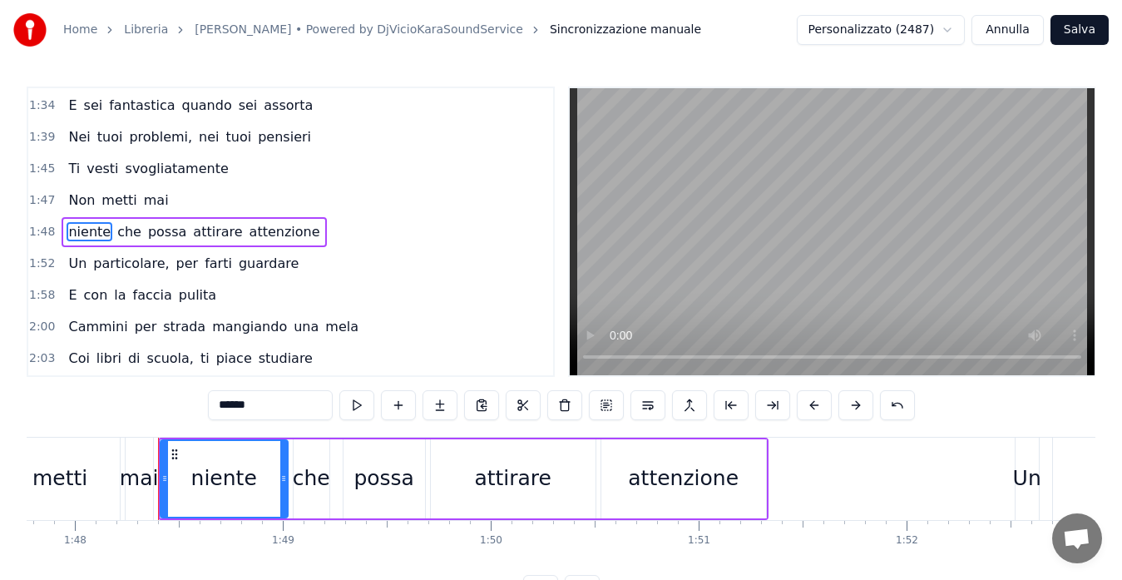
click at [191, 235] on span "attirare" at bounding box center [217, 231] width 52 height 19
type input "********"
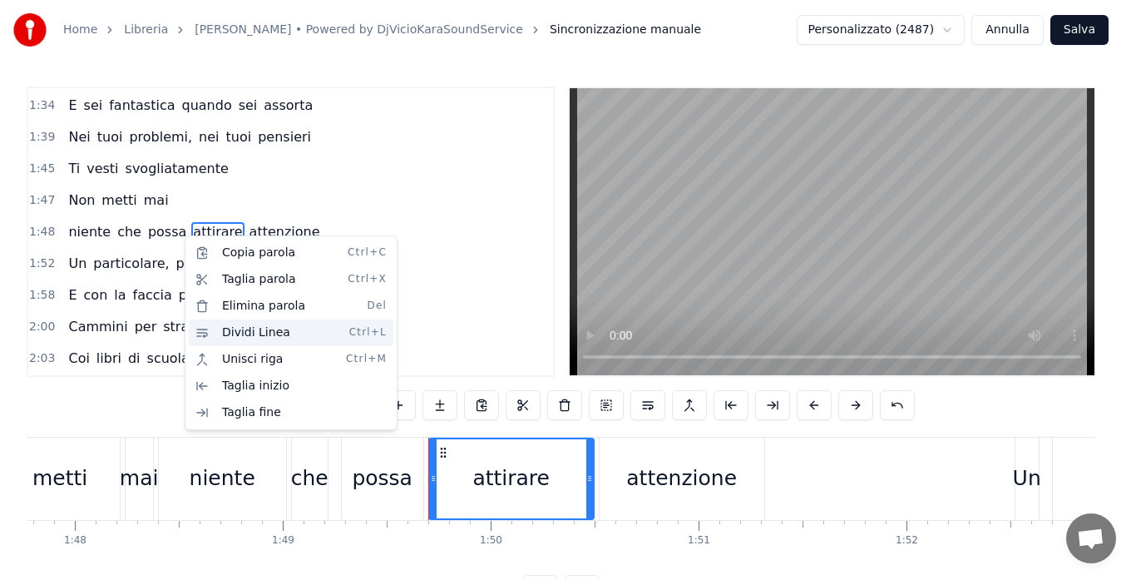
click at [224, 330] on div "Dividi Linea Ctrl+L" at bounding box center [291, 332] width 205 height 27
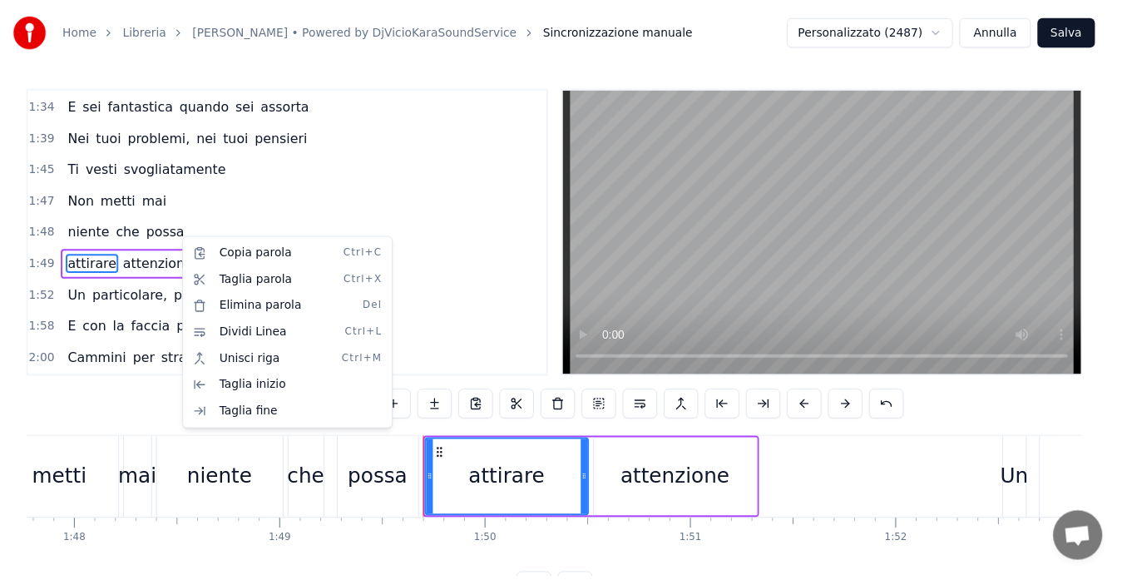
scroll to position [567, 0]
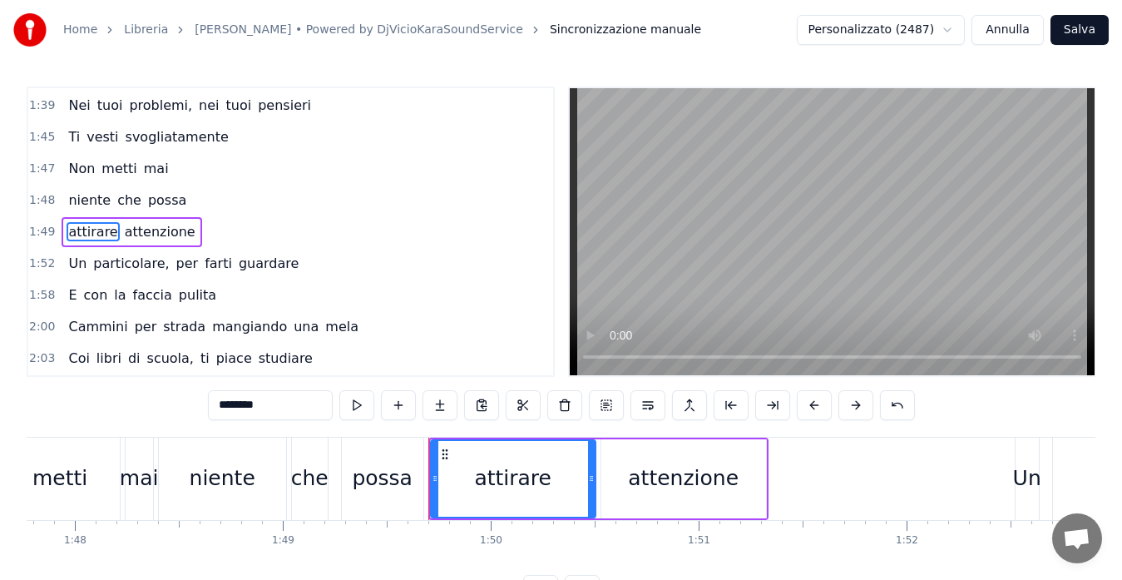
click at [42, 170] on span "1:47" at bounding box center [42, 169] width 26 height 17
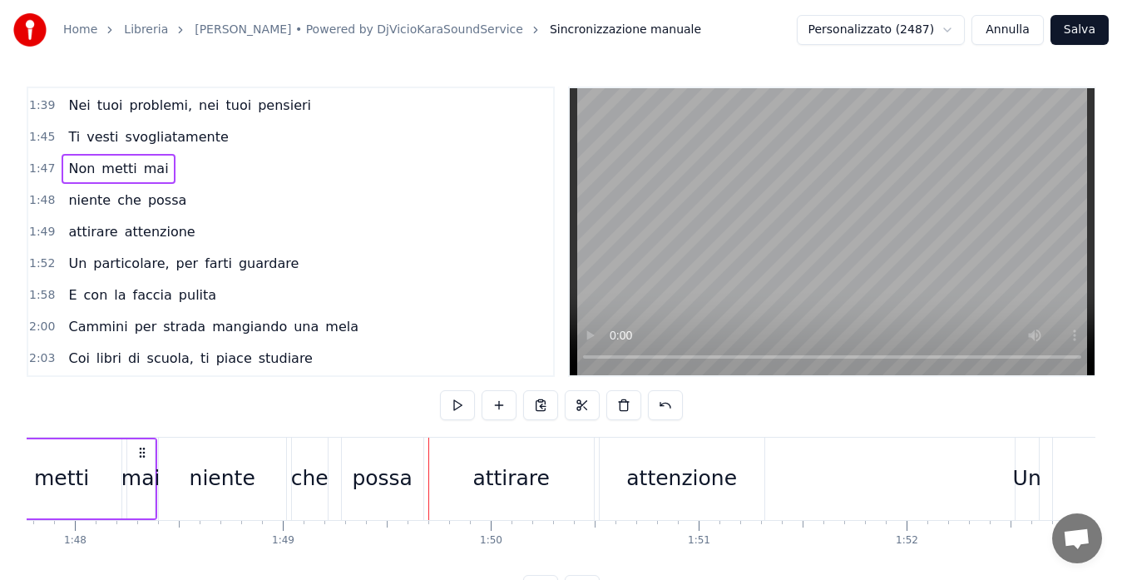
scroll to position [0, 22252]
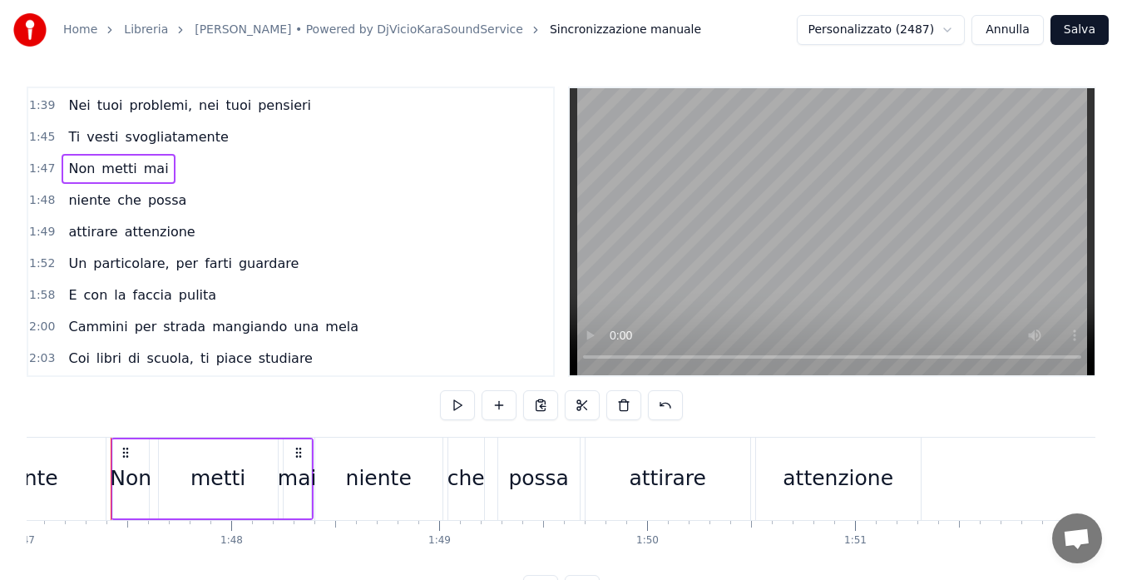
click at [455, 407] on button at bounding box center [457, 405] width 35 height 30
click at [47, 200] on span "1:48" at bounding box center [42, 200] width 26 height 17
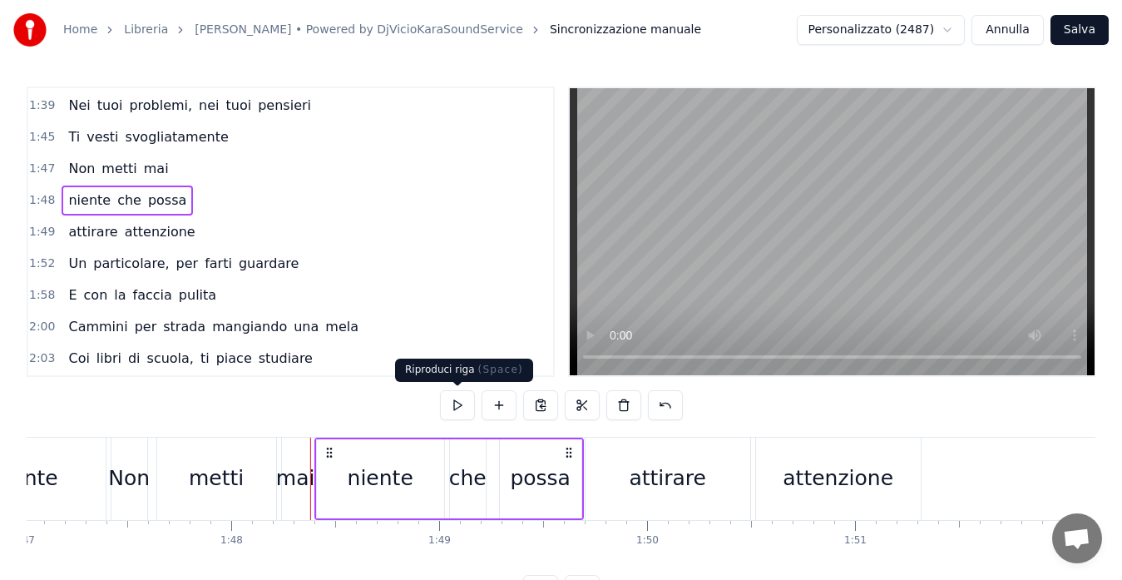
click at [453, 407] on button at bounding box center [457, 405] width 35 height 30
click at [42, 263] on span "1:52" at bounding box center [42, 263] width 26 height 17
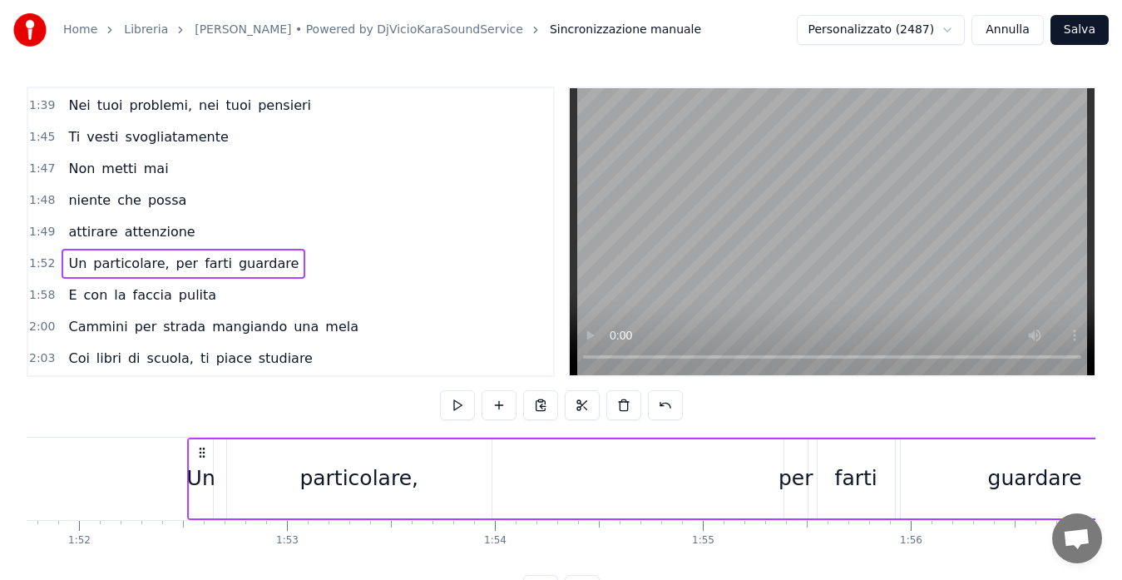
scroll to position [0, 23312]
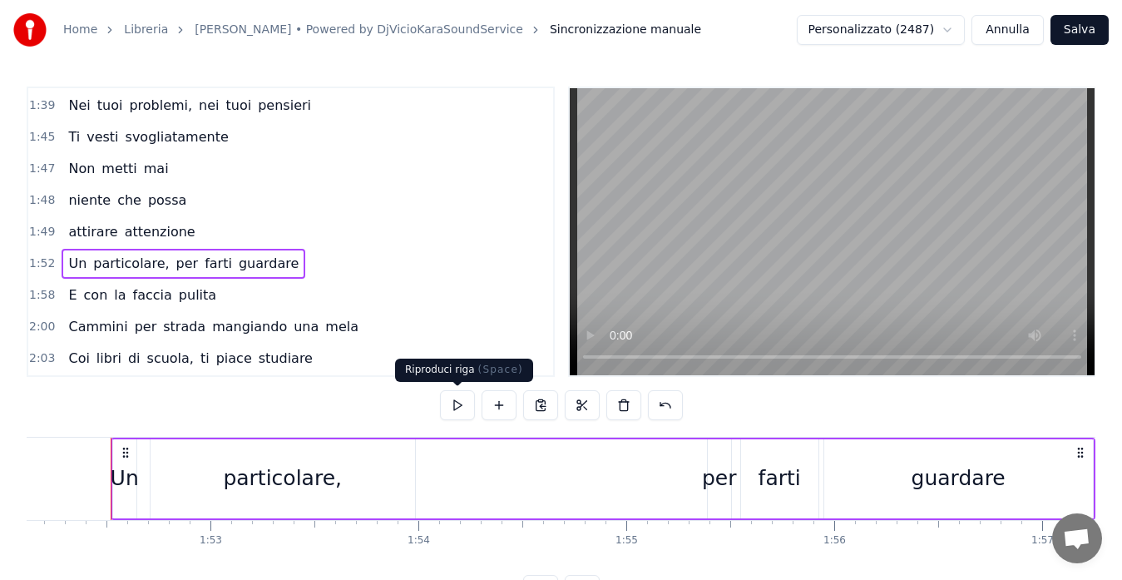
click at [456, 395] on button at bounding box center [457, 405] width 35 height 30
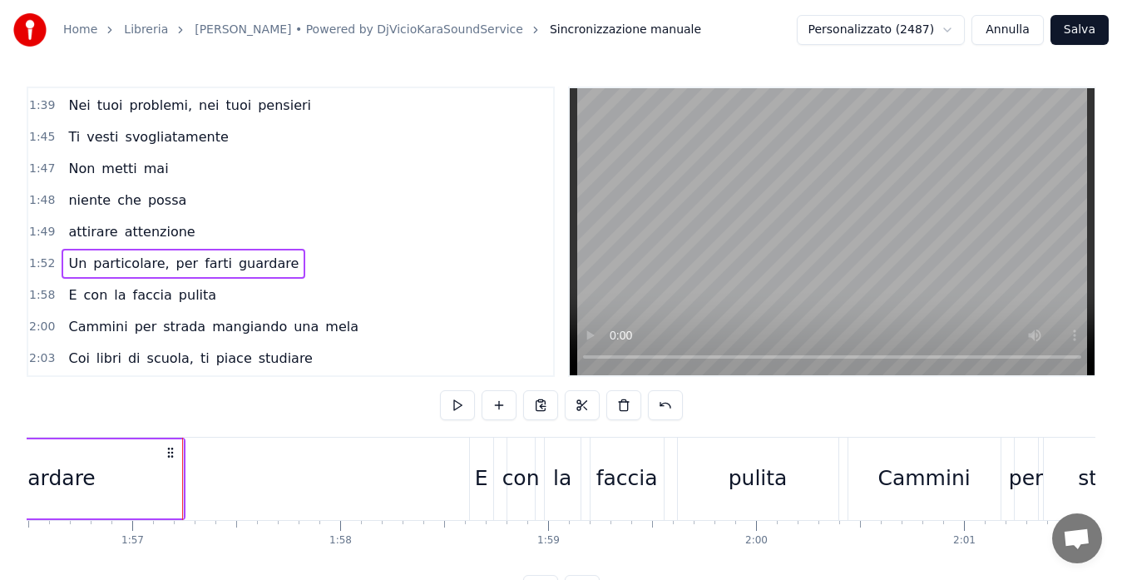
scroll to position [0, 24260]
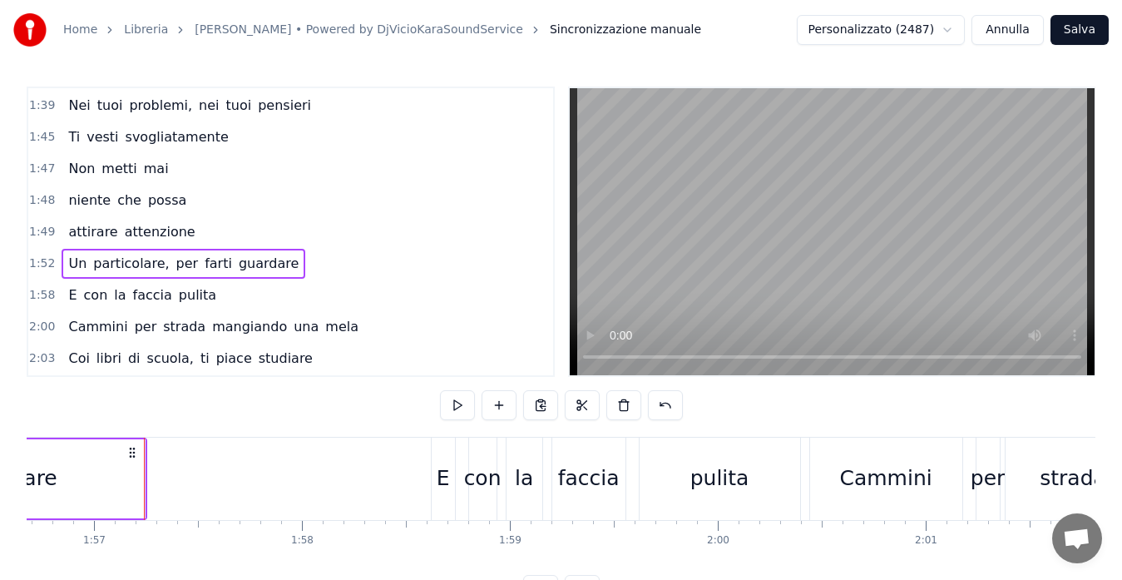
click at [35, 292] on span "1:58" at bounding box center [42, 295] width 26 height 17
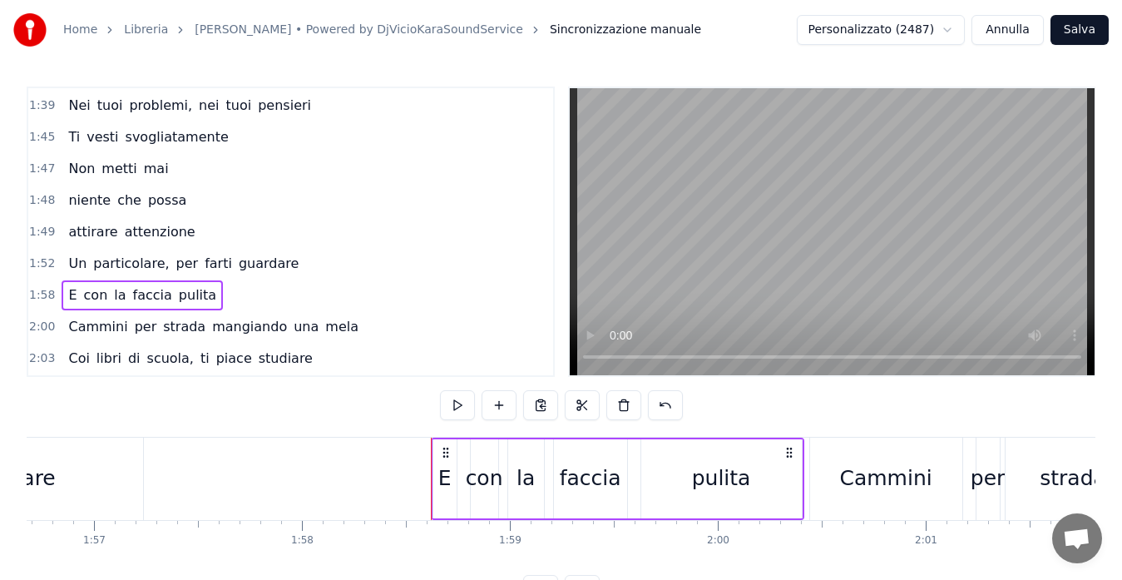
click at [43, 334] on span "2:00" at bounding box center [42, 327] width 26 height 17
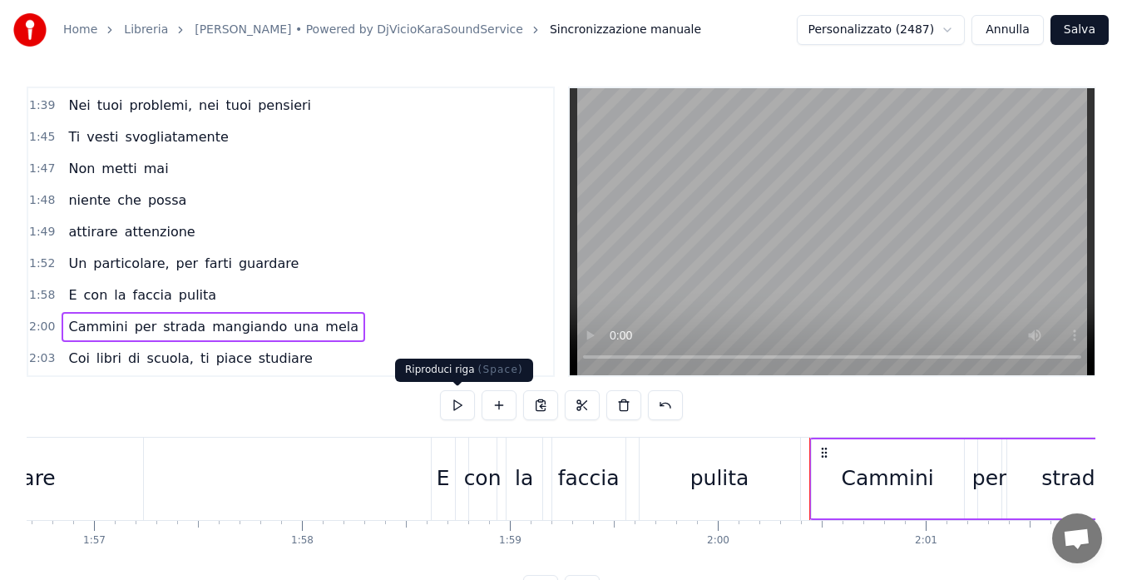
click at [453, 398] on button at bounding box center [457, 405] width 35 height 30
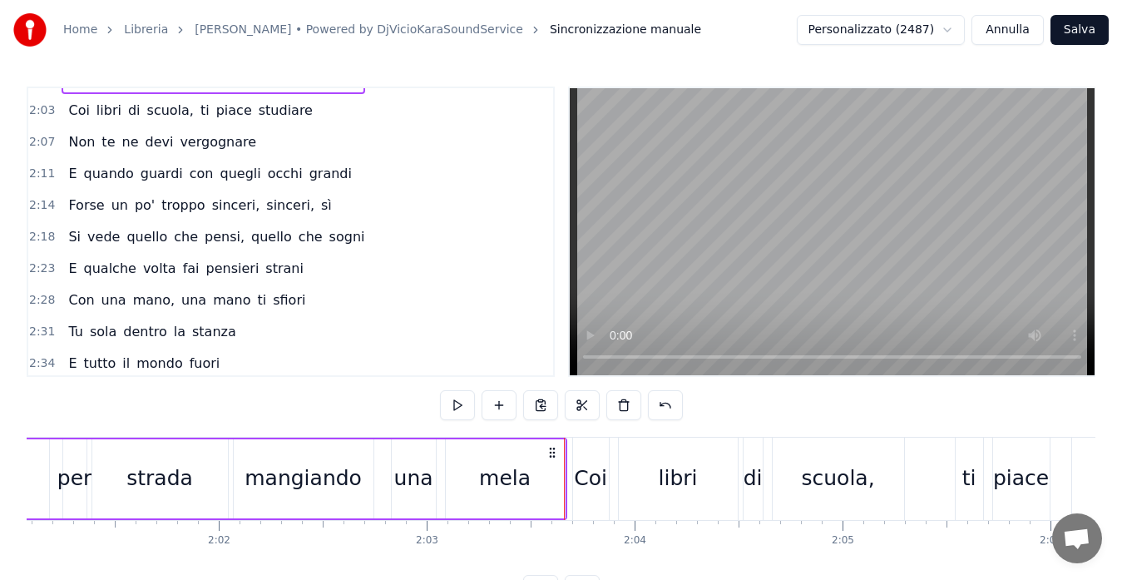
scroll to position [819, 0]
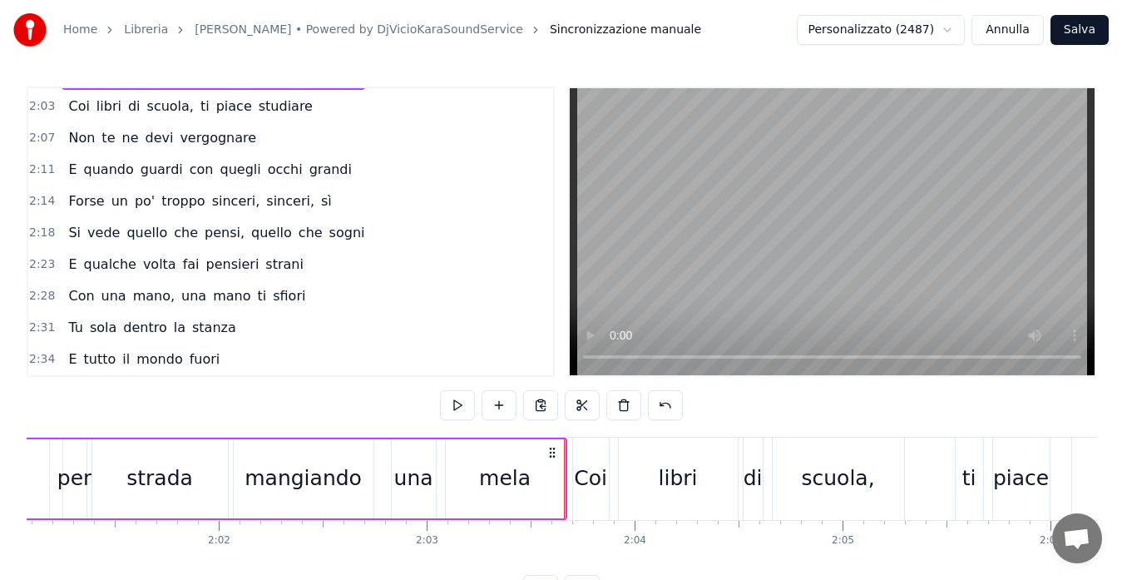
click at [1066, 26] on button "Salva" at bounding box center [1079, 30] width 58 height 30
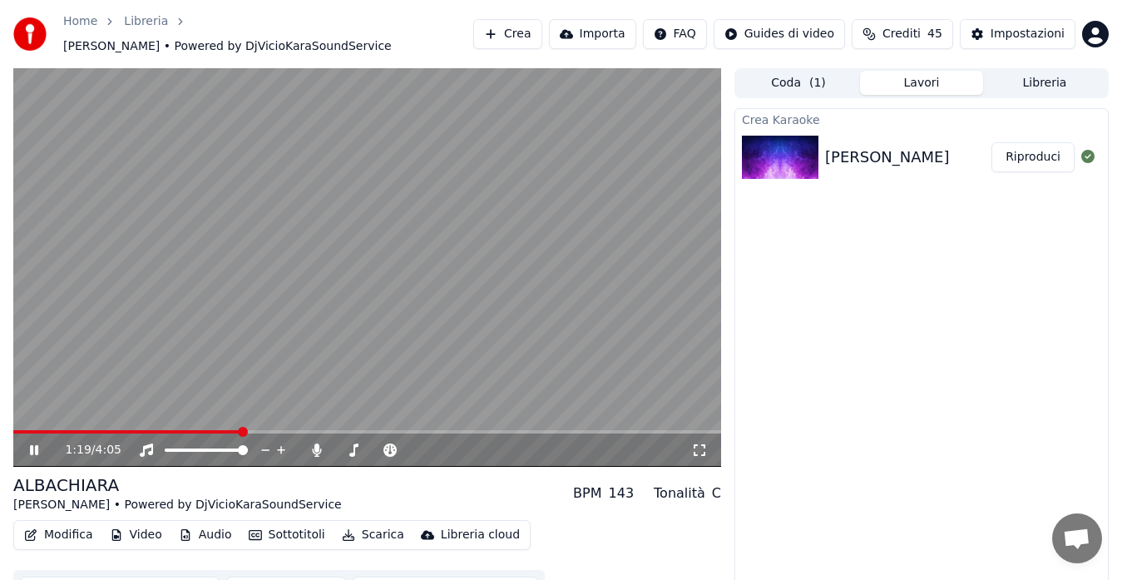
click at [242, 430] on span at bounding box center [367, 431] width 708 height 3
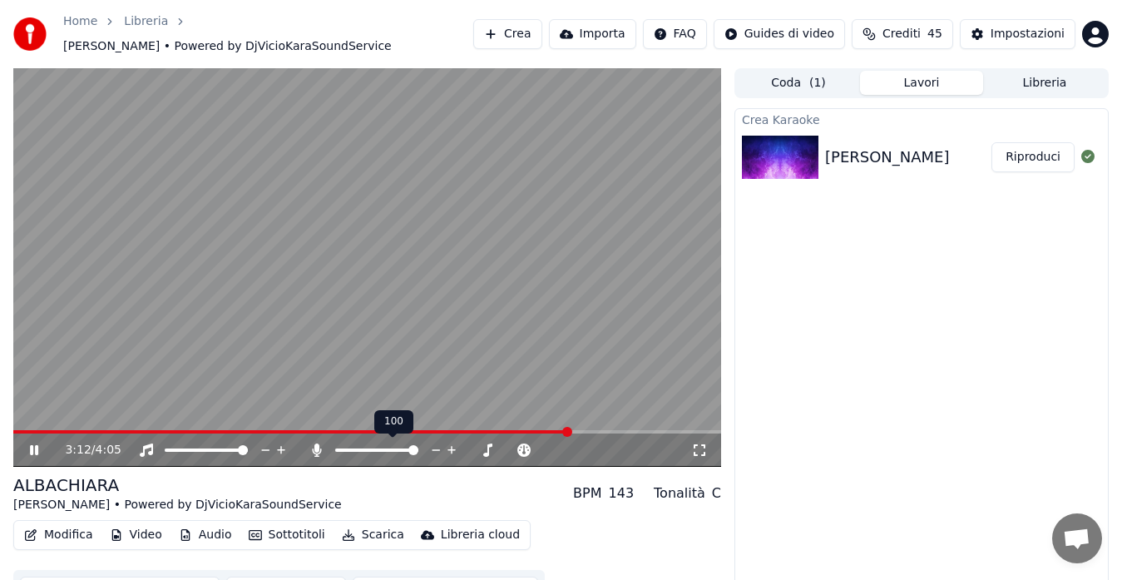
click at [311, 450] on icon at bounding box center [317, 449] width 17 height 13
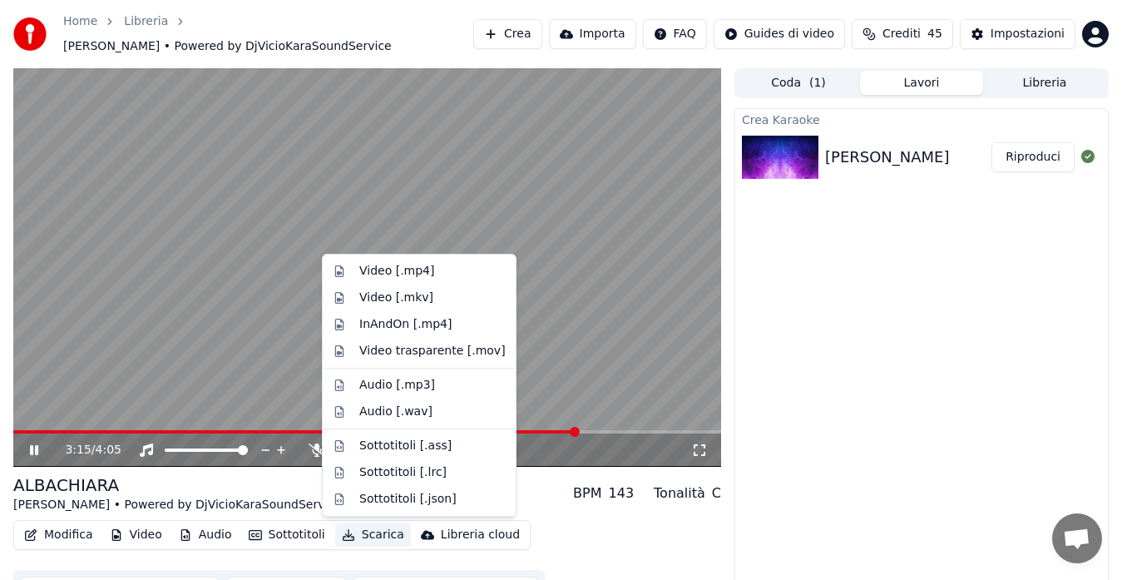
click at [354, 530] on button "Scarica" at bounding box center [373, 534] width 76 height 23
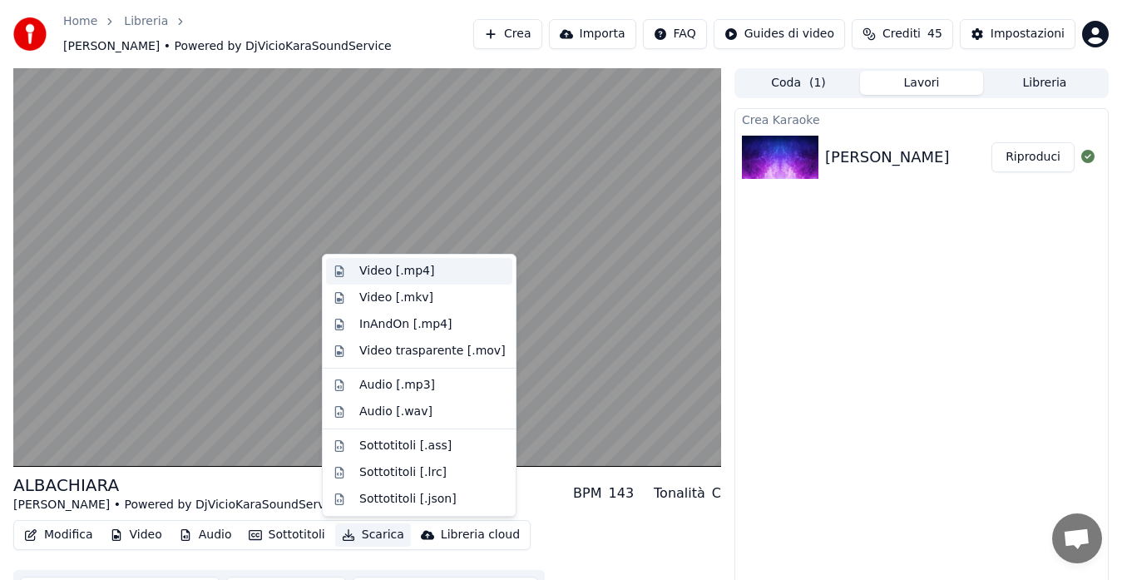
click at [426, 266] on div "Video [.mp4]" at bounding box center [432, 271] width 146 height 17
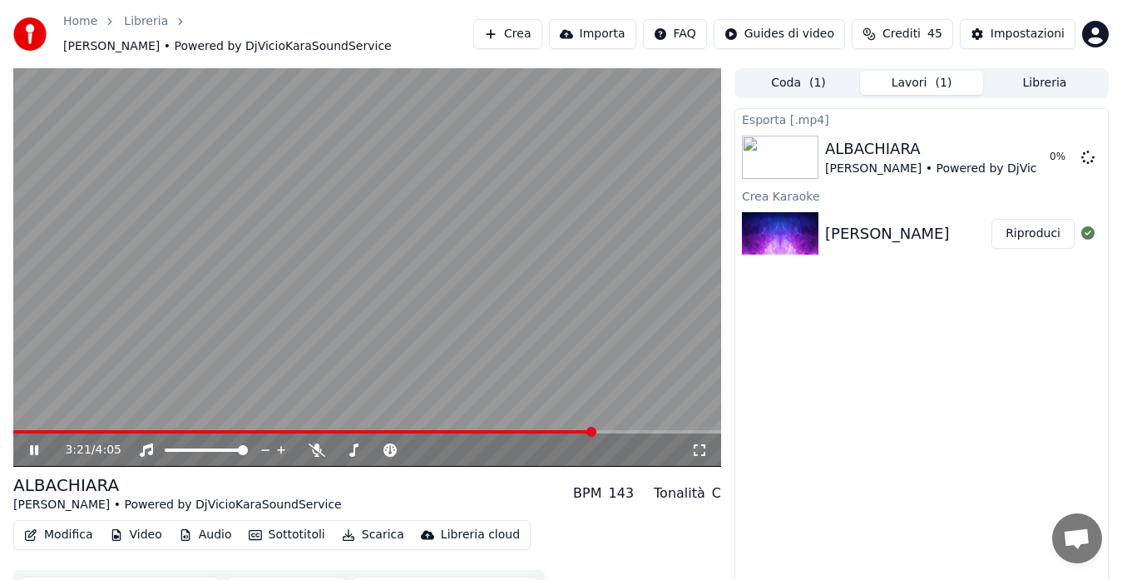
click at [35, 447] on icon at bounding box center [46, 449] width 38 height 13
click at [1034, 74] on button "Libreria" at bounding box center [1044, 83] width 123 height 24
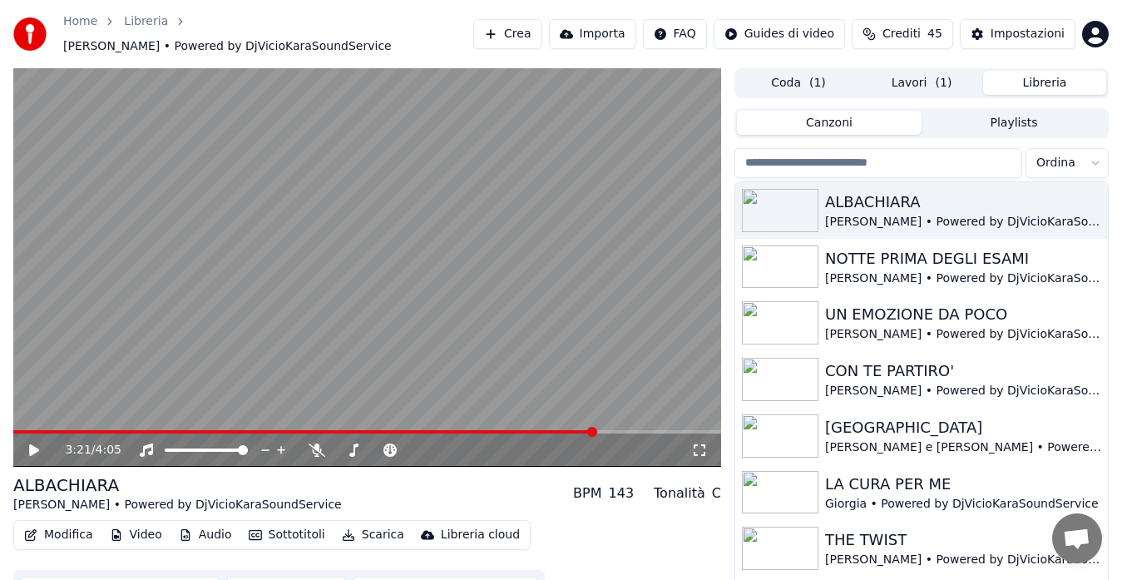
click at [922, 78] on button "Lavori ( 1 )" at bounding box center [921, 83] width 123 height 24
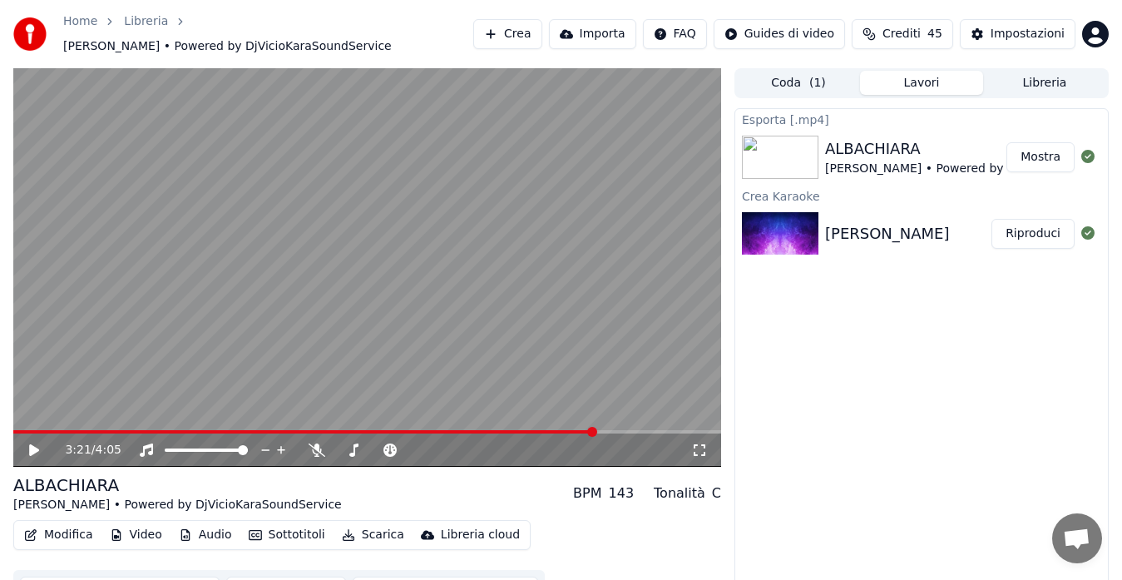
click at [1029, 161] on button "Mostra" at bounding box center [1040, 157] width 68 height 30
